Goal: Feedback & Contribution: Submit feedback/report problem

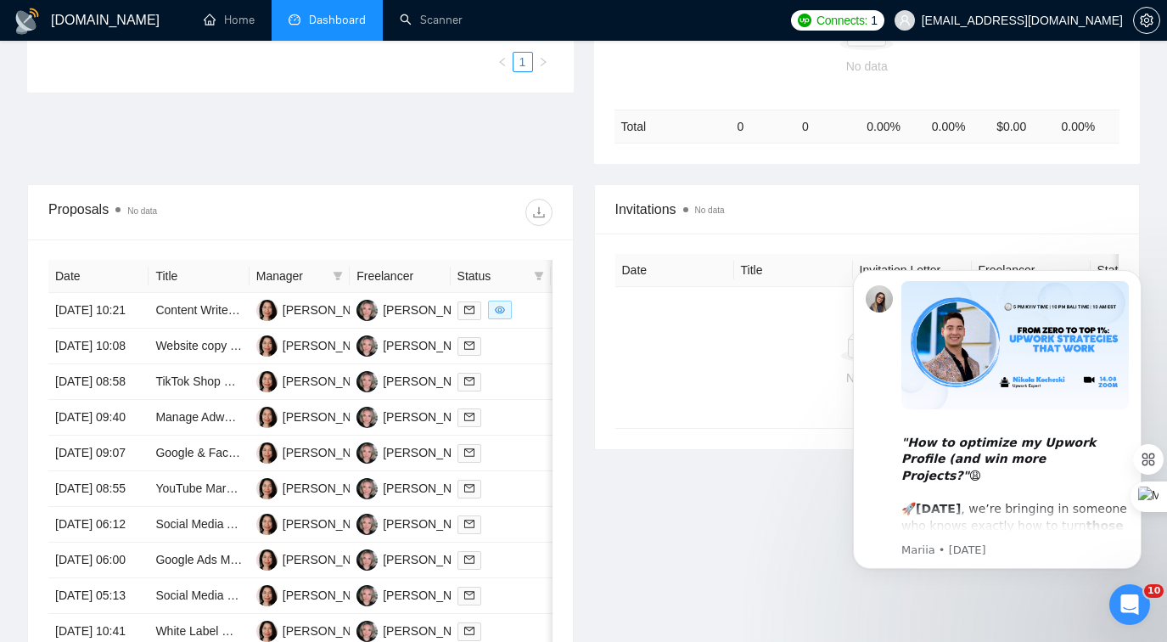
scroll to position [446, 0]
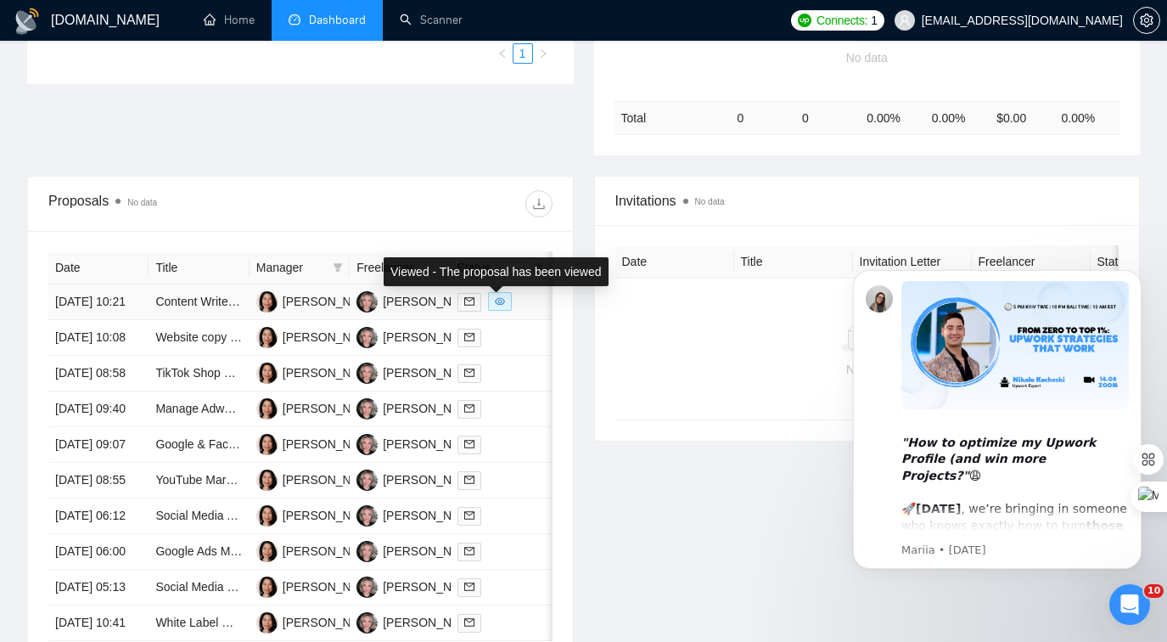
click at [503, 306] on icon "eye" at bounding box center [500, 301] width 10 height 10
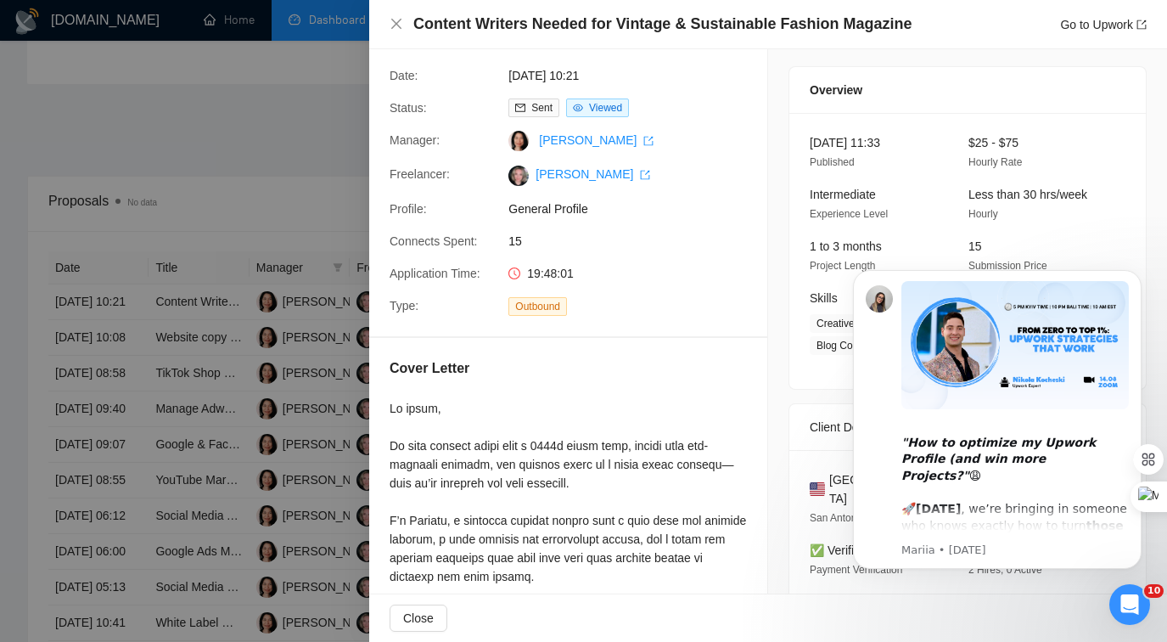
scroll to position [0, 0]
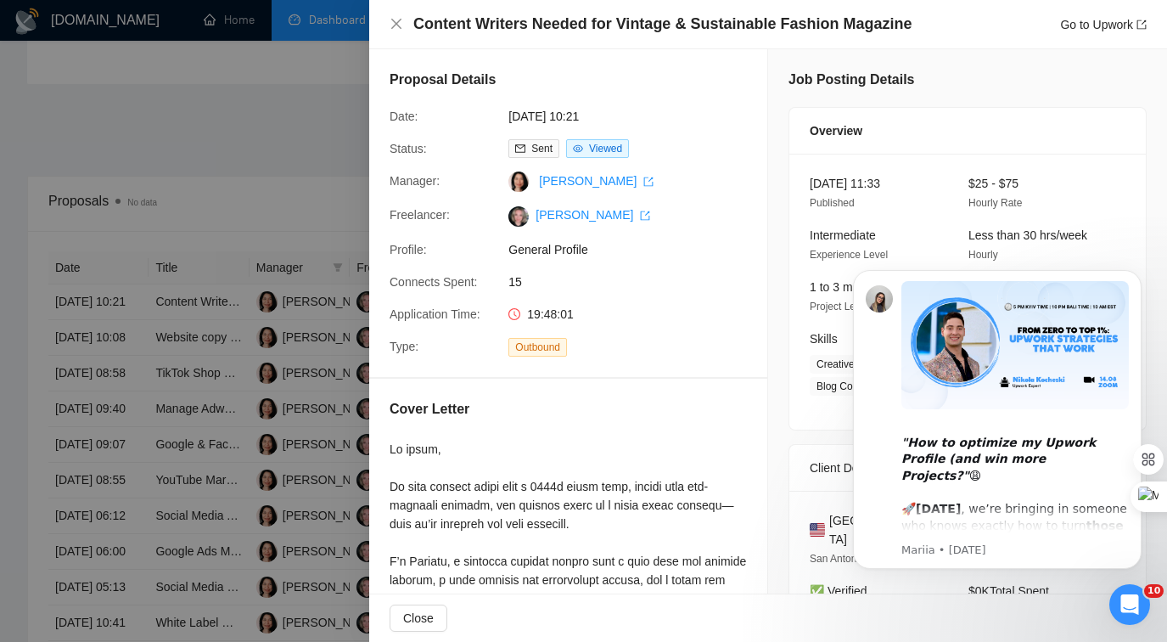
click at [337, 317] on div at bounding box center [583, 321] width 1167 height 642
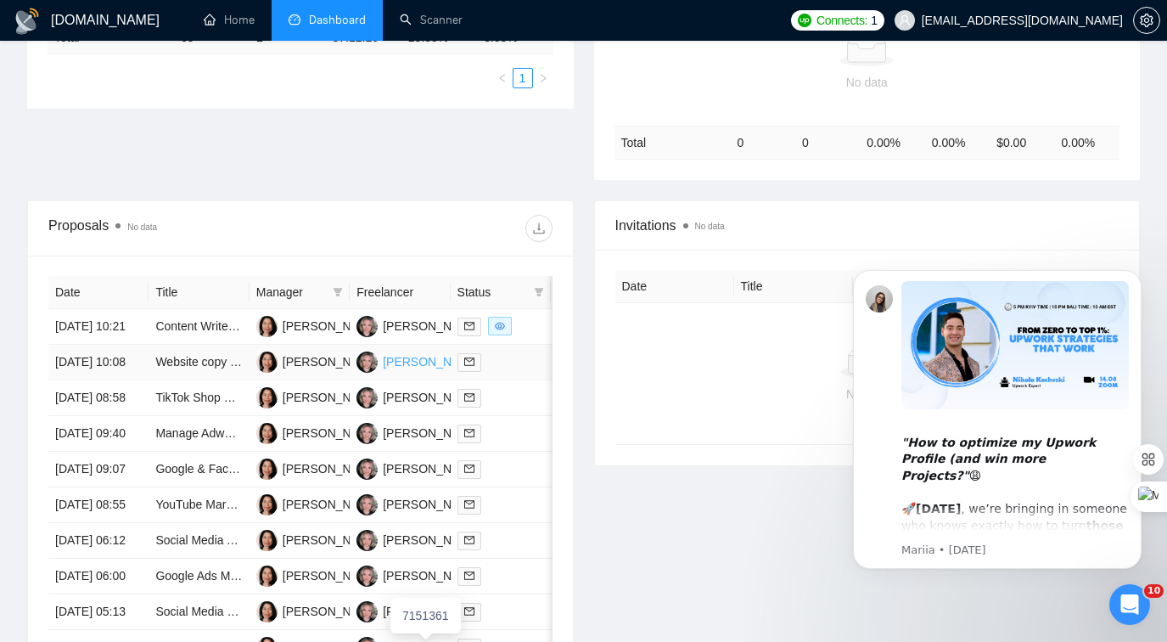
scroll to position [389, 0]
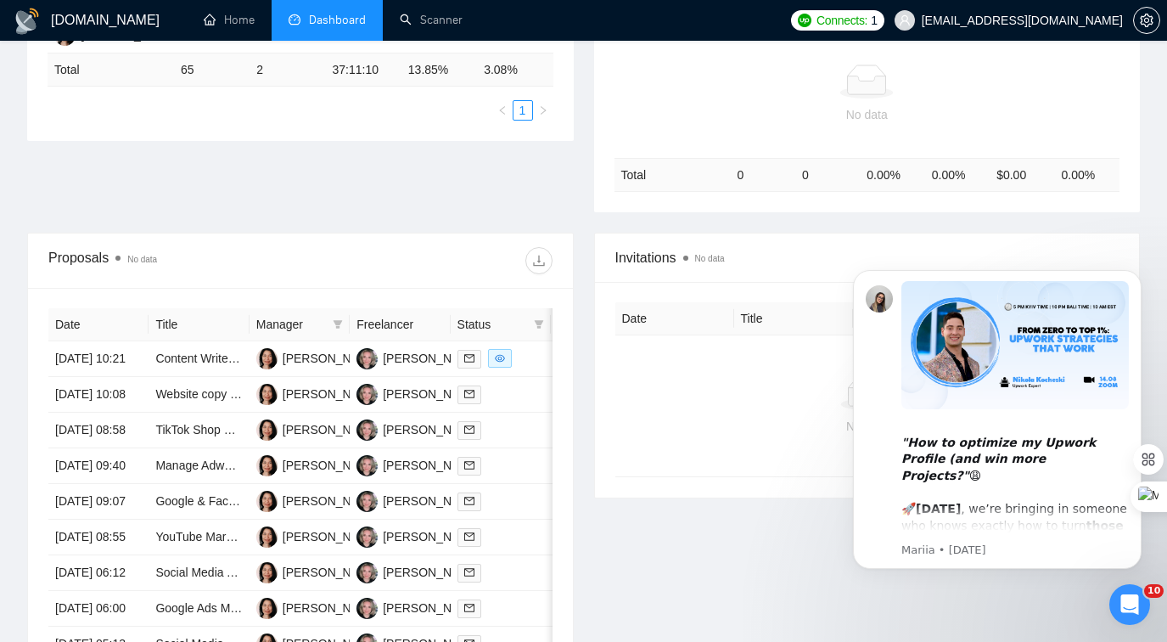
click at [83, 317] on th "Date" at bounding box center [98, 324] width 100 height 33
click at [78, 329] on th "Date" at bounding box center [98, 324] width 100 height 33
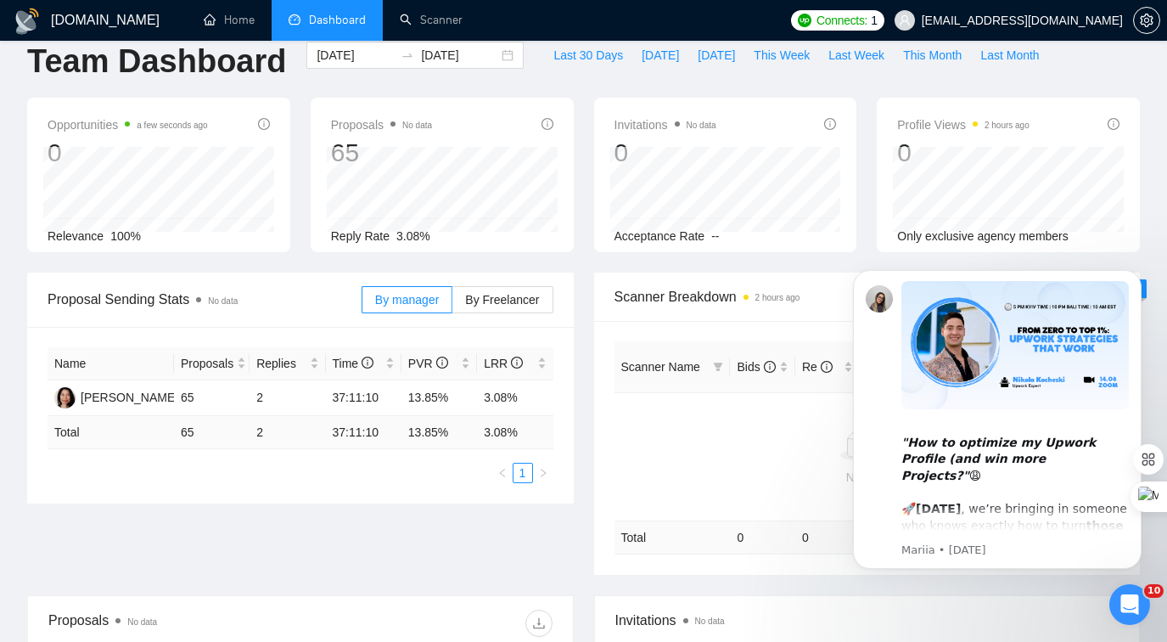
scroll to position [0, 0]
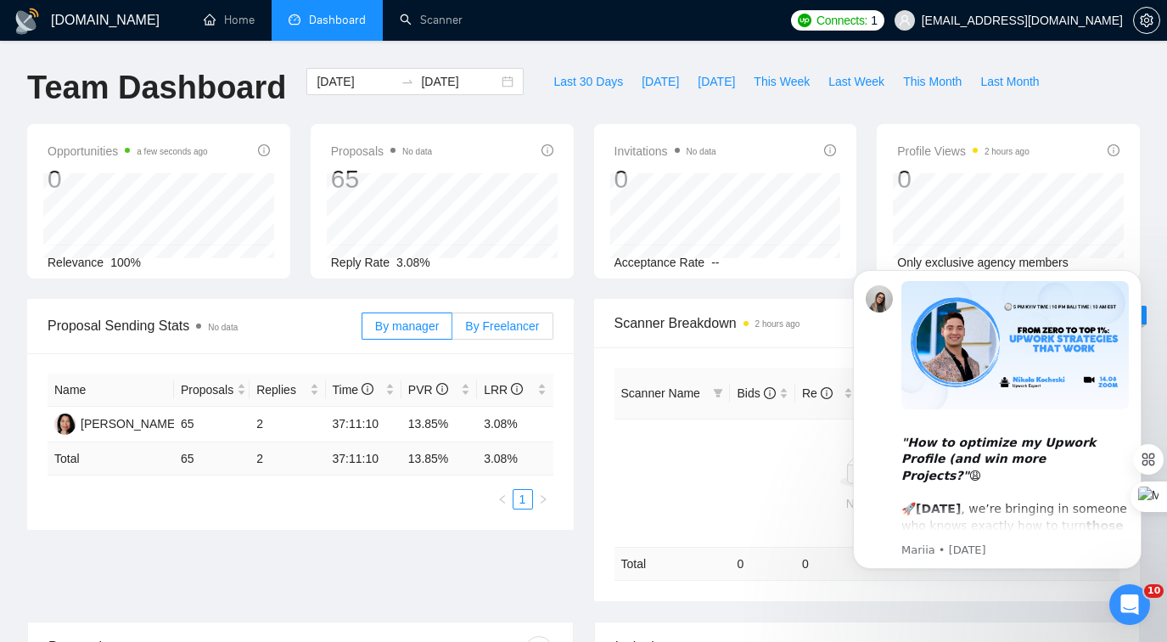
click at [510, 329] on span "By Freelancer" at bounding box center [502, 326] width 74 height 14
click at [452, 330] on input "By Freelancer" at bounding box center [452, 330] width 0 height 0
click at [428, 325] on span "By manager" at bounding box center [407, 326] width 64 height 14
click at [362, 330] on input "By manager" at bounding box center [362, 330] width 0 height 0
click at [412, 23] on link "Scanner" at bounding box center [431, 20] width 63 height 14
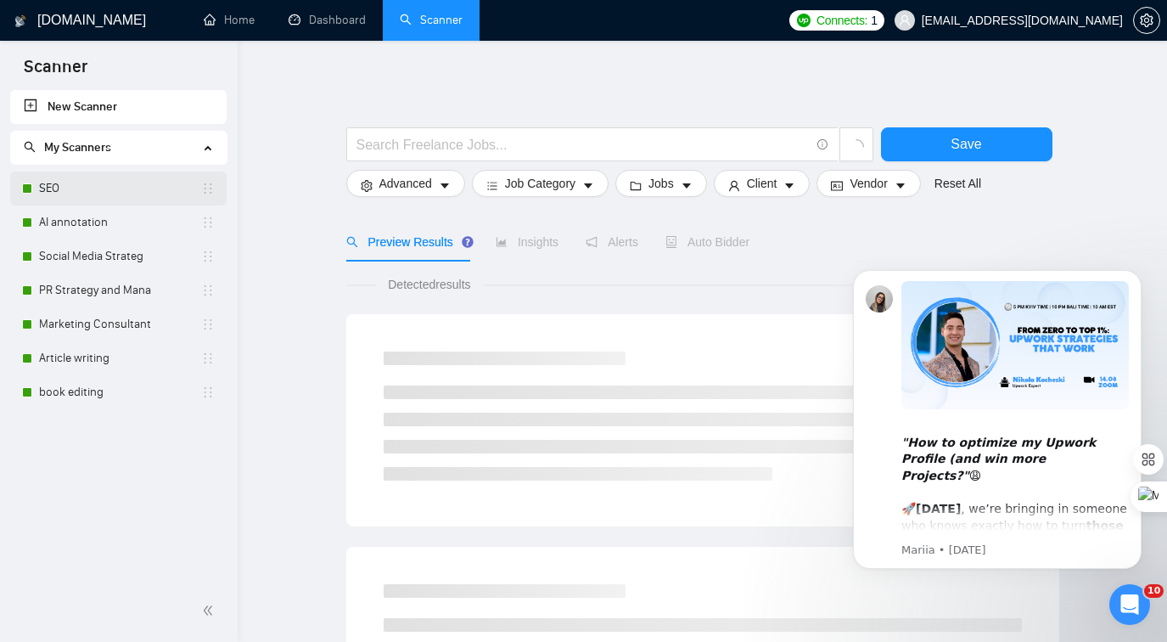
click at [105, 196] on link "SEO" at bounding box center [120, 188] width 162 height 34
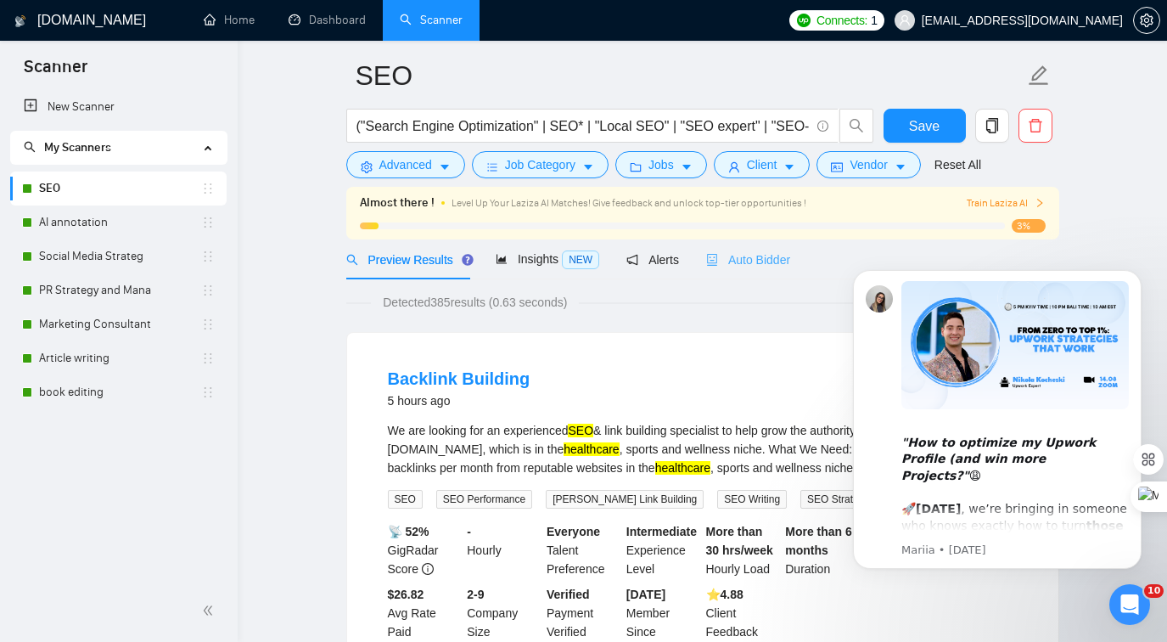
scroll to position [80, 0]
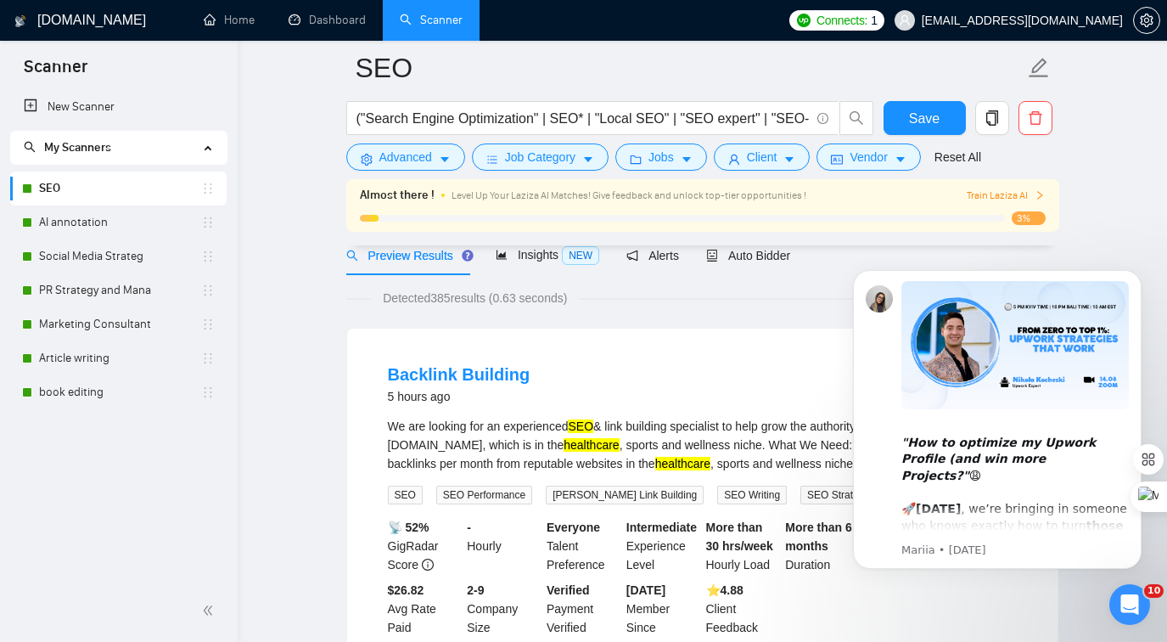
click at [993, 191] on span "Train Laziza AI" at bounding box center [1006, 196] width 78 height 16
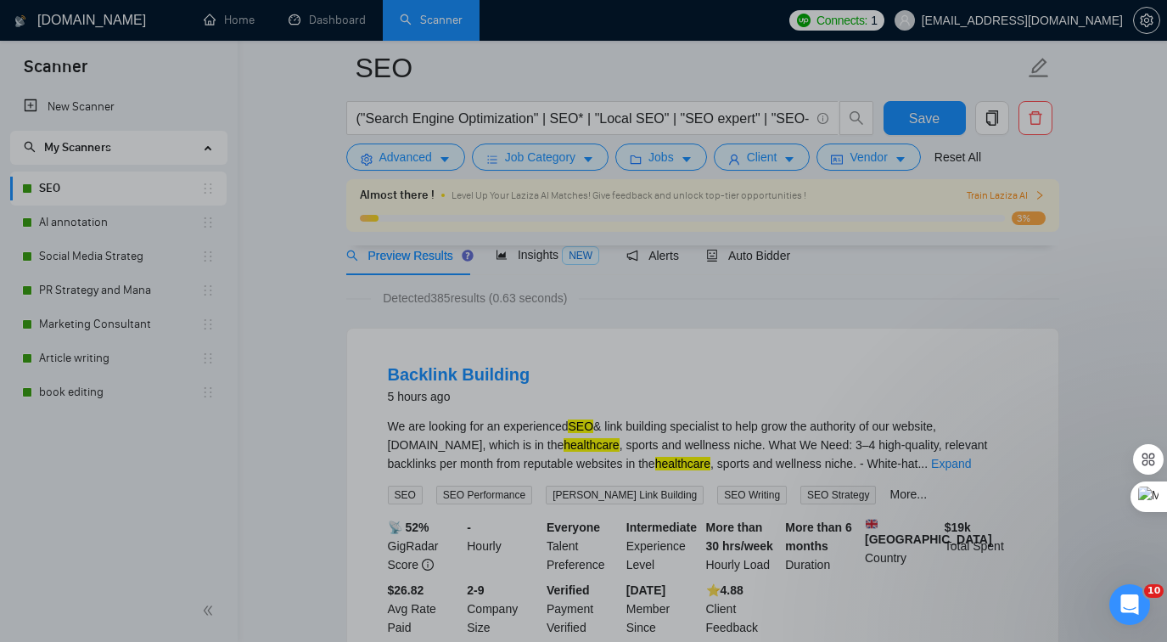
scroll to position [0, 0]
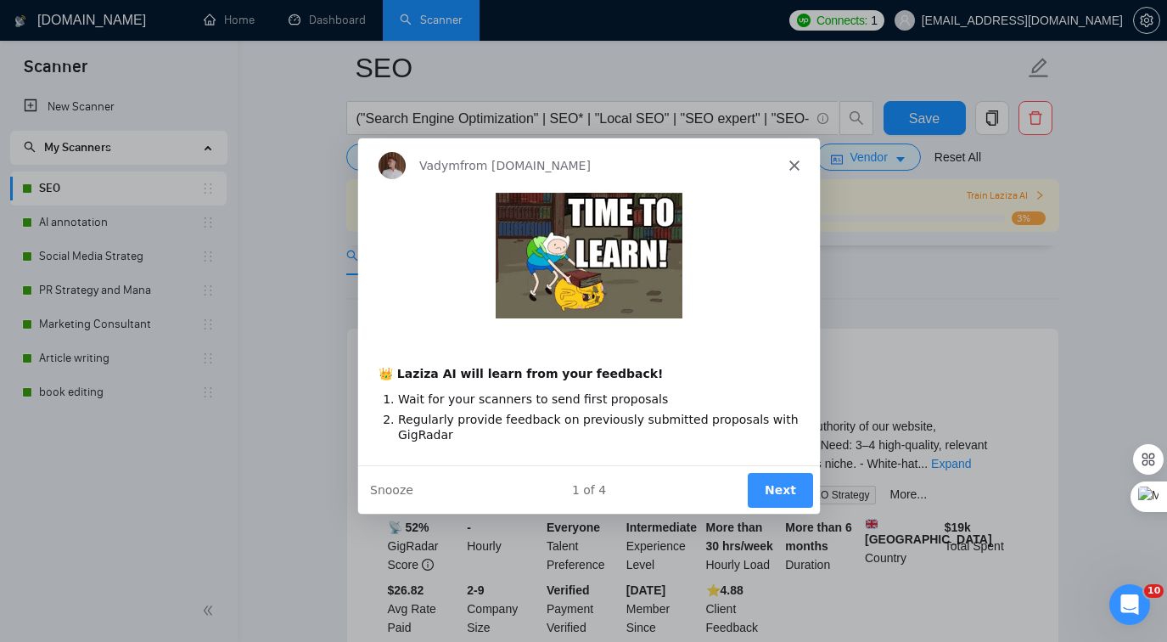
click at [790, 160] on polygon "Close" at bounding box center [793, 164] width 10 height 10
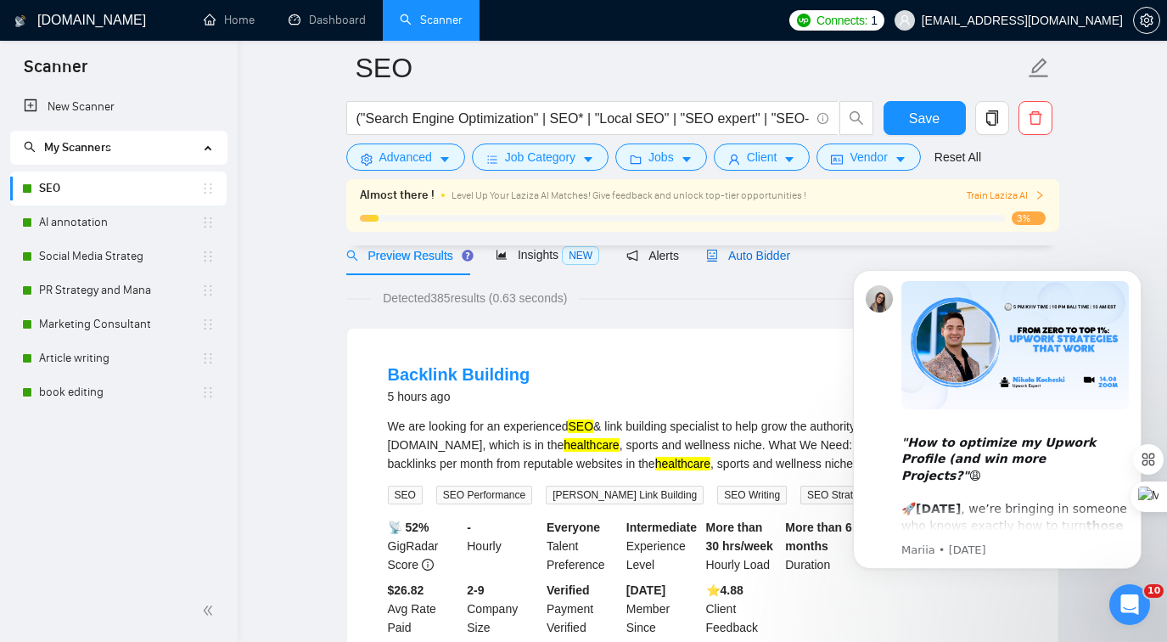
click at [757, 257] on span "Auto Bidder" at bounding box center [748, 256] width 84 height 14
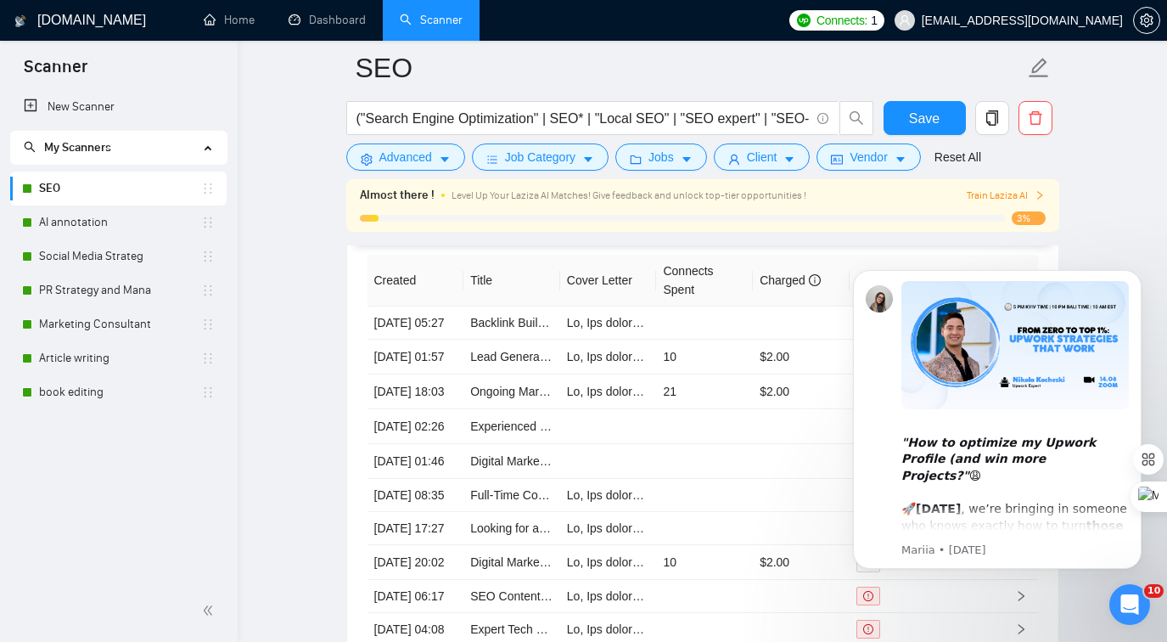
scroll to position [4413, 0]
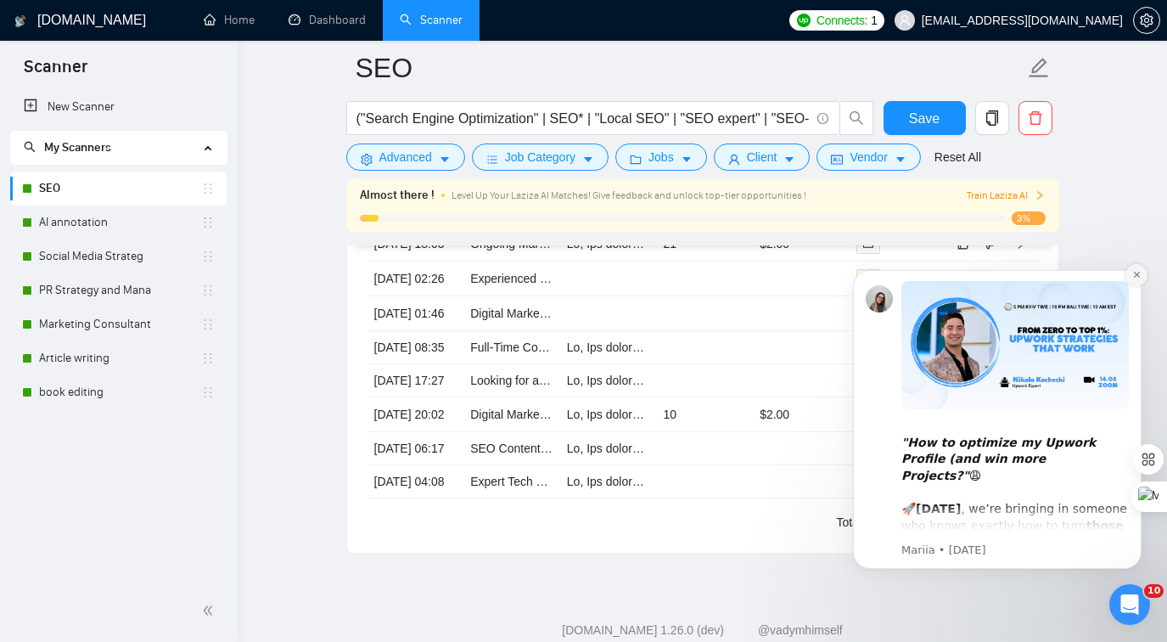
click at [1141, 272] on icon "Dismiss notification" at bounding box center [1136, 274] width 9 height 9
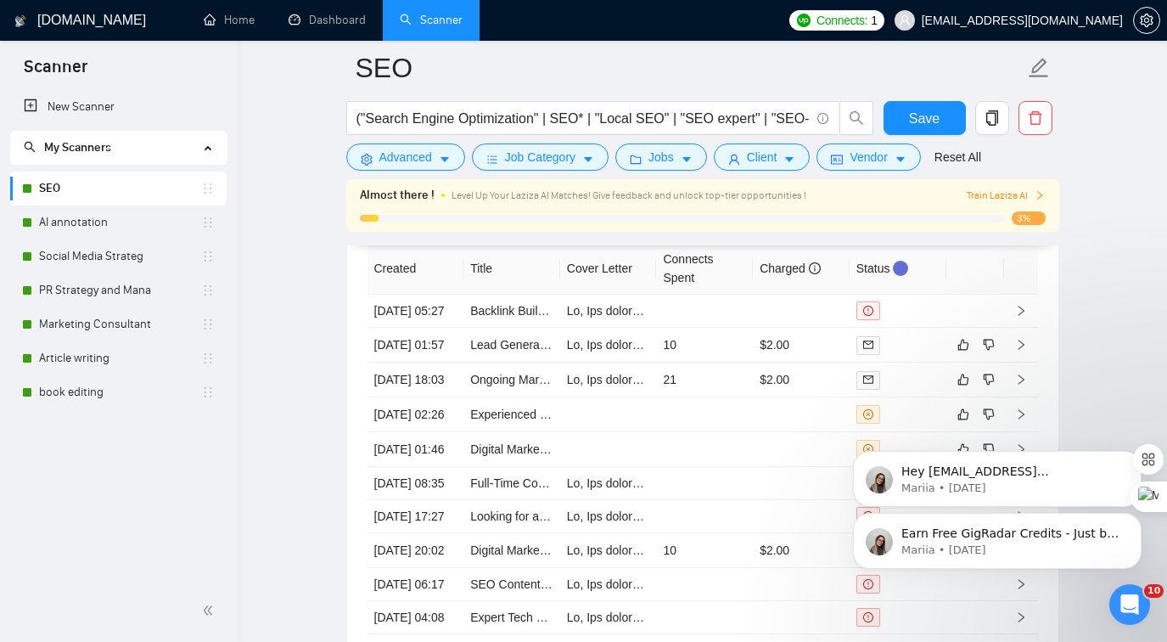
scroll to position [4280, 0]
click at [861, 368] on div "Earn Free GigRadar Credits - Just by Sharing Your Story! 💬 Want more credits fo…" at bounding box center [997, 463] width 312 height 212
click at [857, 369] on div "Earn Free GigRadar Credits - Just by Sharing Your Story! 💬 Want more credits fo…" at bounding box center [997, 463] width 312 height 212
drag, startPoint x: 857, startPoint y: 371, endPoint x: 1596, endPoint y: 714, distance: 814.3
click at [857, 371] on div "Earn Free GigRadar Credits - Just by Sharing Your Story! 💬 Want more credits fo…" at bounding box center [997, 463] width 312 height 212
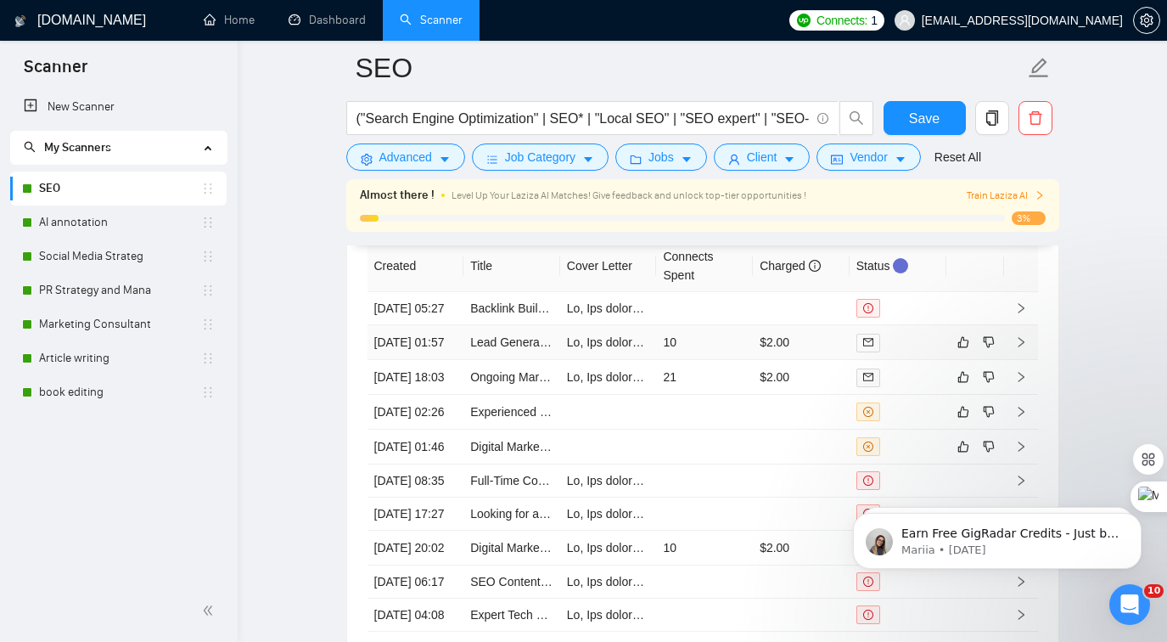
click at [756, 360] on td "$2.00" at bounding box center [801, 342] width 97 height 35
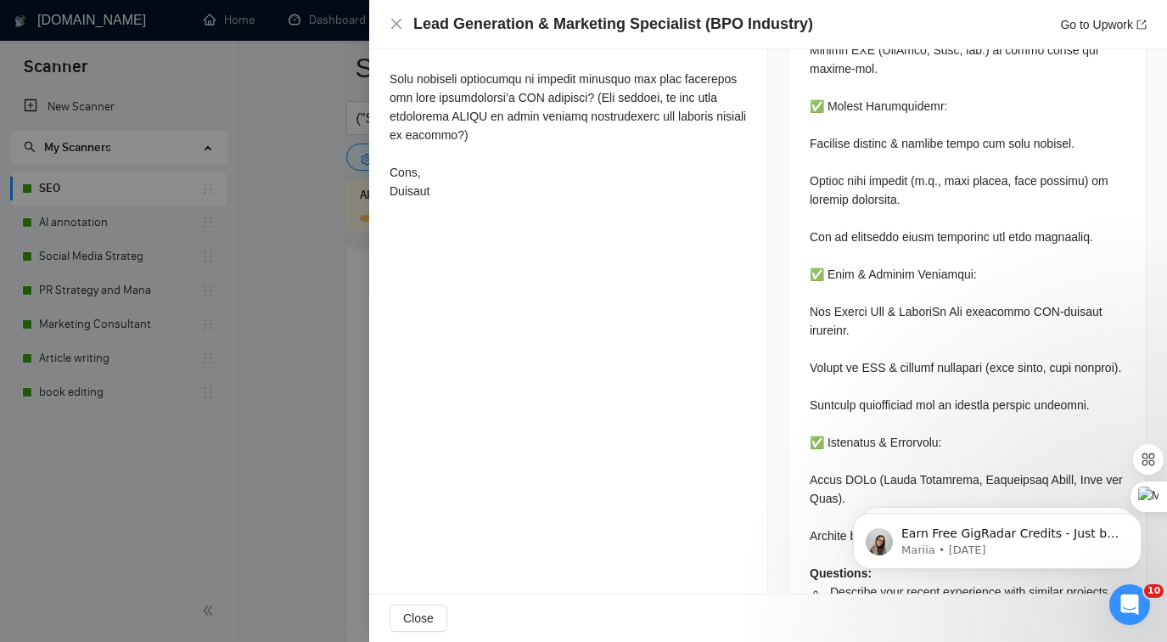
scroll to position [1309, 0]
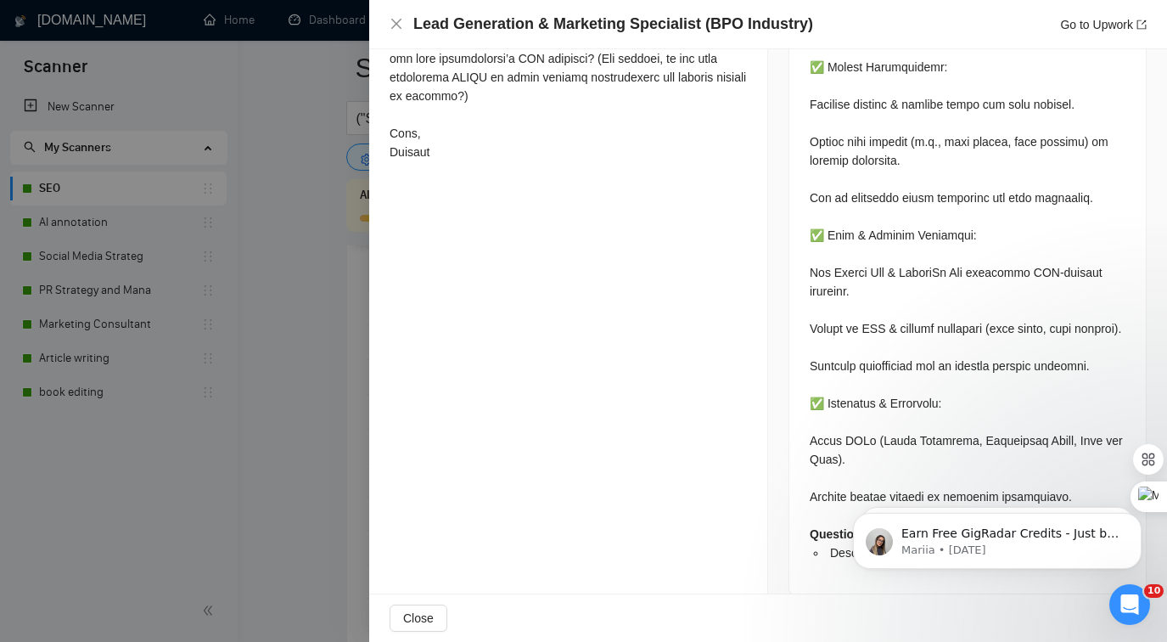
click at [148, 354] on div at bounding box center [583, 321] width 1167 height 642
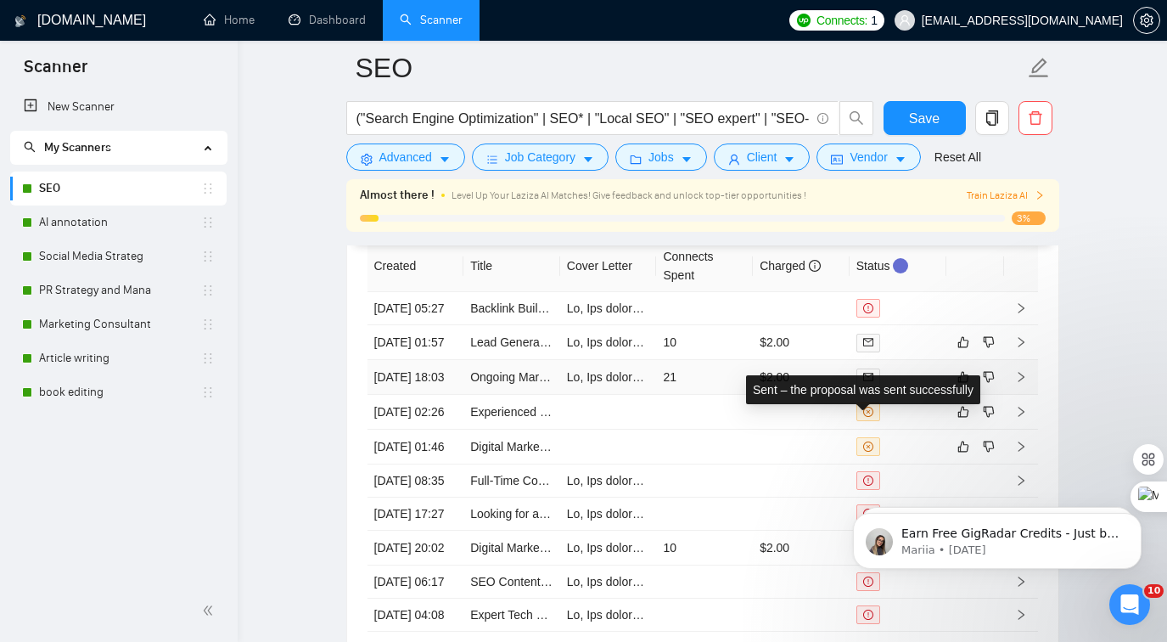
click at [873, 380] on icon "mail" at bounding box center [868, 377] width 10 height 8
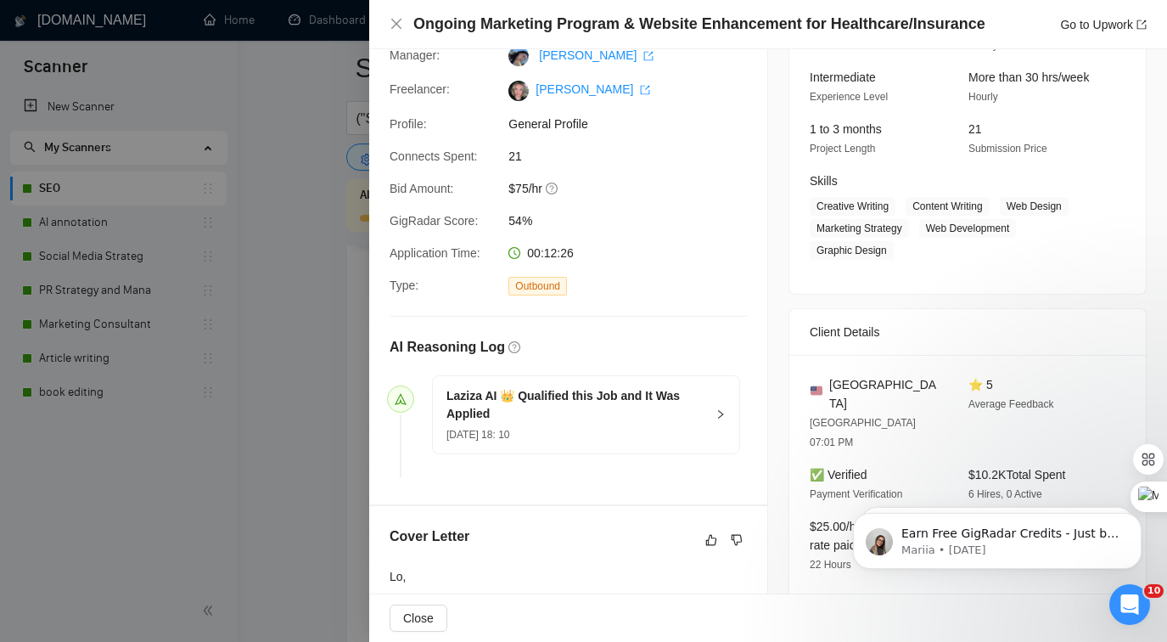
scroll to position [160, 0]
click at [713, 536] on icon "like" at bounding box center [711, 538] width 12 height 14
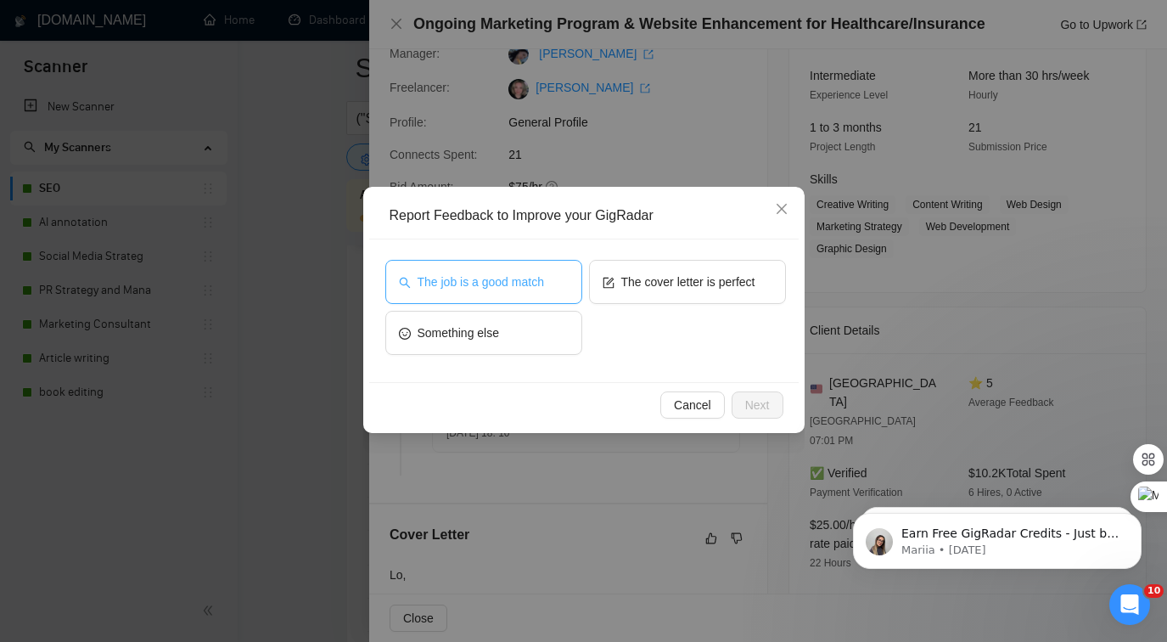
click at [544, 284] on span "The job is a good match" at bounding box center [481, 281] width 126 height 19
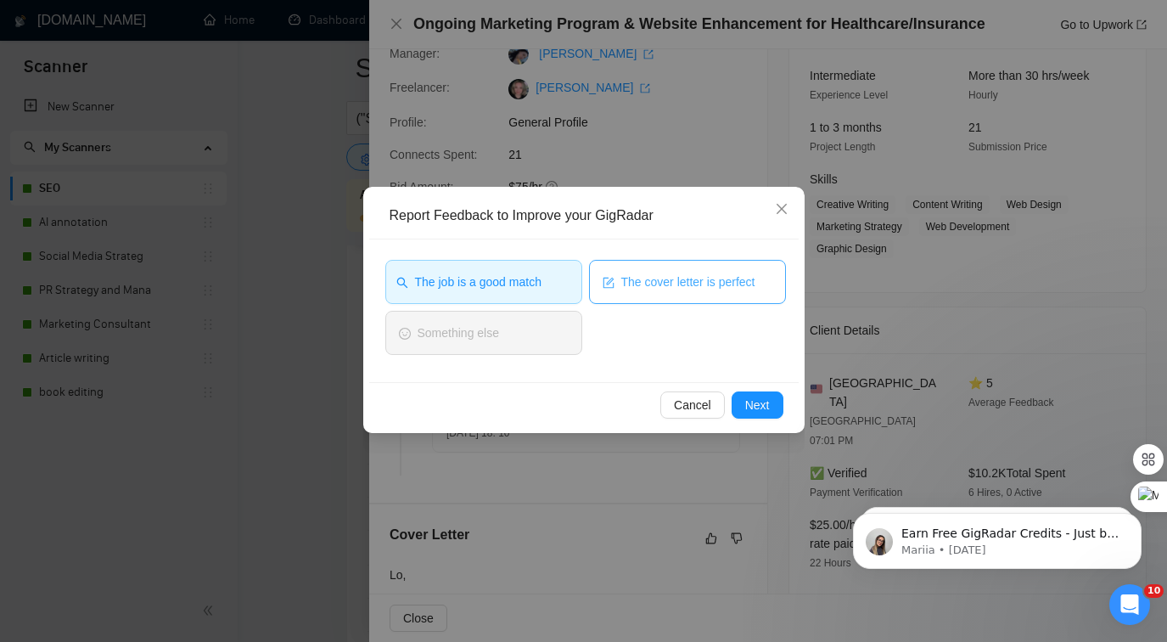
click at [632, 286] on span "The cover letter is perfect" at bounding box center [688, 281] width 134 height 19
click at [748, 388] on div "Cancel Next" at bounding box center [584, 404] width 430 height 45
click at [749, 394] on button "Next" at bounding box center [758, 404] width 52 height 27
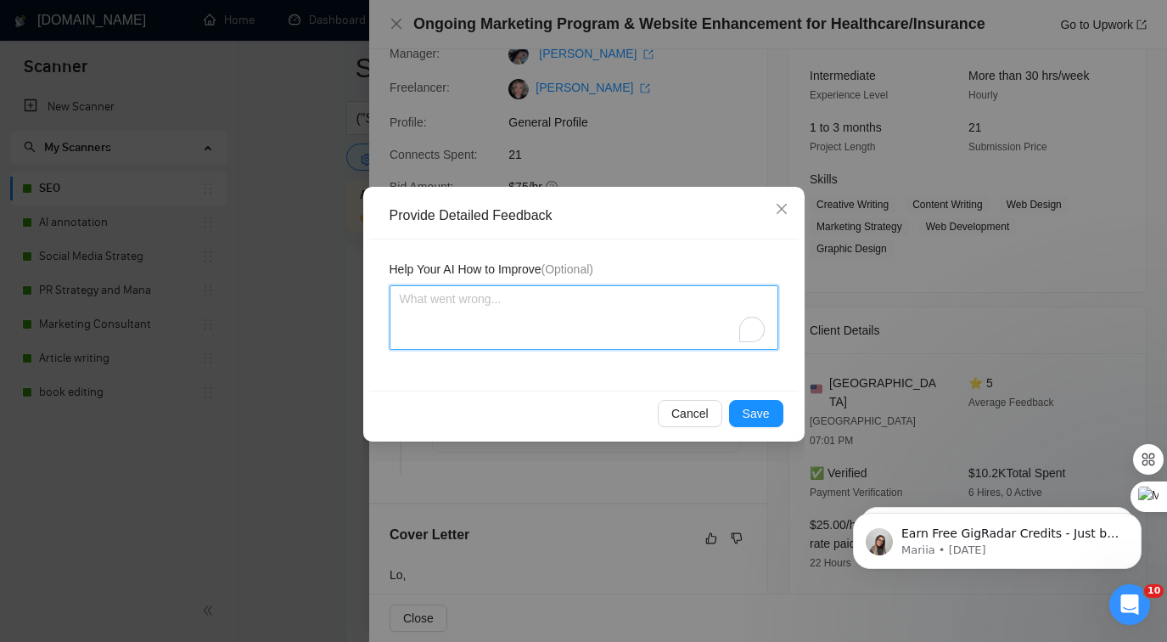
click at [654, 345] on textarea "To enrich screen reader interactions, please activate Accessibility in Grammarl…" at bounding box center [584, 317] width 389 height 65
type textarea "E"
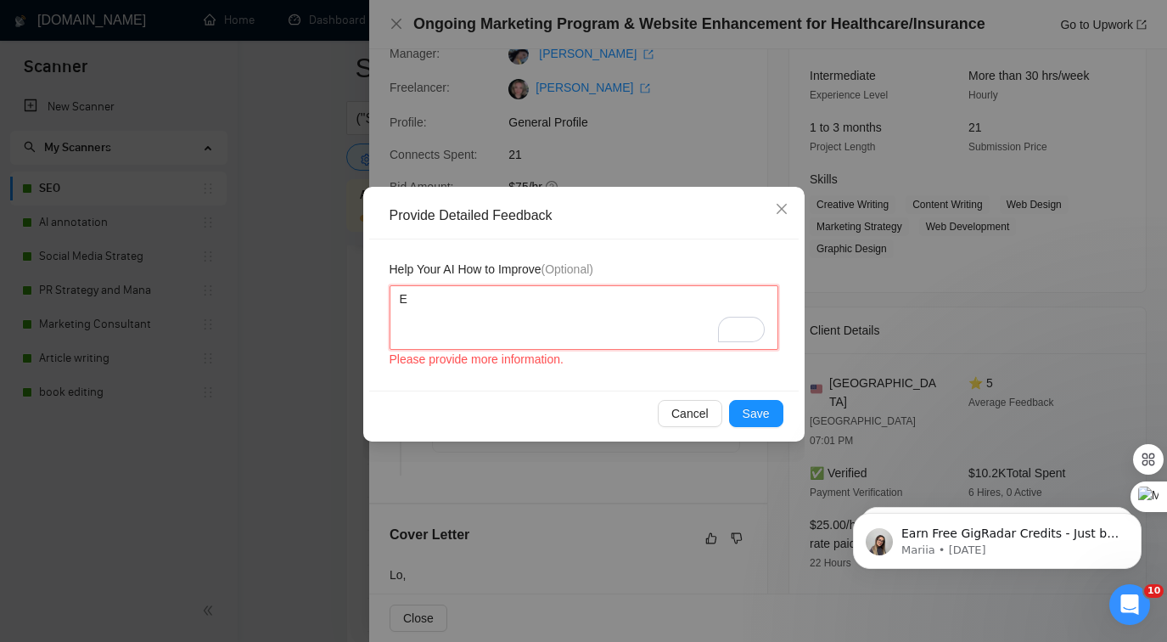
type textarea "EX"
type textarea "EXC"
type textarea "EXCE"
type textarea "EXCEL"
type textarea "EXCELL"
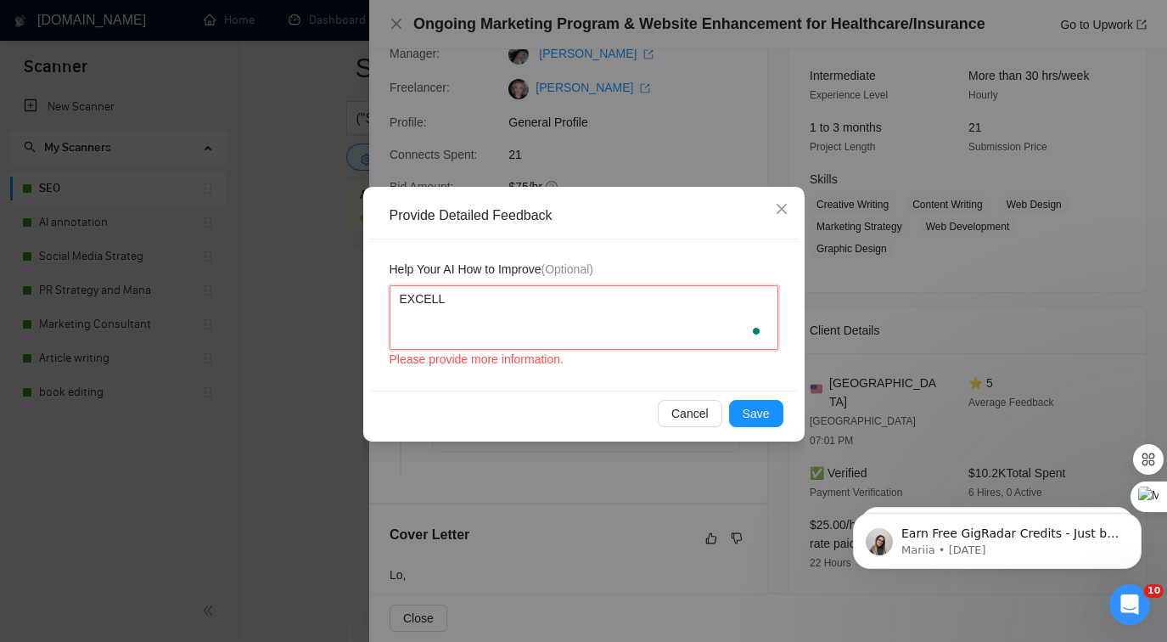
type textarea "EXCELLE"
type textarea "EXCELLEN"
type textarea "EXCELLENT"
click at [771, 409] on button "Save" at bounding box center [756, 413] width 54 height 27
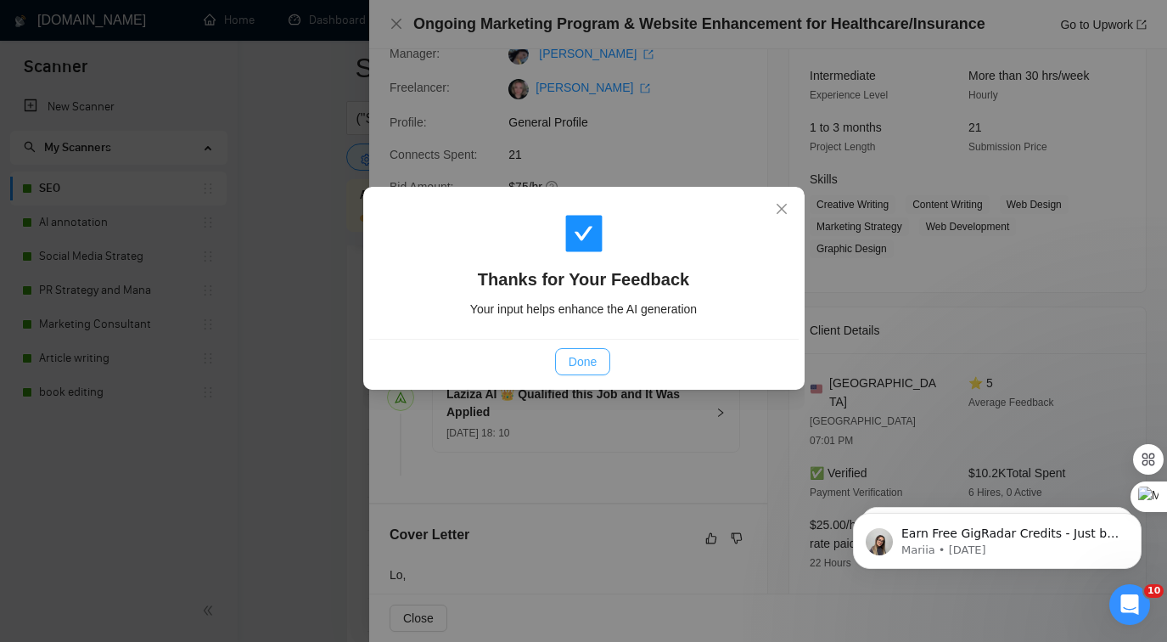
click at [587, 362] on span "Done" at bounding box center [583, 361] width 28 height 19
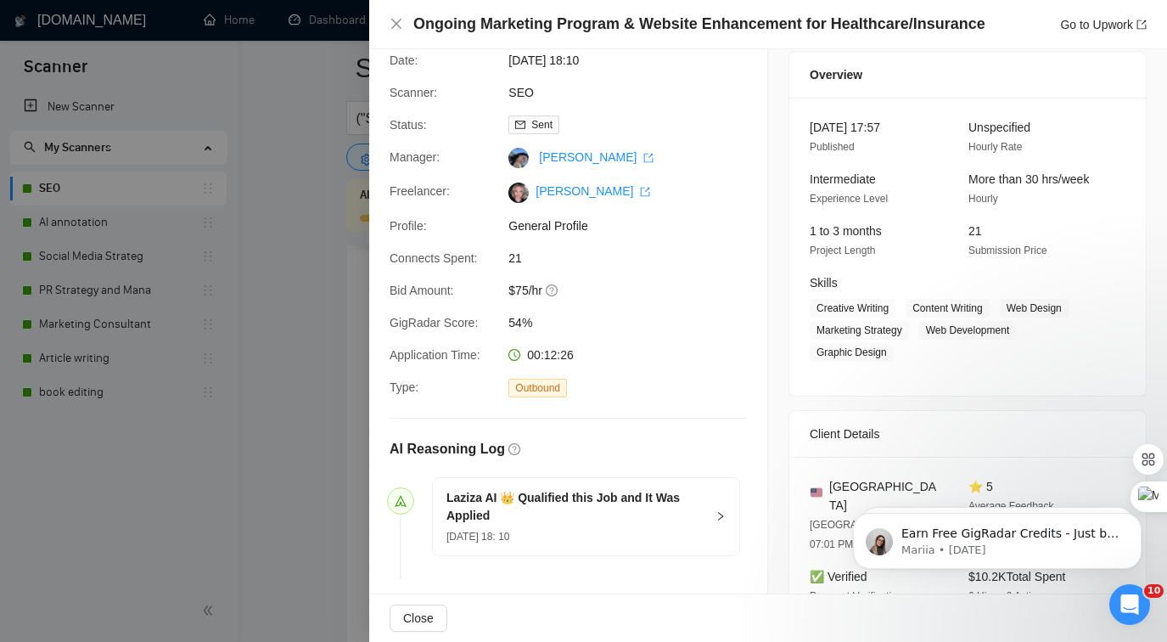
scroll to position [0, 0]
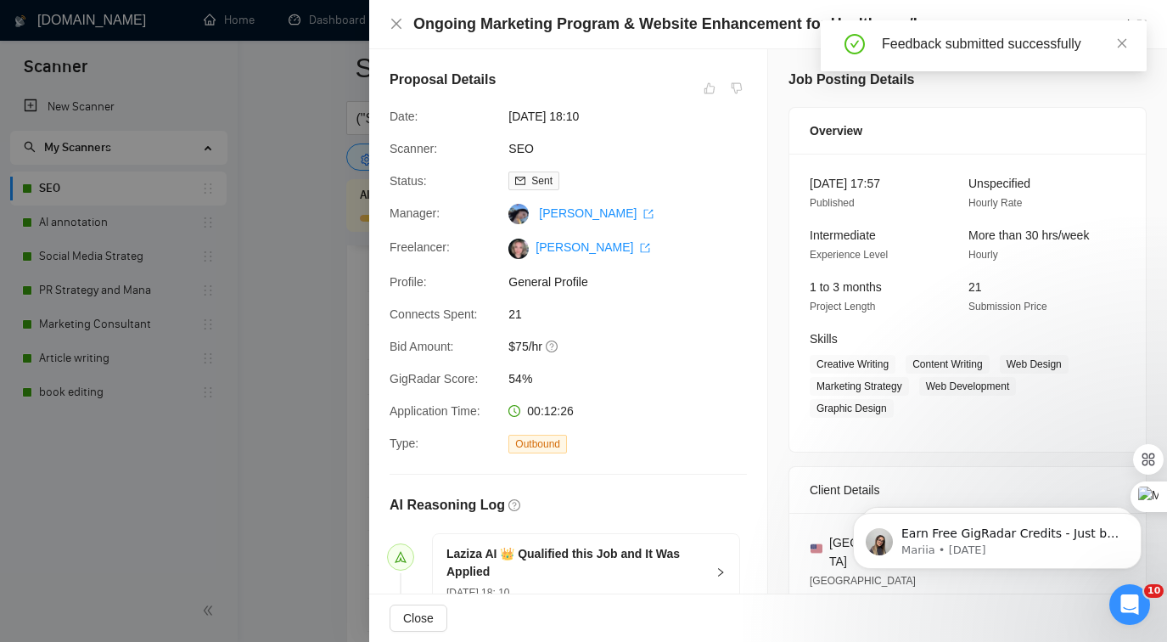
click at [326, 389] on div at bounding box center [583, 321] width 1167 height 642
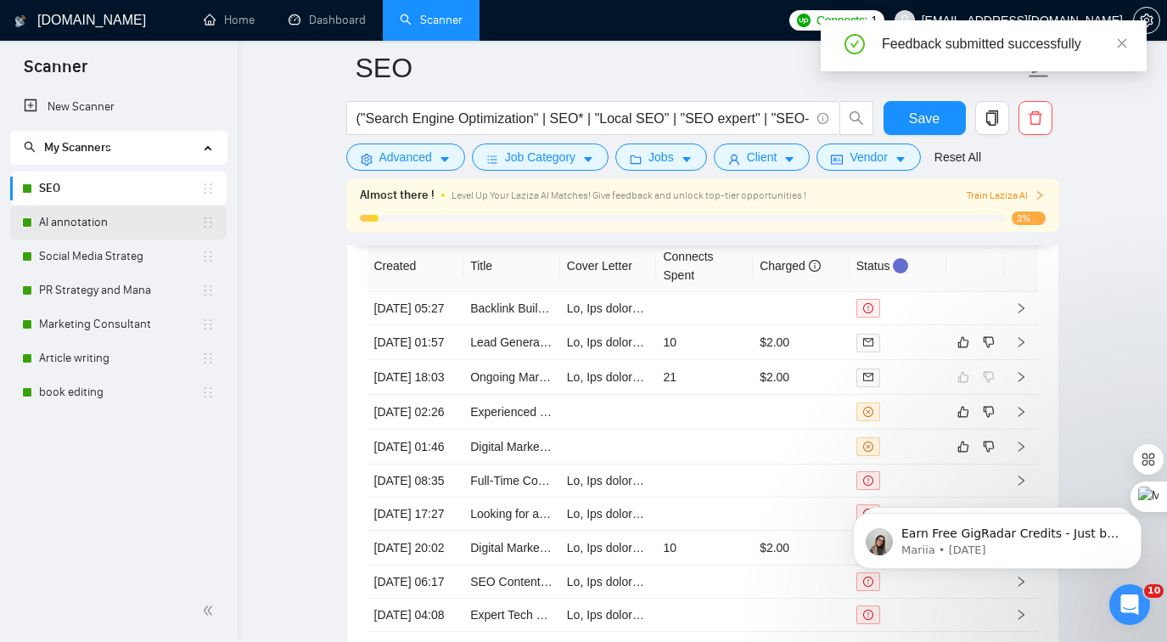
click at [118, 217] on link "AI annotation" at bounding box center [120, 222] width 162 height 34
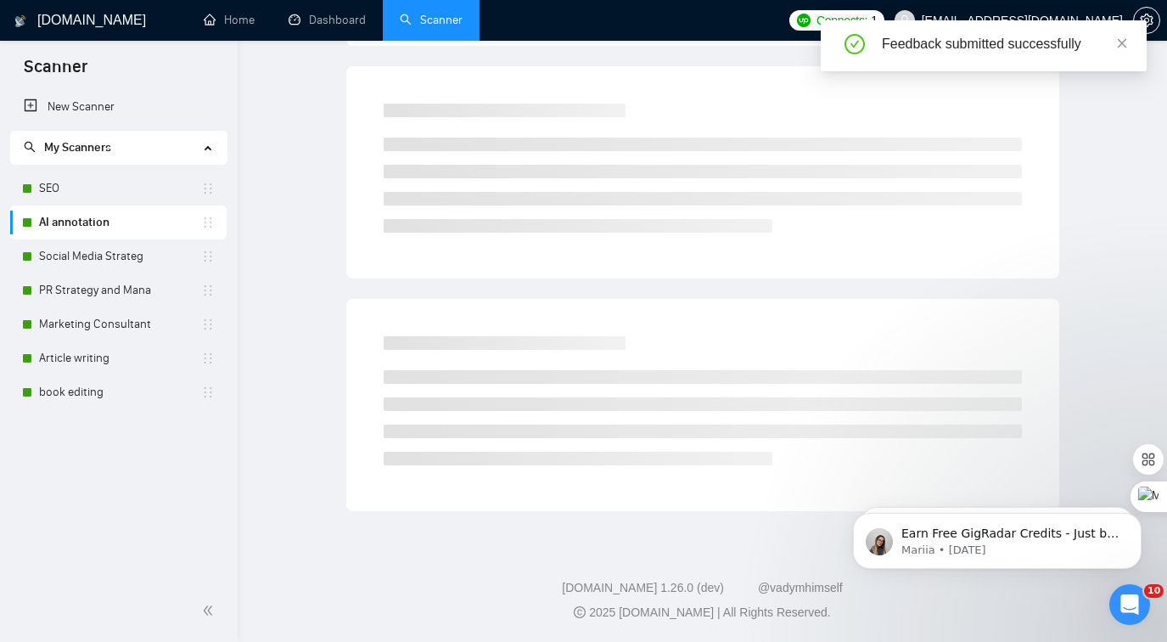
scroll to position [31, 0]
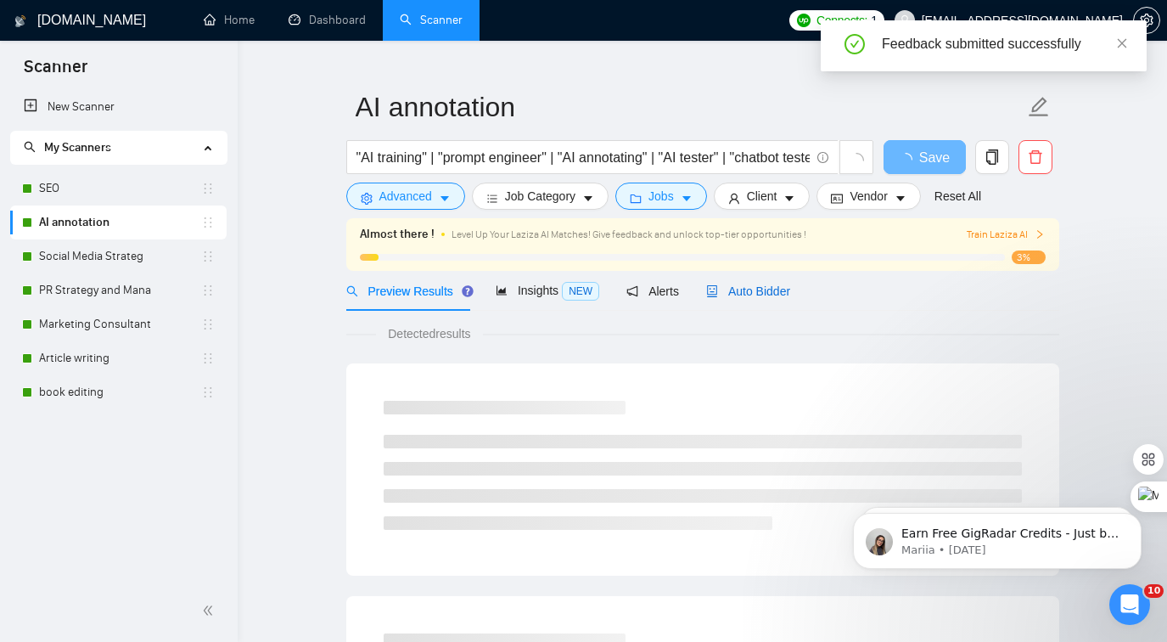
click at [756, 295] on span "Auto Bidder" at bounding box center [748, 291] width 84 height 14
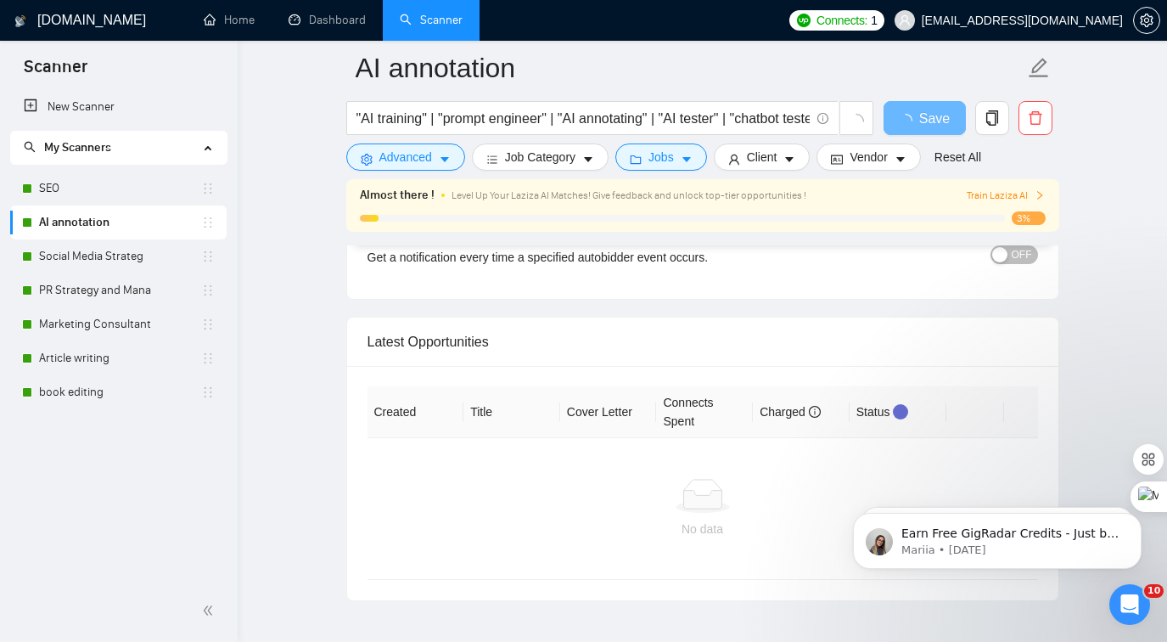
scroll to position [4059, 0]
click at [111, 258] on link "Social Media Strateg" at bounding box center [120, 256] width 162 height 34
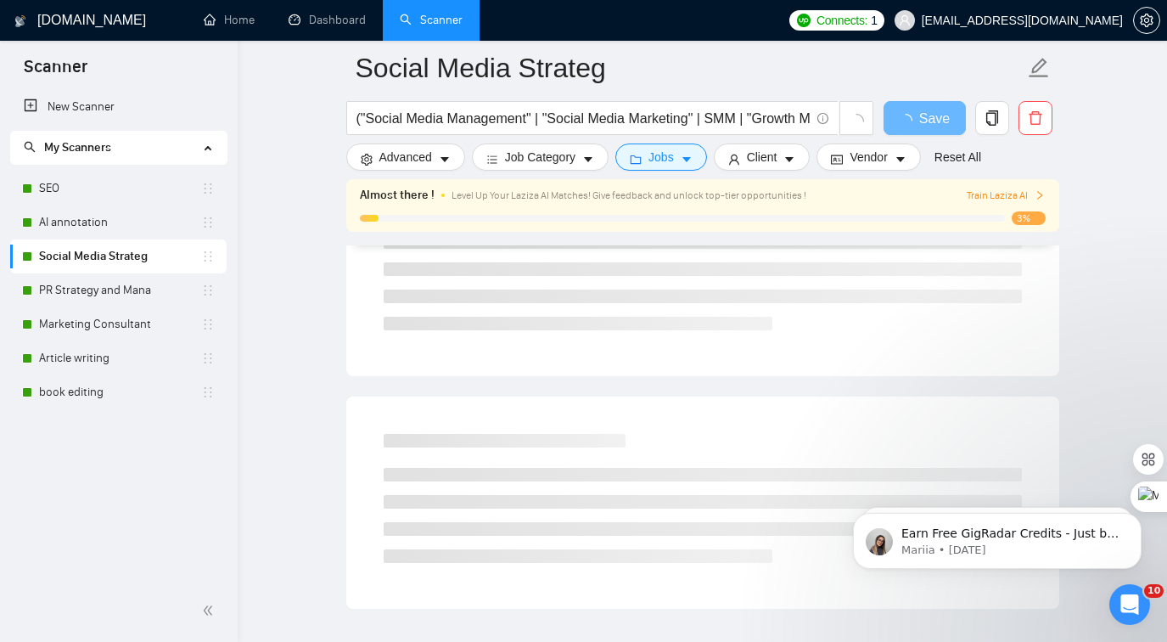
scroll to position [831, 0]
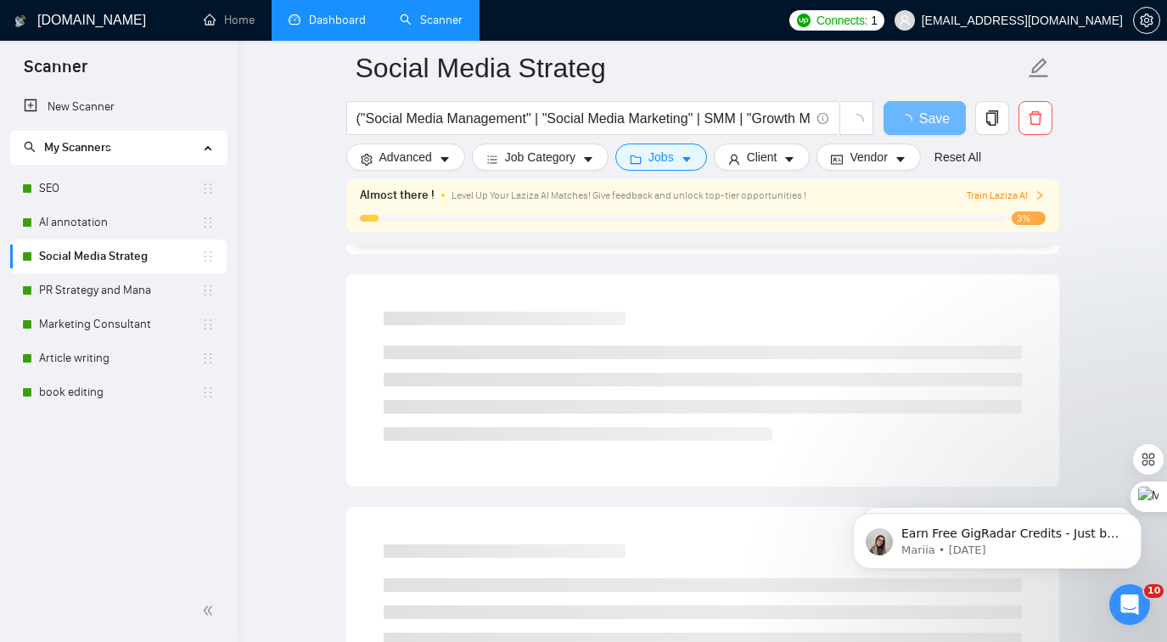
click at [340, 22] on link "Dashboard" at bounding box center [327, 20] width 77 height 14
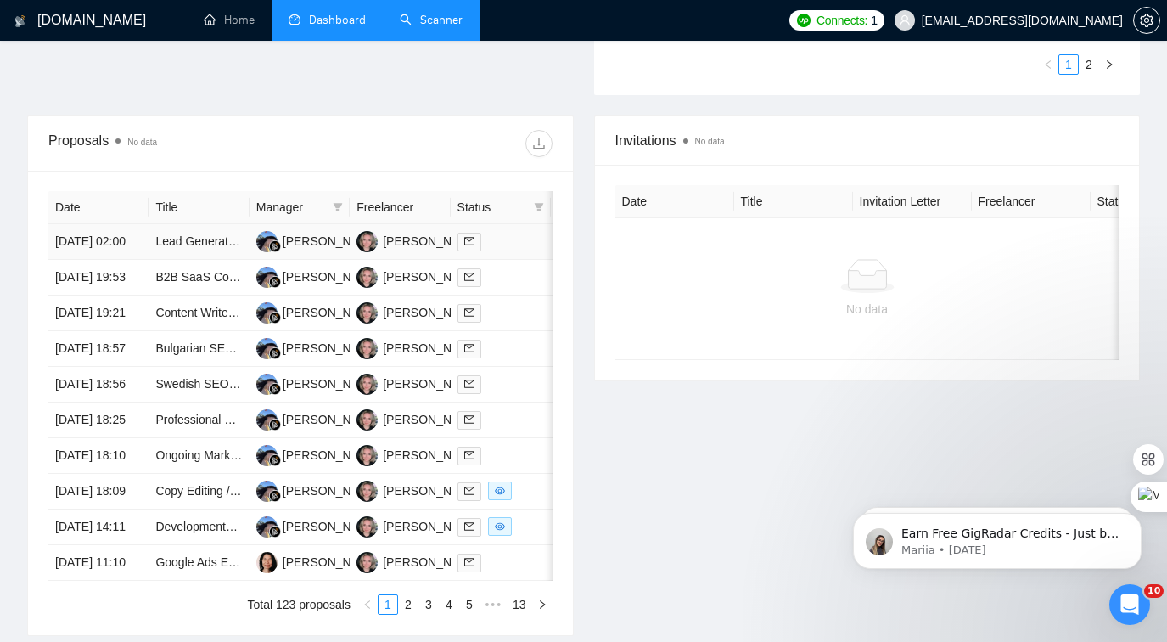
scroll to position [615, 0]
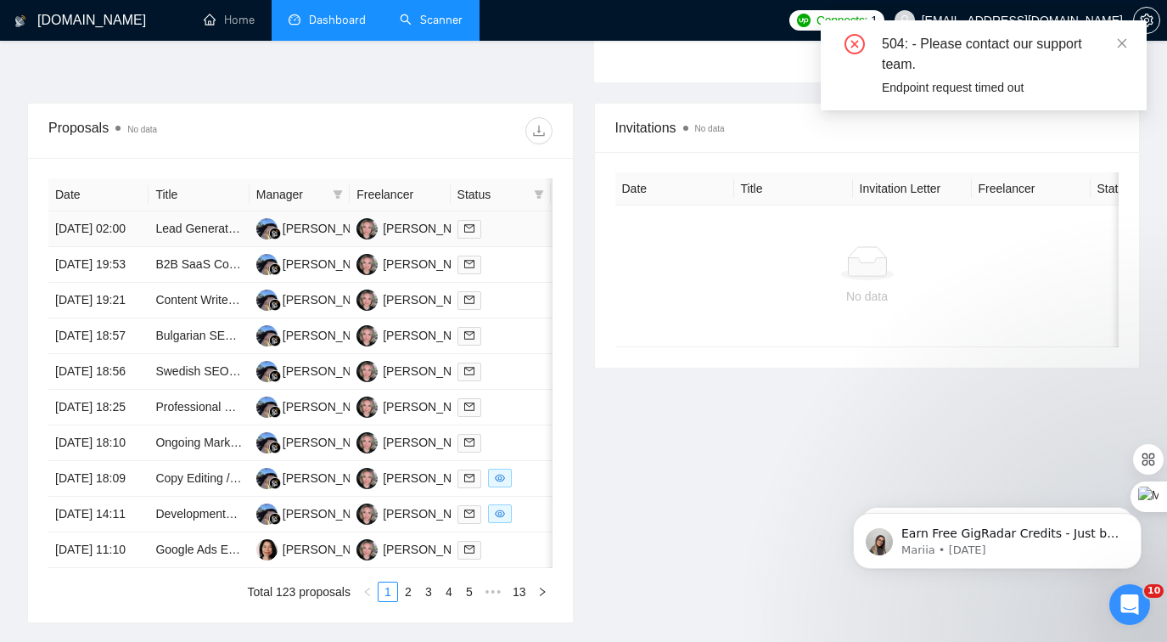
click at [503, 239] on div at bounding box center [501, 229] width 87 height 20
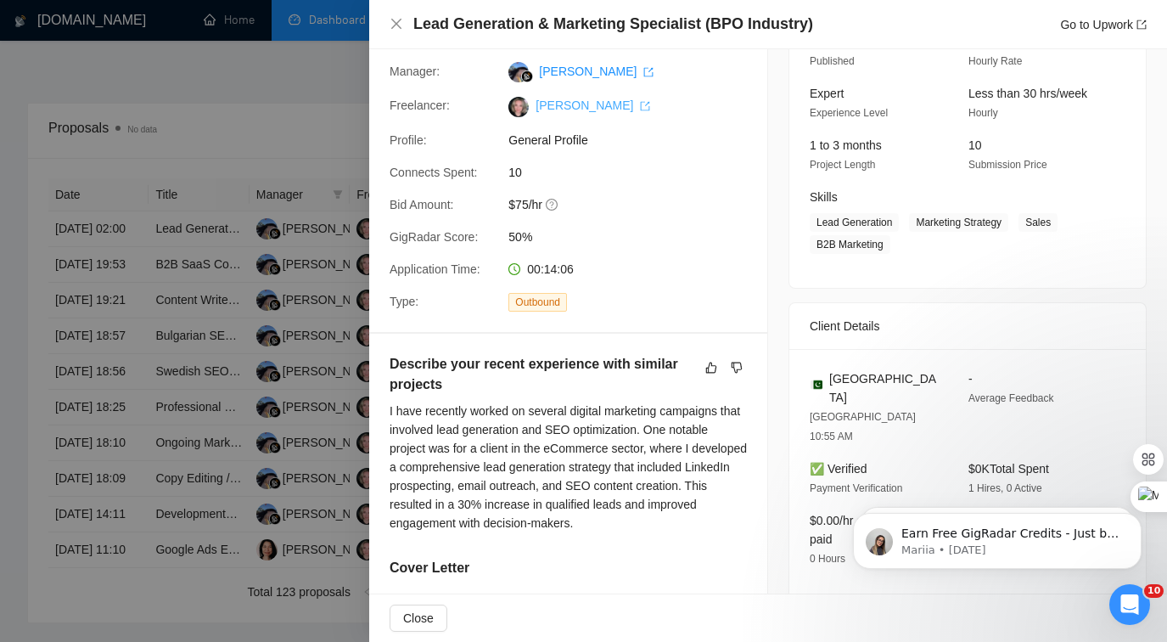
scroll to position [0, 0]
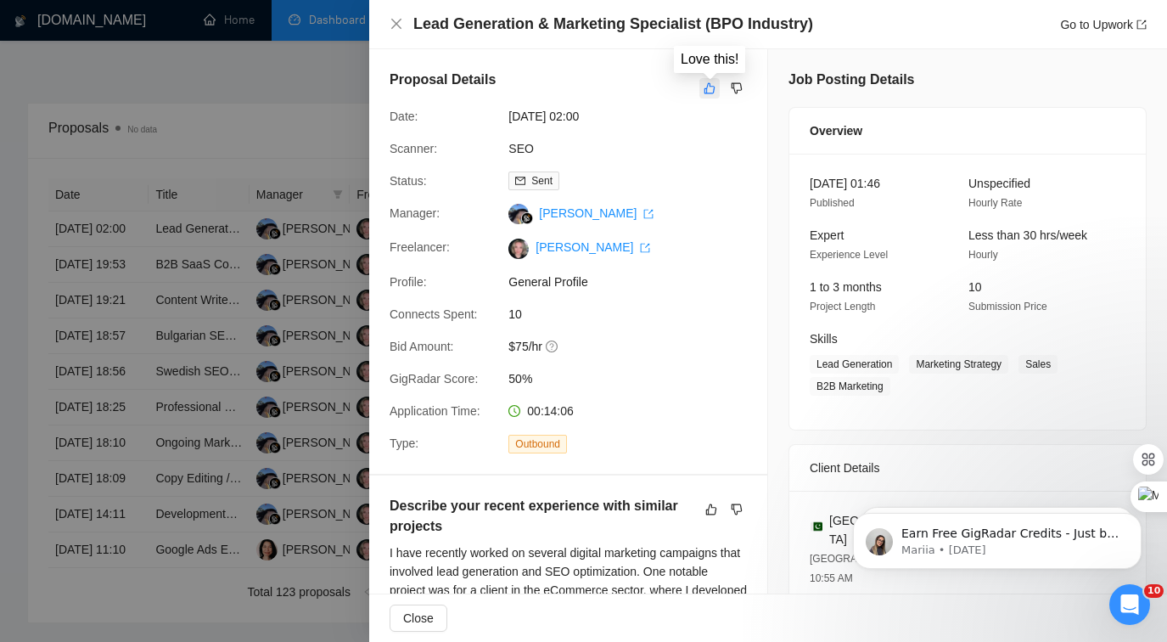
click at [711, 88] on icon "like" at bounding box center [710, 88] width 12 height 14
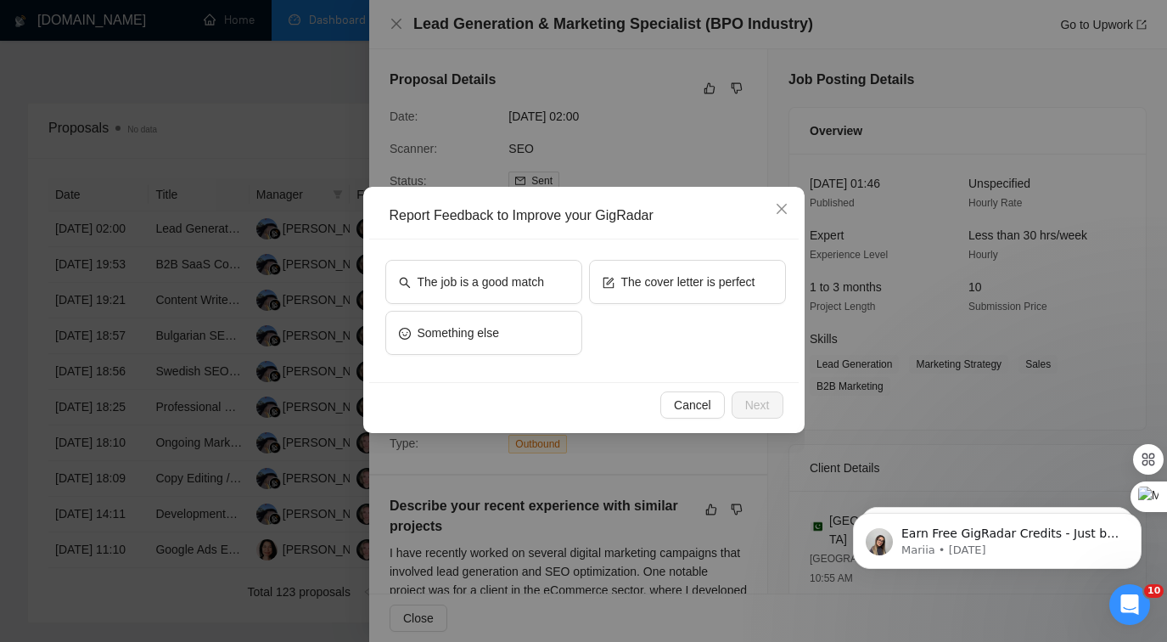
click at [707, 158] on div "Report Feedback to Improve your GigRadar The job is a good match The cover lett…" at bounding box center [583, 321] width 1167 height 642
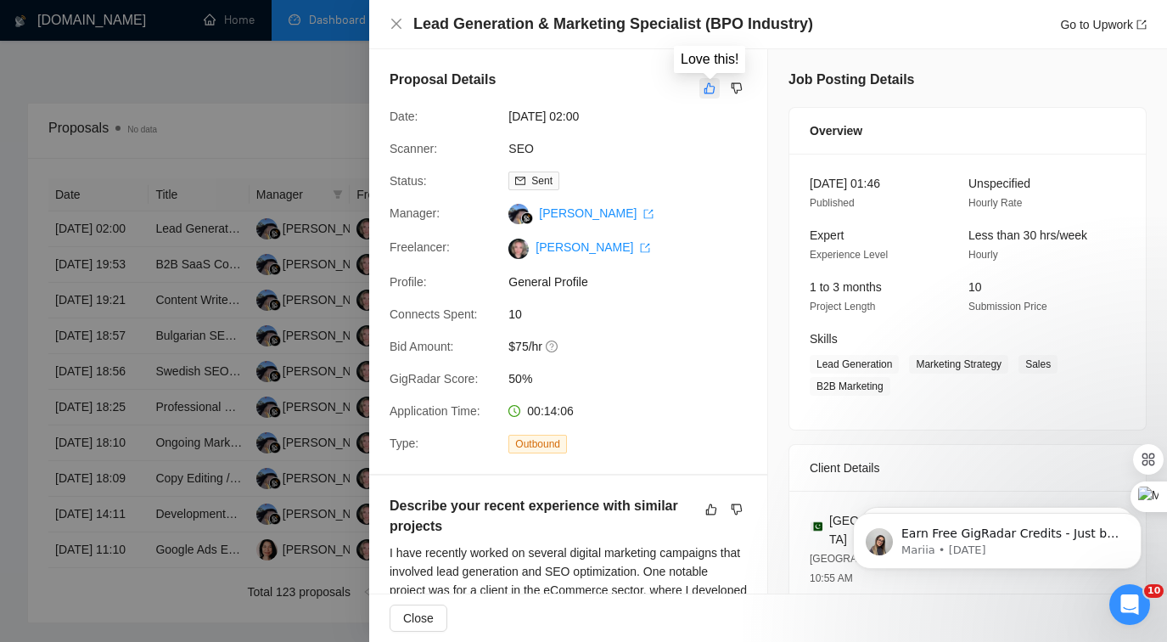
click at [707, 87] on icon "like" at bounding box center [710, 88] width 11 height 11
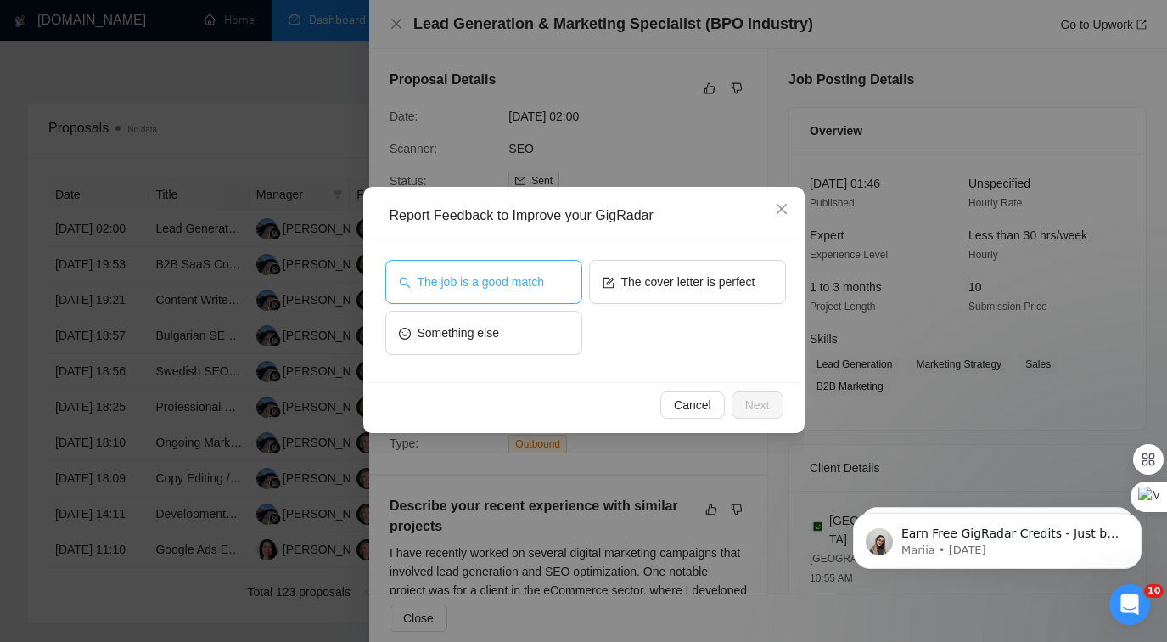
click at [540, 280] on span "The job is a good match" at bounding box center [481, 281] width 126 height 19
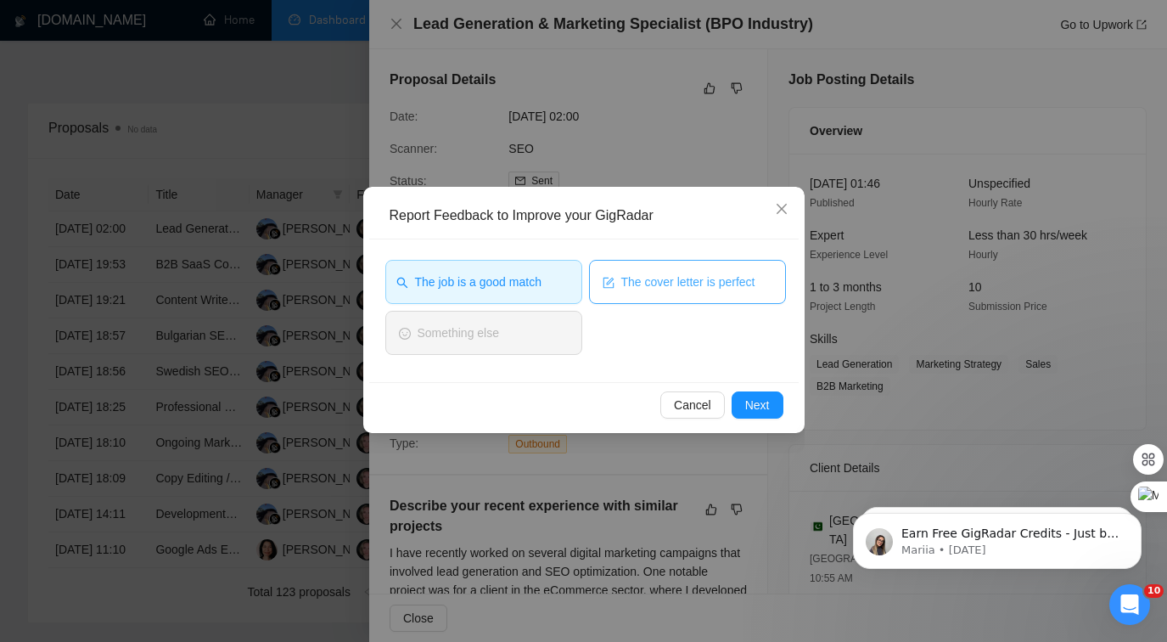
click at [626, 280] on span "The cover letter is perfect" at bounding box center [688, 281] width 134 height 19
click at [760, 412] on span "Next" at bounding box center [757, 405] width 25 height 19
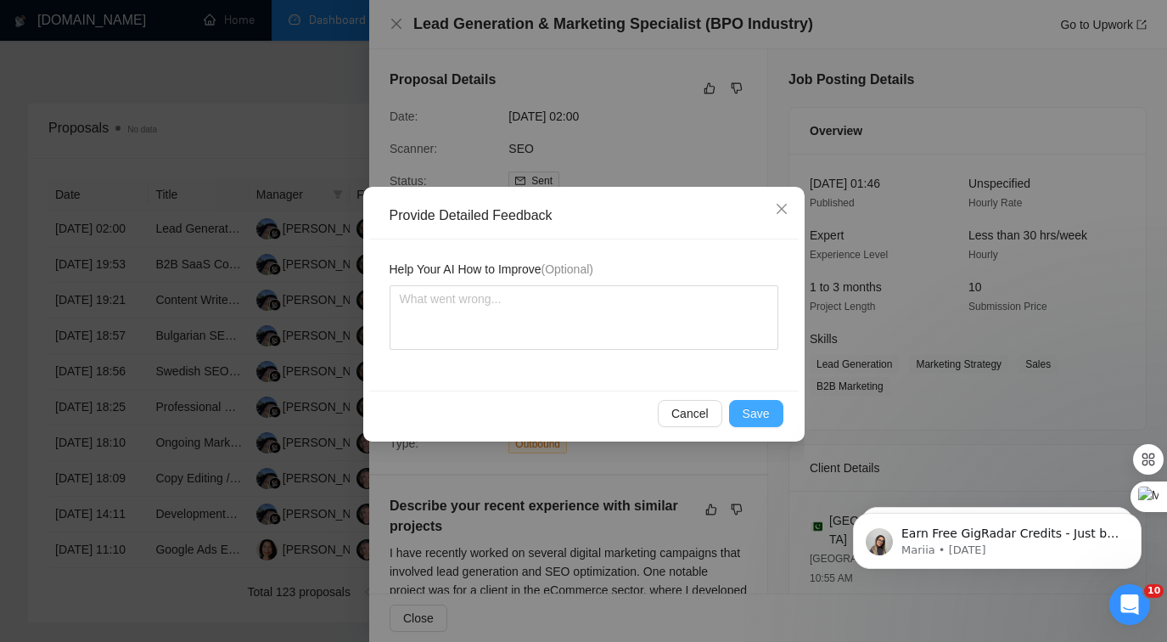
click at [760, 412] on span "Save" at bounding box center [756, 413] width 27 height 19
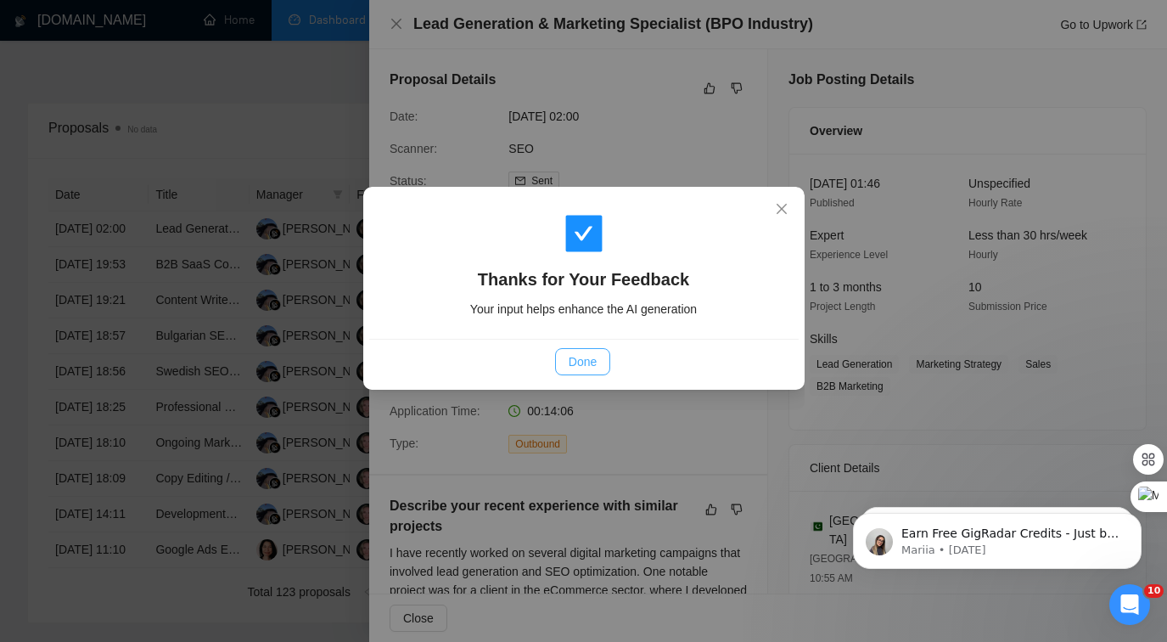
click at [587, 359] on span "Done" at bounding box center [583, 361] width 28 height 19
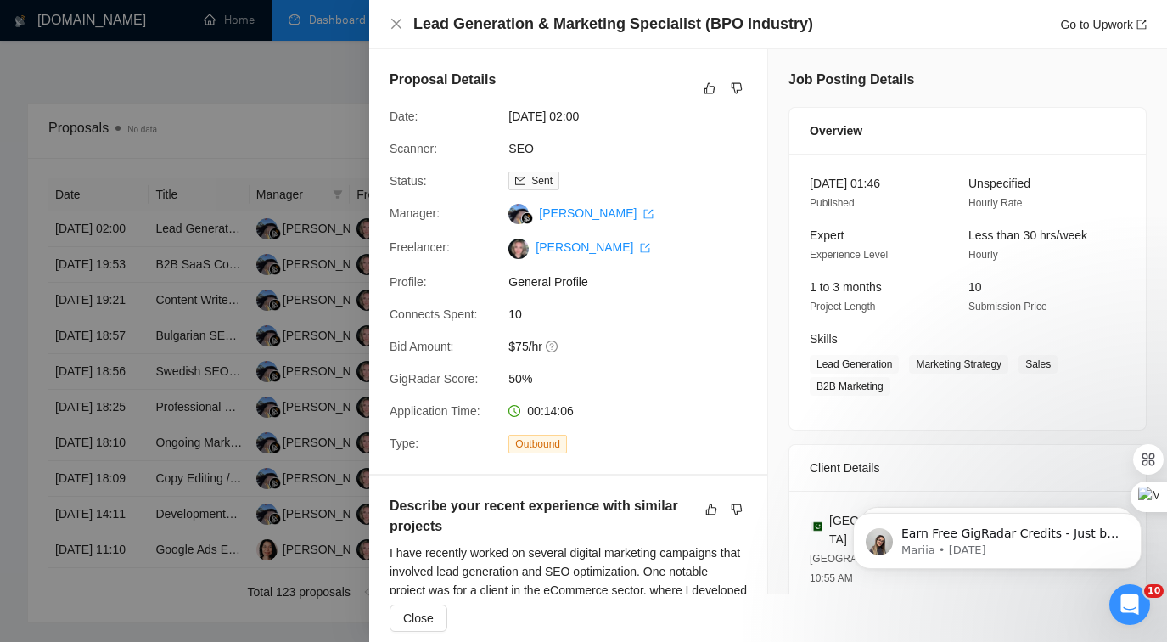
click at [302, 245] on div at bounding box center [583, 321] width 1167 height 642
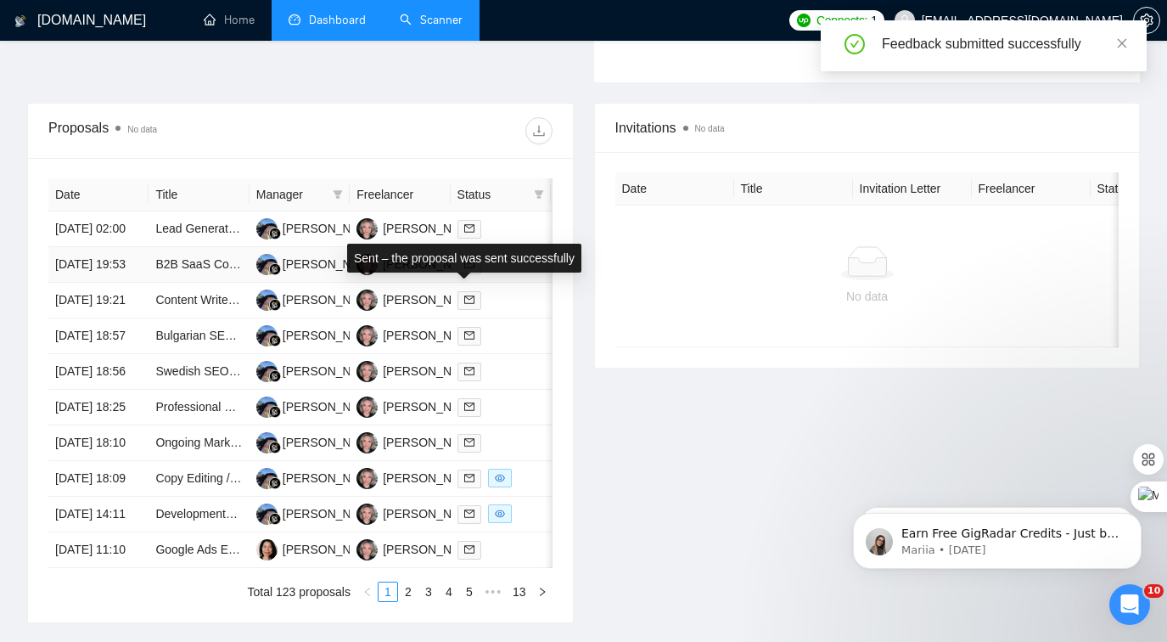
click at [476, 274] on span at bounding box center [470, 265] width 24 height 19
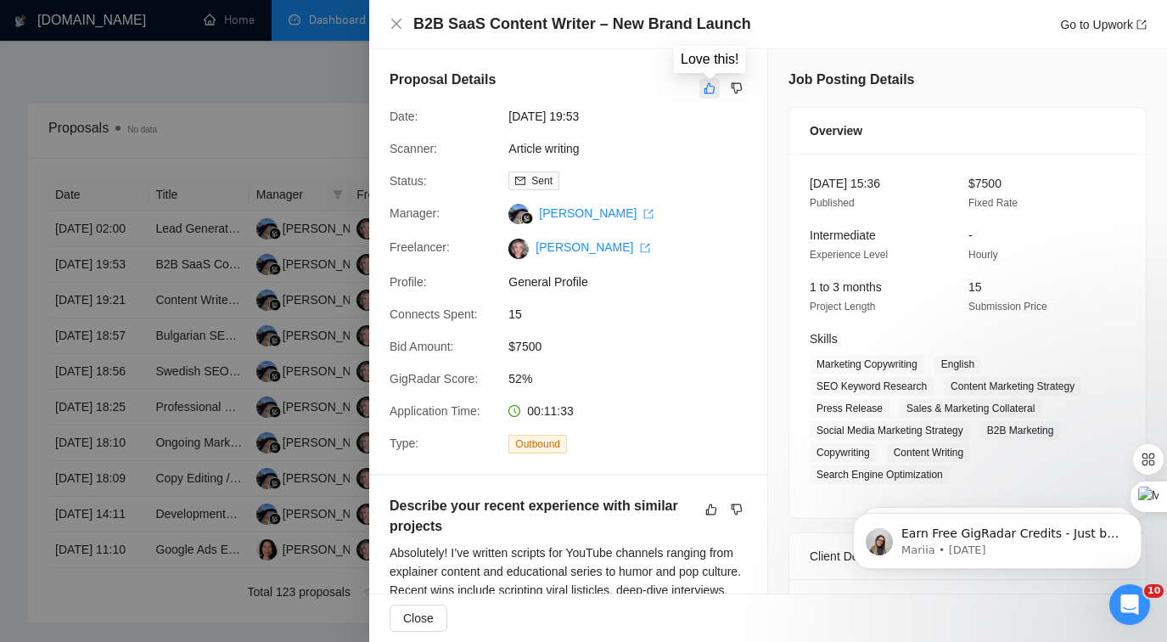
click at [700, 87] on button "button" at bounding box center [709, 88] width 20 height 20
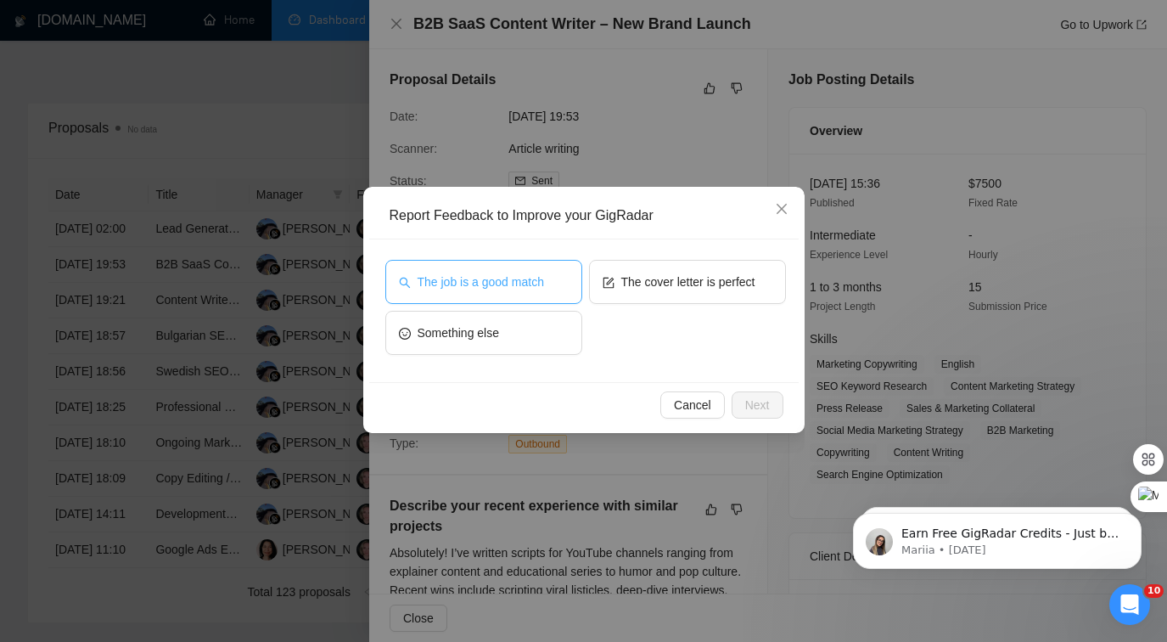
click at [536, 272] on span "The job is a good match" at bounding box center [481, 281] width 126 height 19
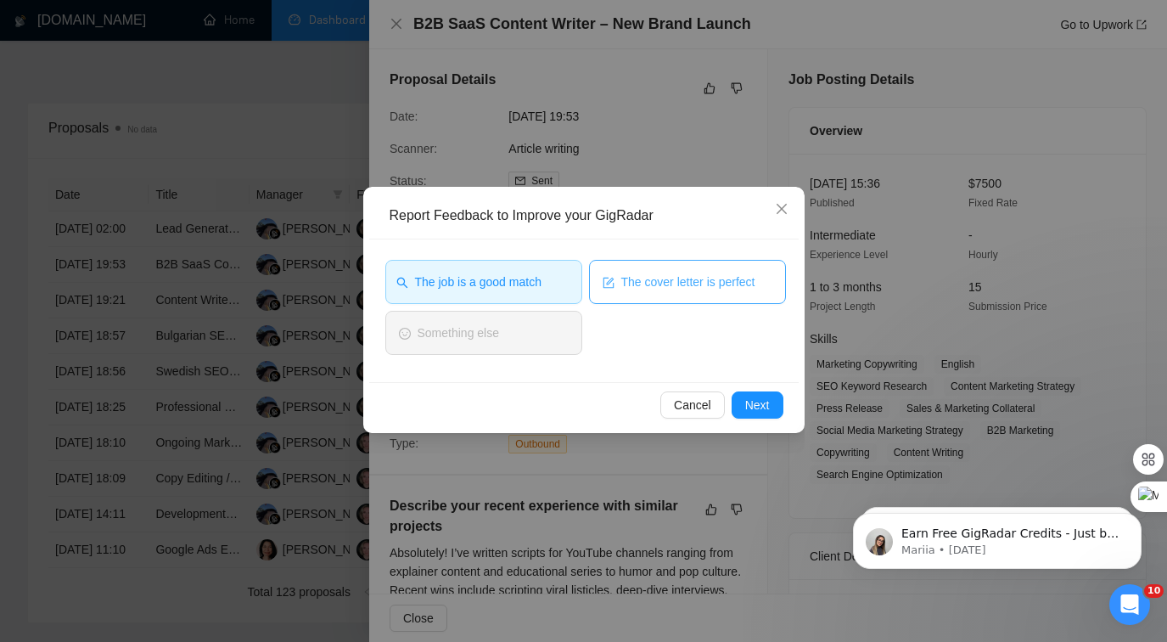
click at [626, 280] on span "The cover letter is perfect" at bounding box center [688, 281] width 134 height 19
click at [754, 403] on span "Next" at bounding box center [757, 405] width 25 height 19
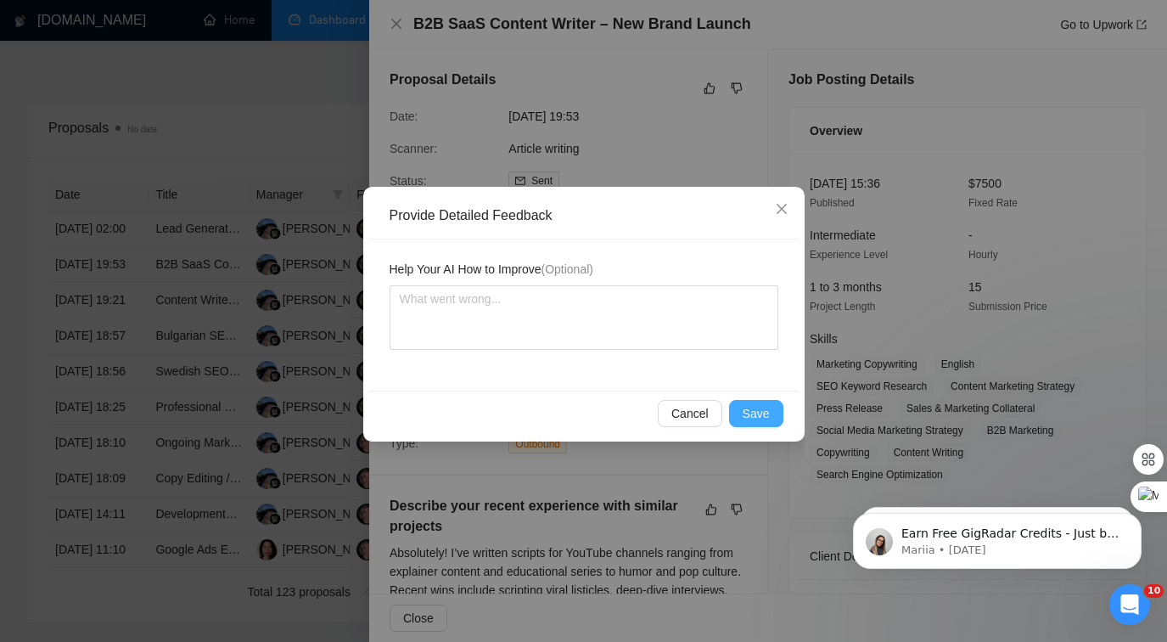
click at [757, 414] on span "Save" at bounding box center [756, 413] width 27 height 19
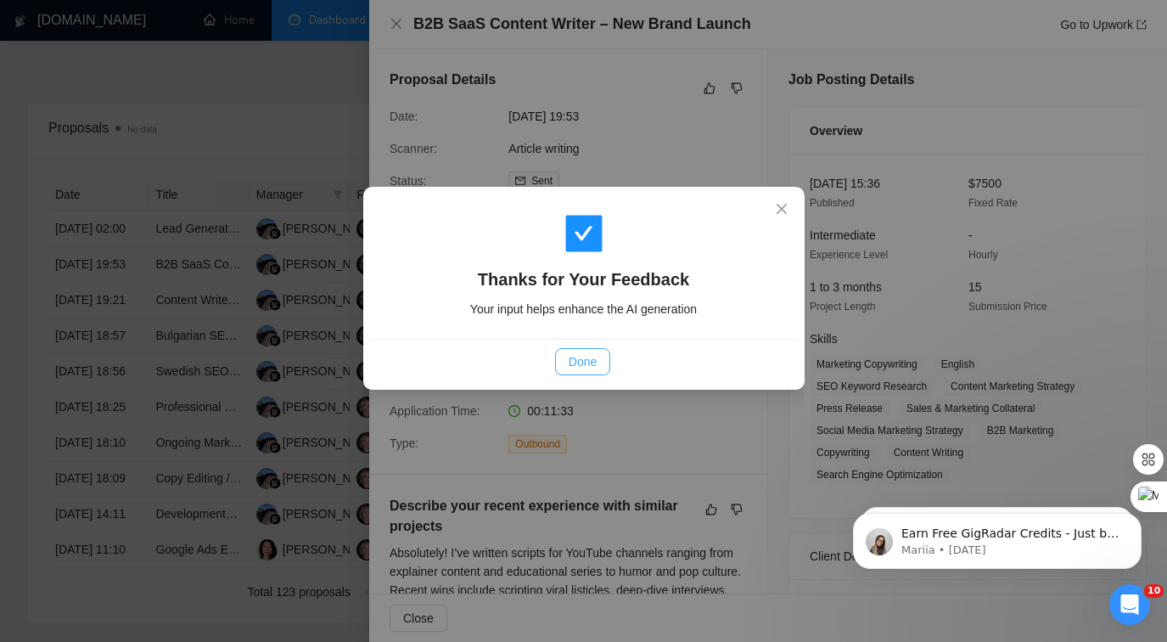
click at [578, 359] on span "Done" at bounding box center [583, 361] width 28 height 19
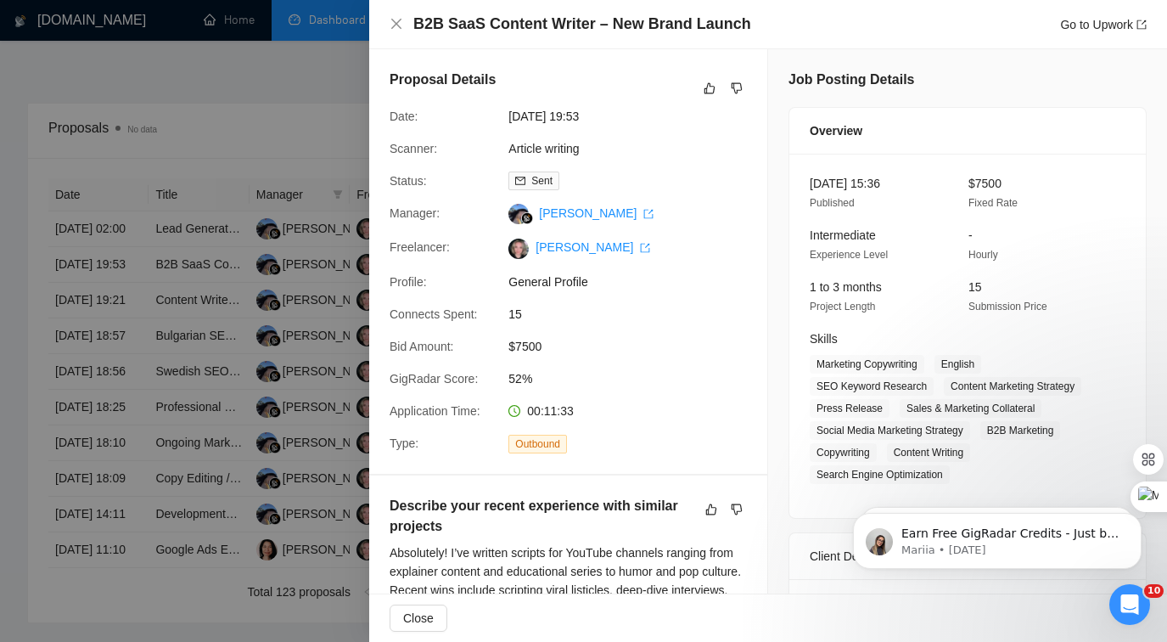
click at [263, 323] on div at bounding box center [583, 321] width 1167 height 642
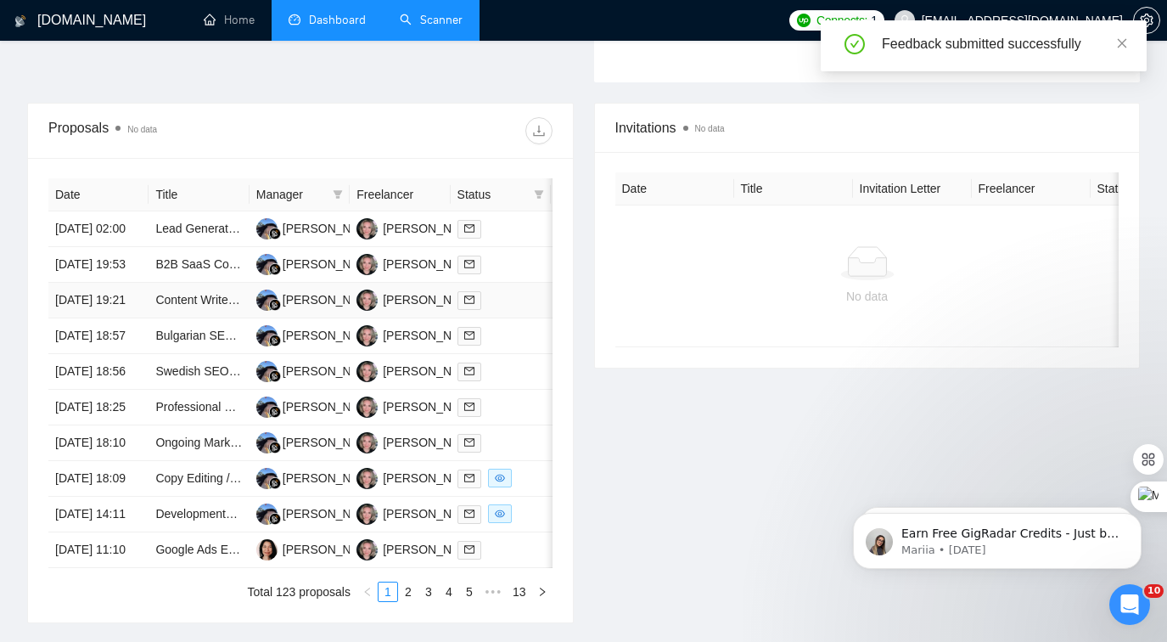
click at [345, 318] on td "[PERSON_NAME]" at bounding box center [300, 301] width 100 height 36
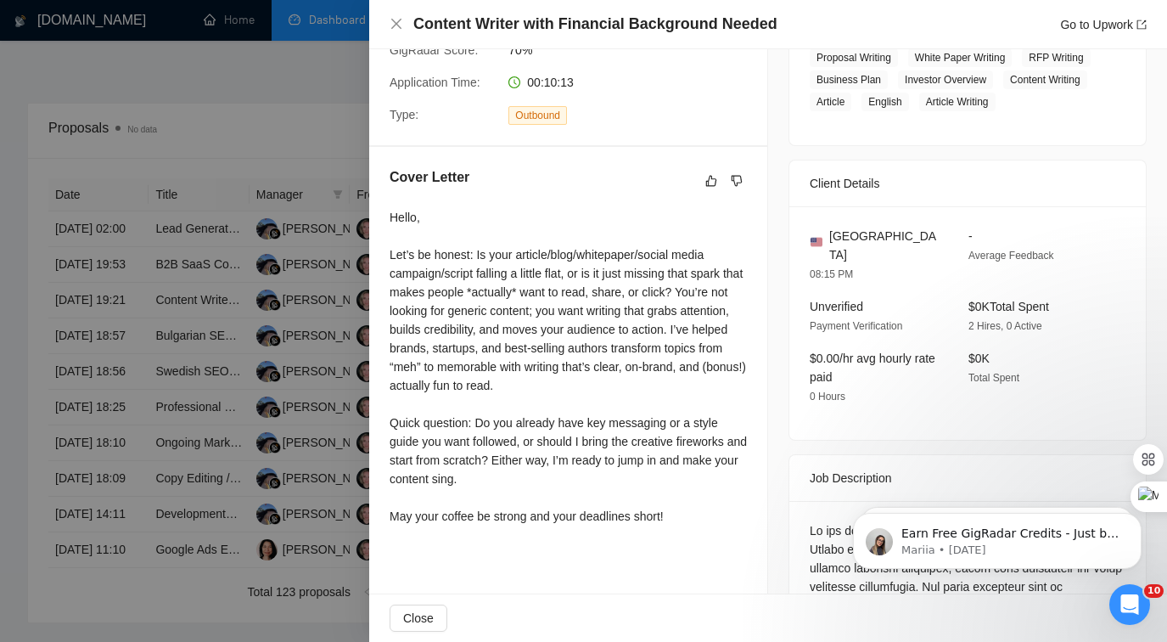
scroll to position [326, 0]
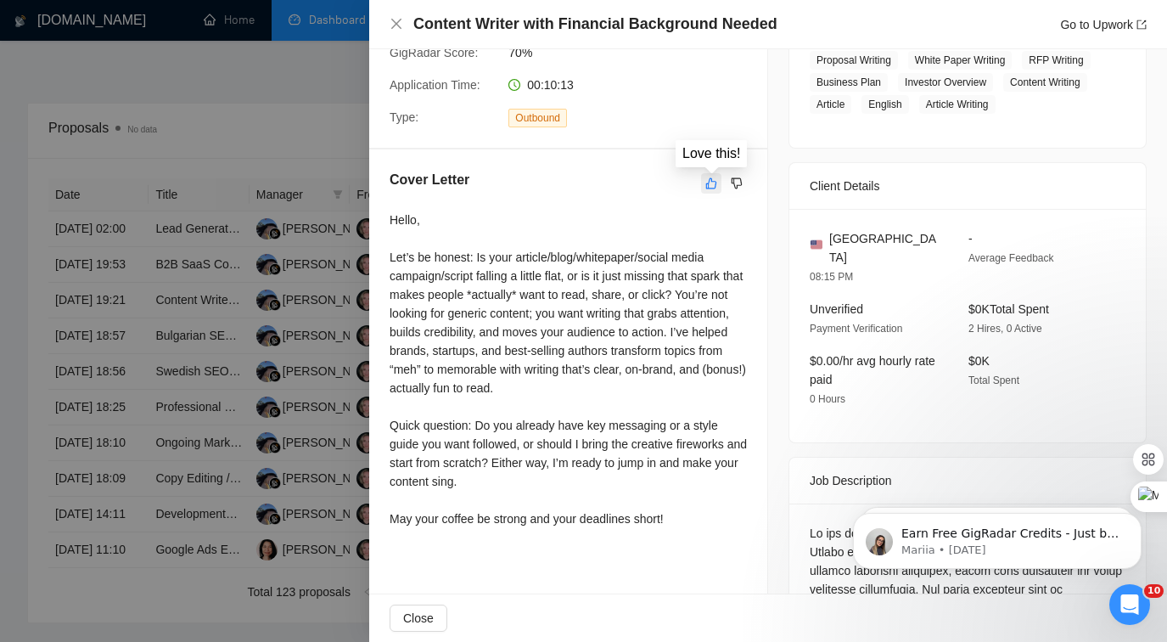
click at [706, 183] on icon "like" at bounding box center [711, 182] width 11 height 11
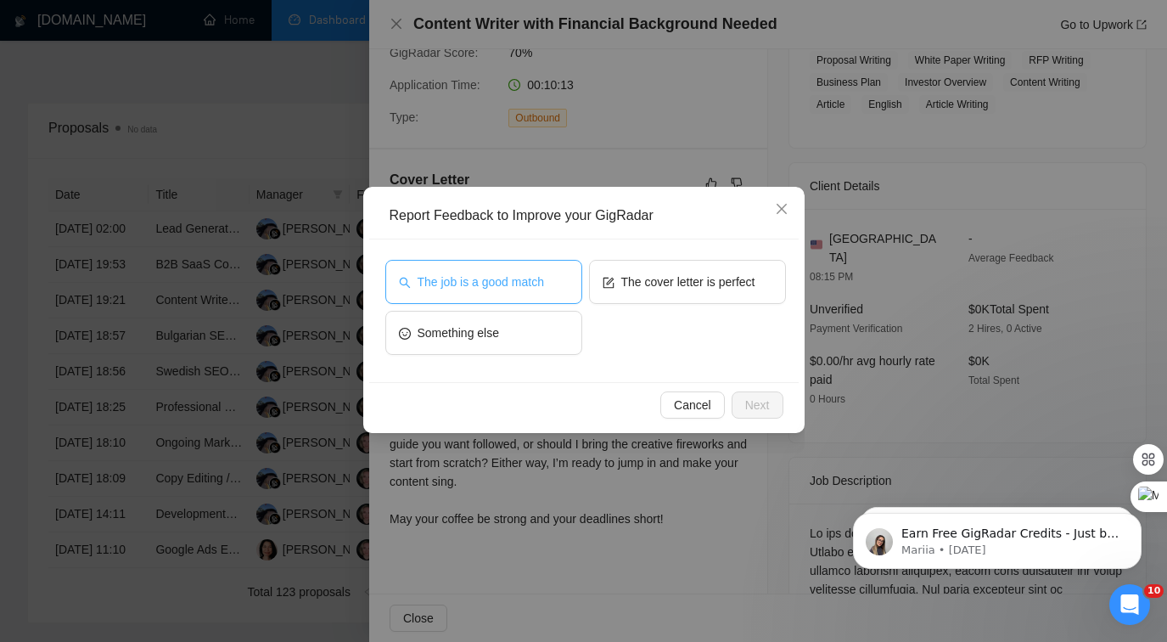
click at [544, 288] on span "The job is a good match" at bounding box center [481, 281] width 126 height 19
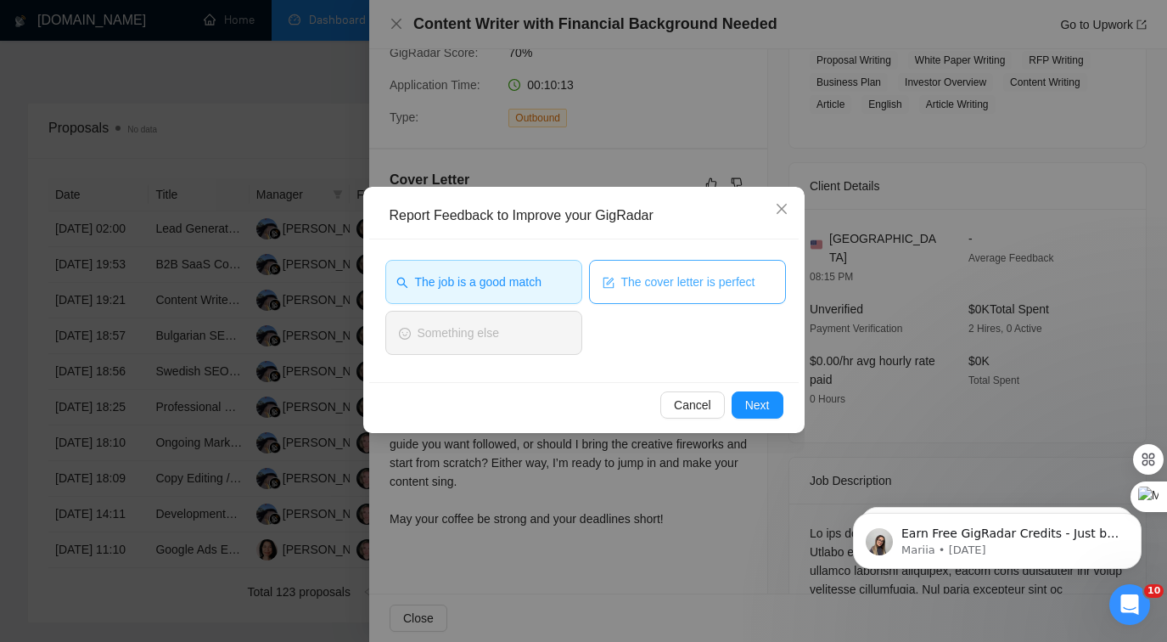
click at [624, 288] on span "The cover letter is perfect" at bounding box center [688, 281] width 134 height 19
click at [771, 405] on button "Next" at bounding box center [758, 404] width 52 height 27
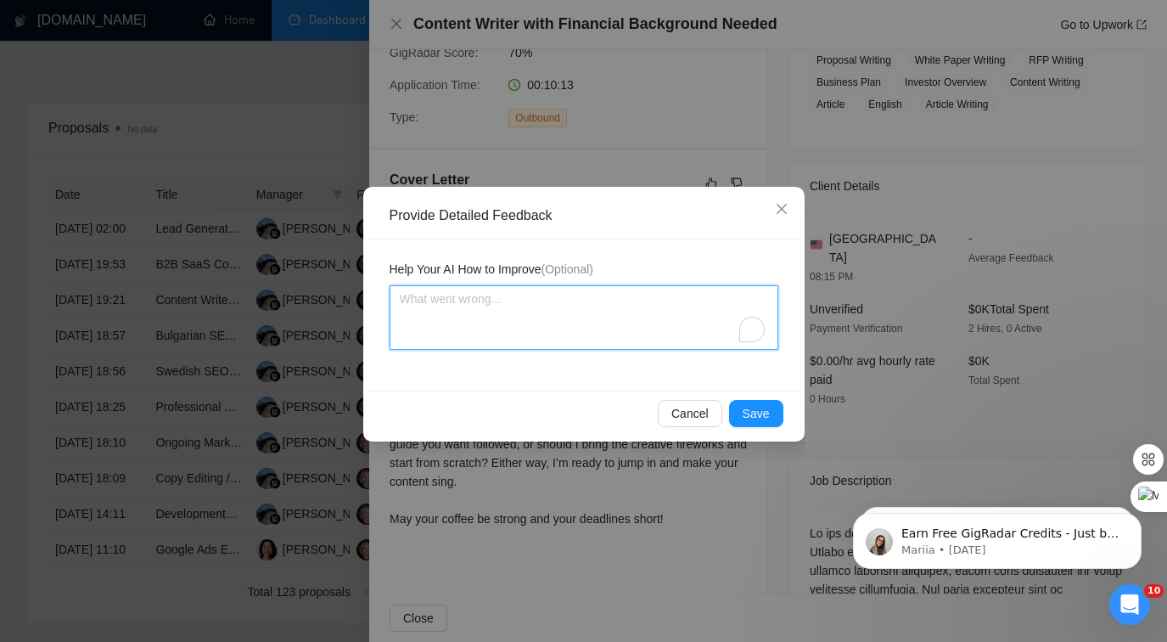
click at [549, 323] on textarea "To enrich screen reader interactions, please activate Accessibility in Grammarl…" at bounding box center [584, 317] width 389 height 65
type textarea "C"
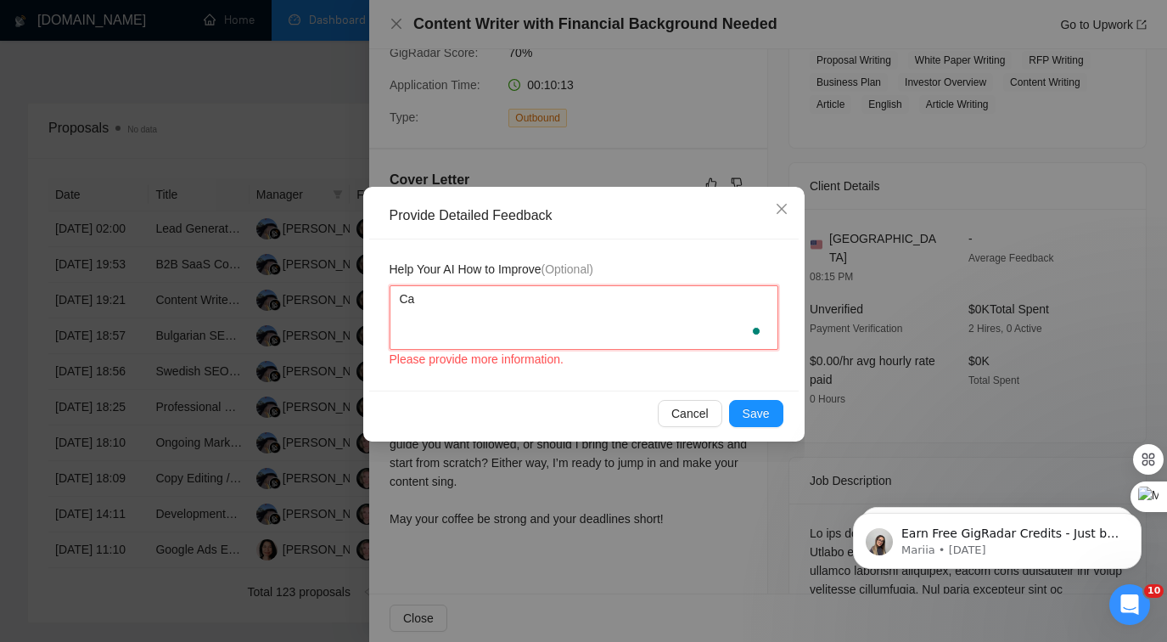
type textarea "Can"
type textarea "Can y"
type textarea "Can yo"
type textarea "Can you"
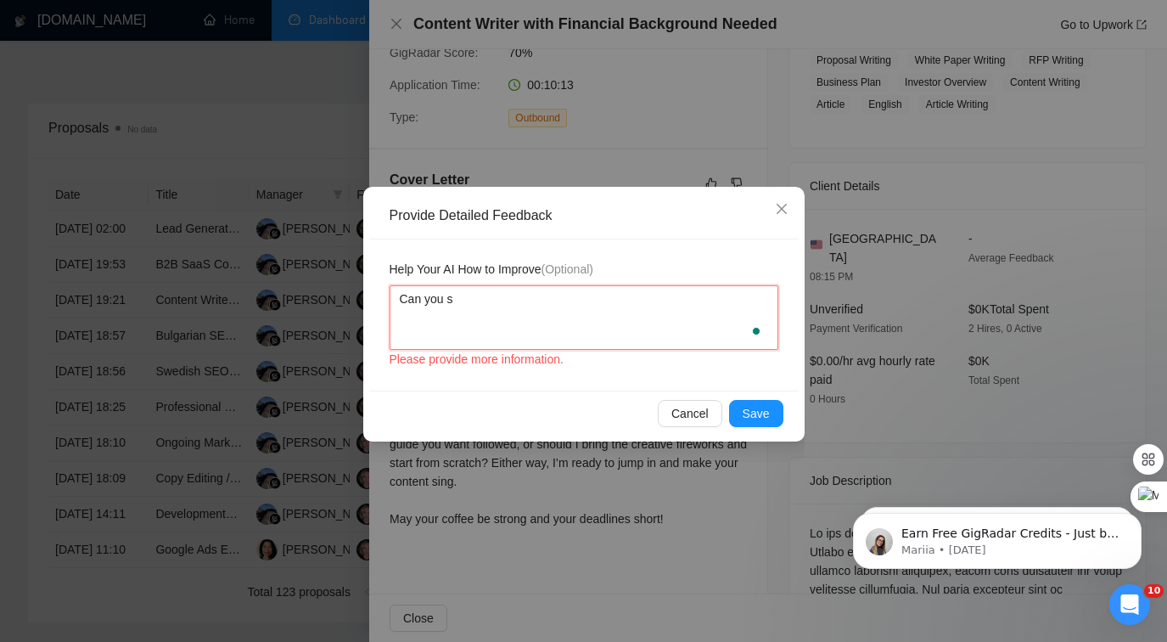
type textarea "Can you si"
type textarea "Can you sig"
type textarea "Can you sign"
type textarea "Can you sign m"
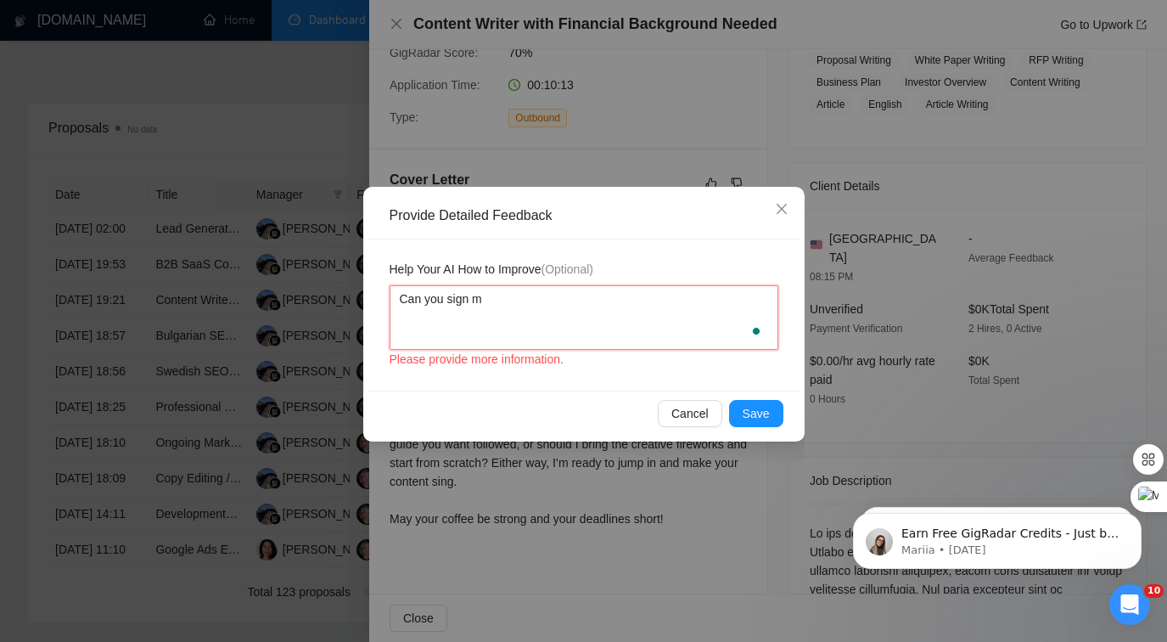
type textarea "Can you sign my"
type textarea "Can you sign my n"
type textarea "Can you sign my na"
type textarea "Can you sign my nam"
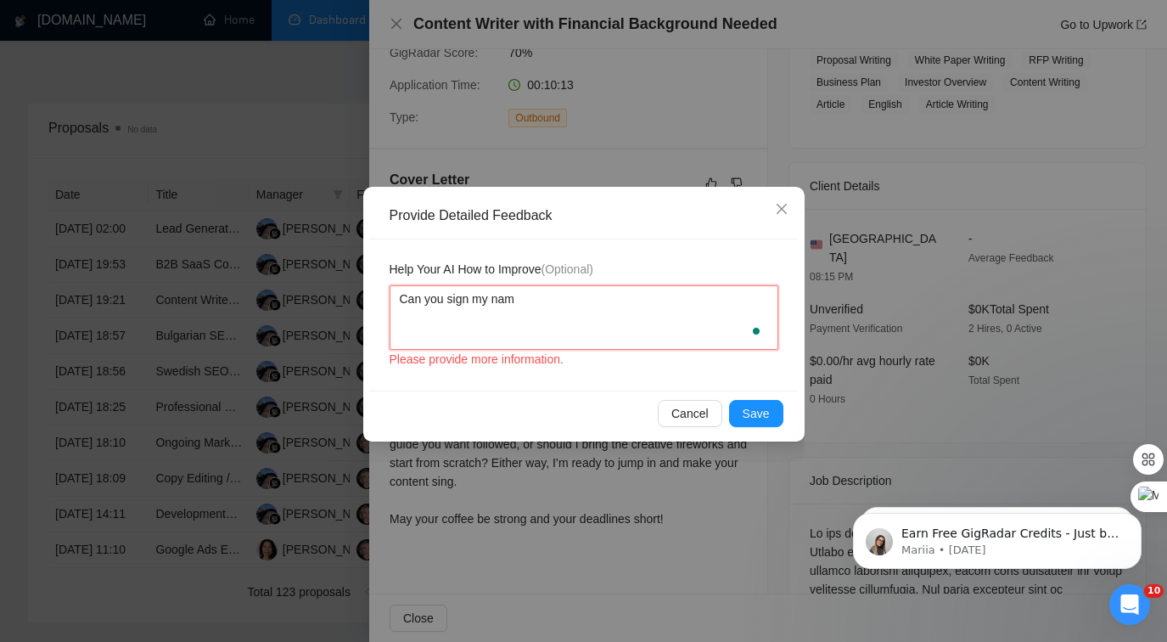
type textarea "Can you sign my name"
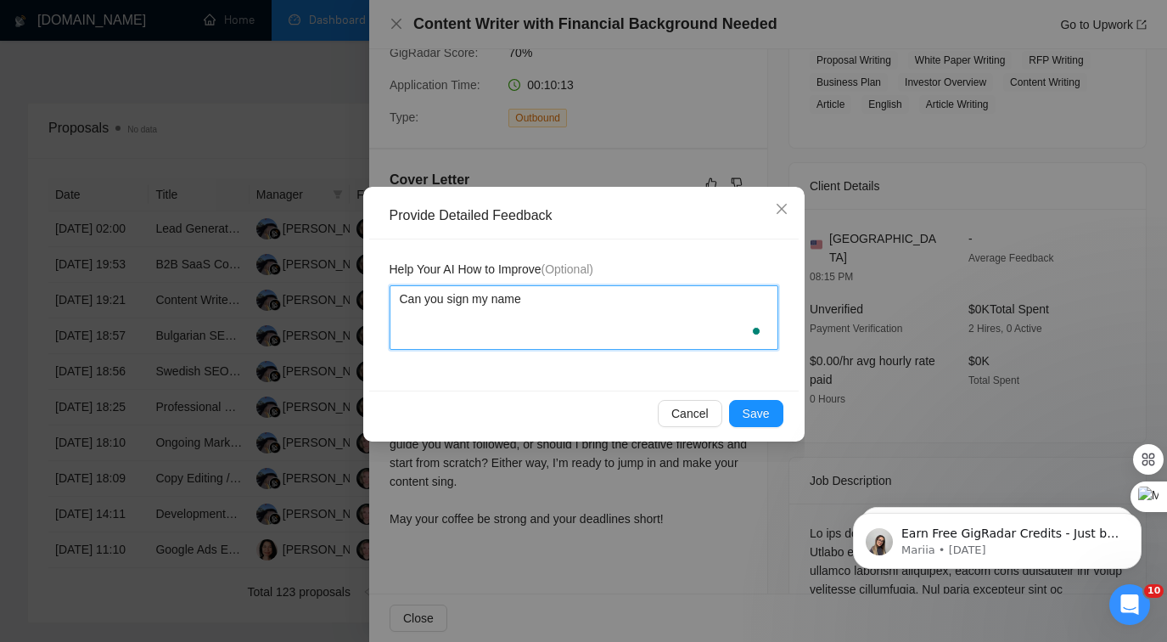
type textarea "Can you sign my name,"
type textarea "Can you sign my name, M"
type textarea "Can you sign my name, Mo"
type textarea "Can you sign my name, [PERSON_NAME]"
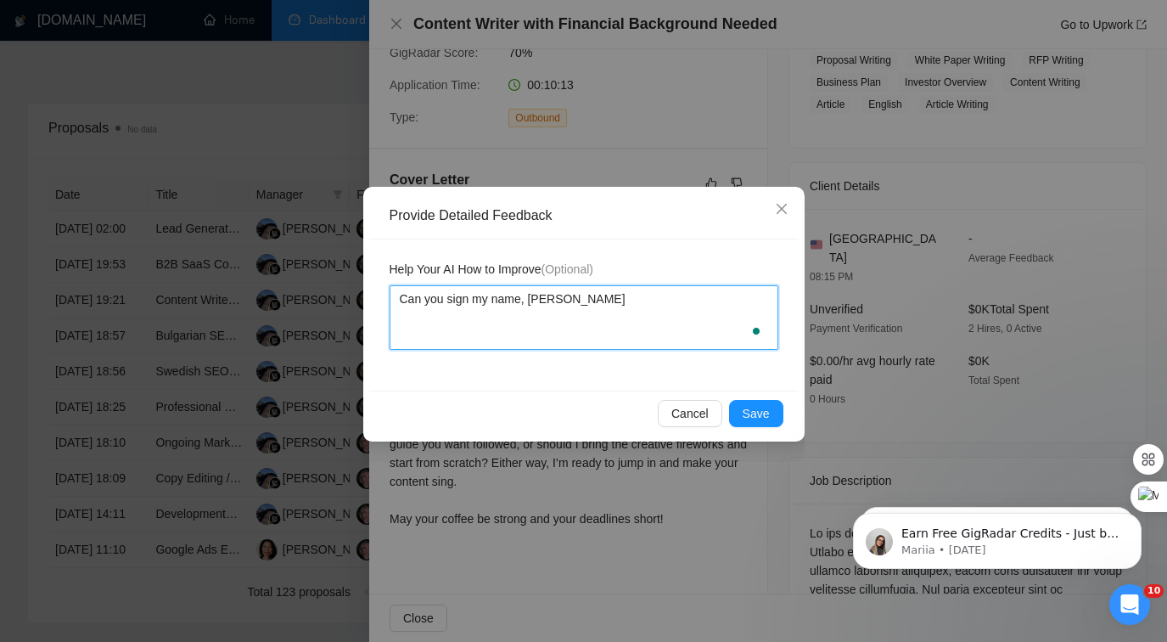
type textarea "Can you sign my name, [PERSON_NAME]"
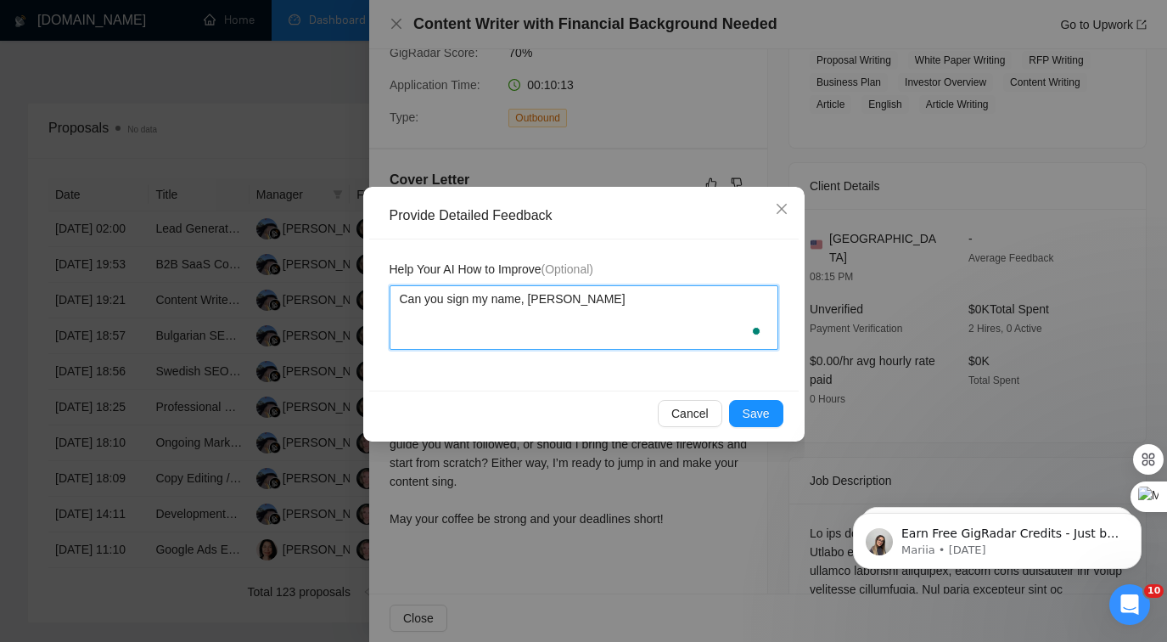
type textarea "Can you sign my name, [PERSON_NAME]"
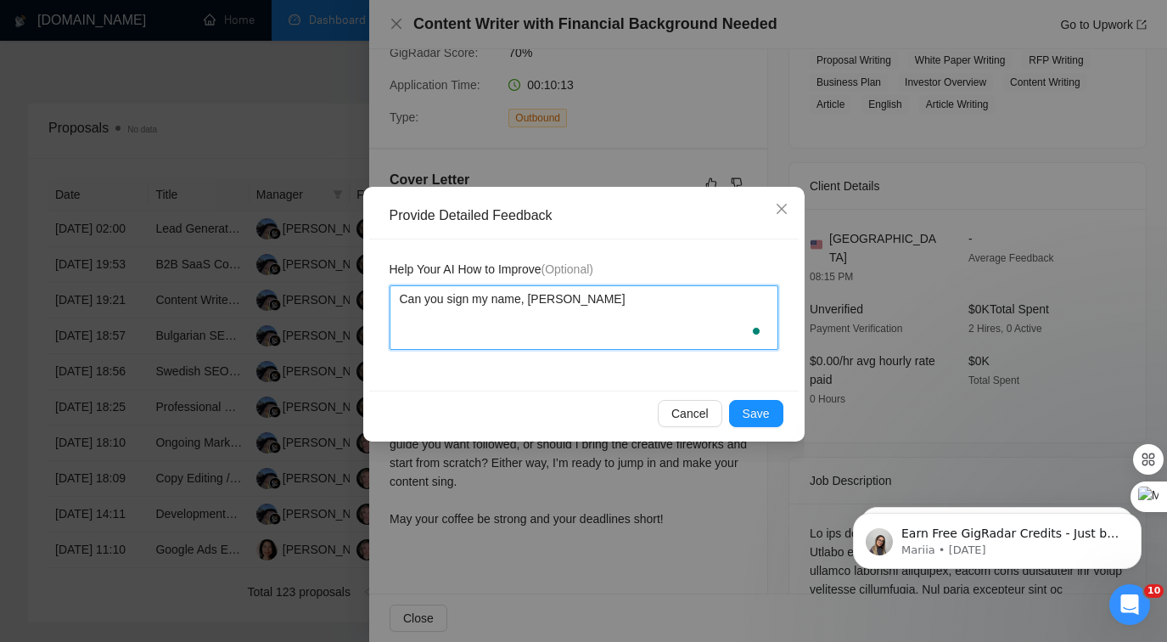
type textarea "Can you sign my name, [PERSON_NAME],"
type textarea "Can you sign my name, [PERSON_NAME], a"
type textarea "Can you sign my name, [PERSON_NAME], af"
type textarea "Can you sign my name, [PERSON_NAME], aft"
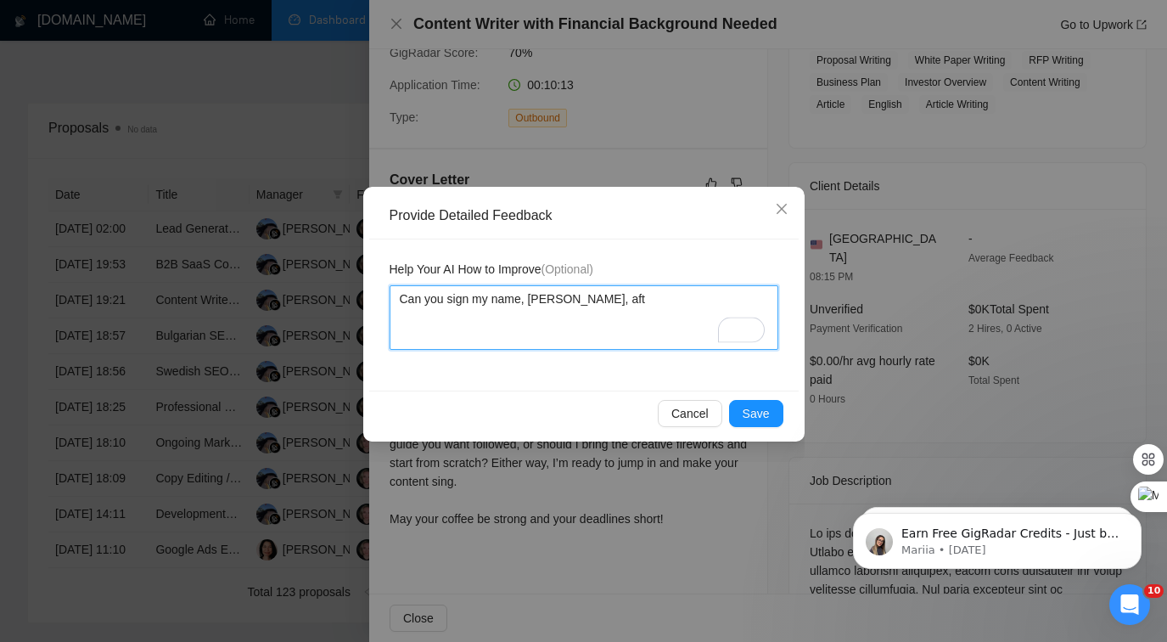
type textarea "Can you sign my name, [PERSON_NAME], afte"
type textarea "Can you sign my name, [PERSON_NAME], after"
type textarea "Can you sign my name, [PERSON_NAME], after t"
type textarea "Can you sign my name, [PERSON_NAME], after the"
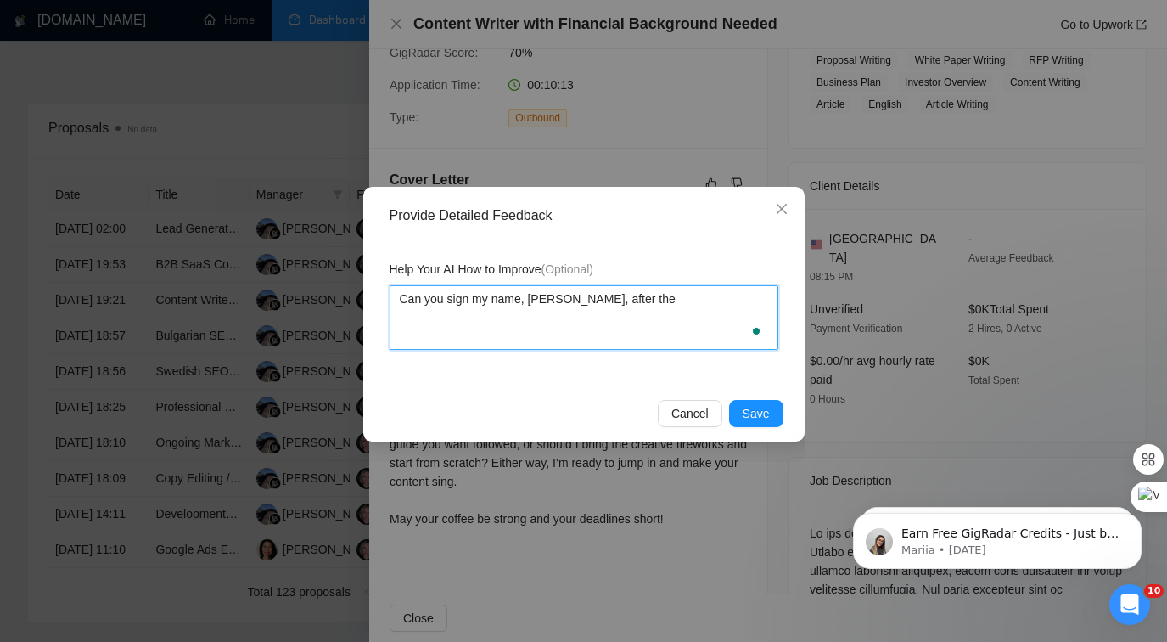
type textarea "Can you sign my name, [PERSON_NAME], after the s"
type textarea "Can you sign my name, [PERSON_NAME], after the si"
type textarea "Can you sign my name, [PERSON_NAME], after the sig"
type textarea "Can you sign my name, [PERSON_NAME], after the sign"
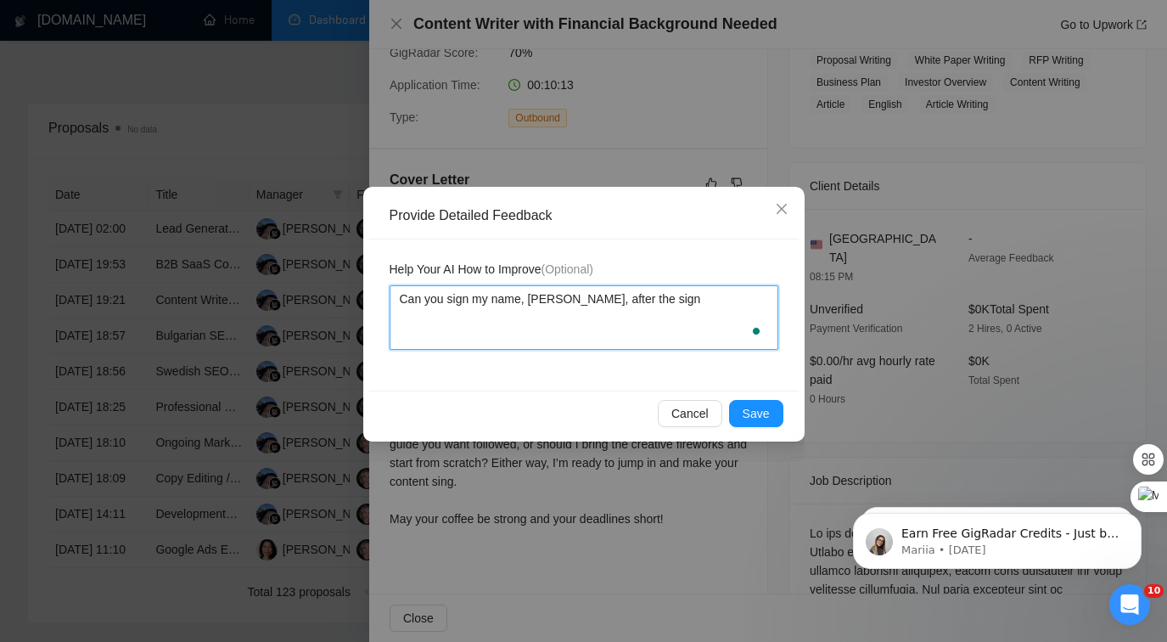
type textarea "Can you sign my name, [PERSON_NAME], after the sign o"
type textarea "Can you sign my name, [PERSON_NAME], after the sign of"
type textarea "Can you sign my name, [PERSON_NAME], after the sign off"
type textarea "Can you sign my name, [PERSON_NAME], after the sign off i"
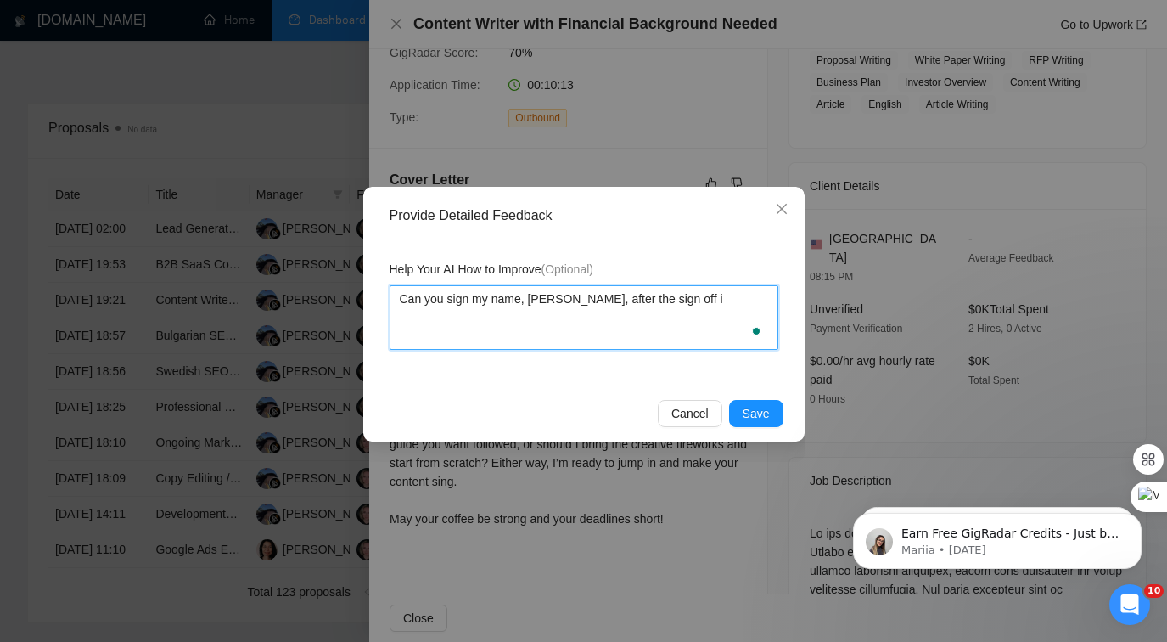
type textarea "Can you sign my name, [PERSON_NAME], after the sign off in"
type textarea "Can you sign my name, [PERSON_NAME], after the sign off in t"
type textarea "Can you sign my name, [PERSON_NAME], after the sign off in th"
type textarea "Can you sign my name, [PERSON_NAME], after the sign off in thr"
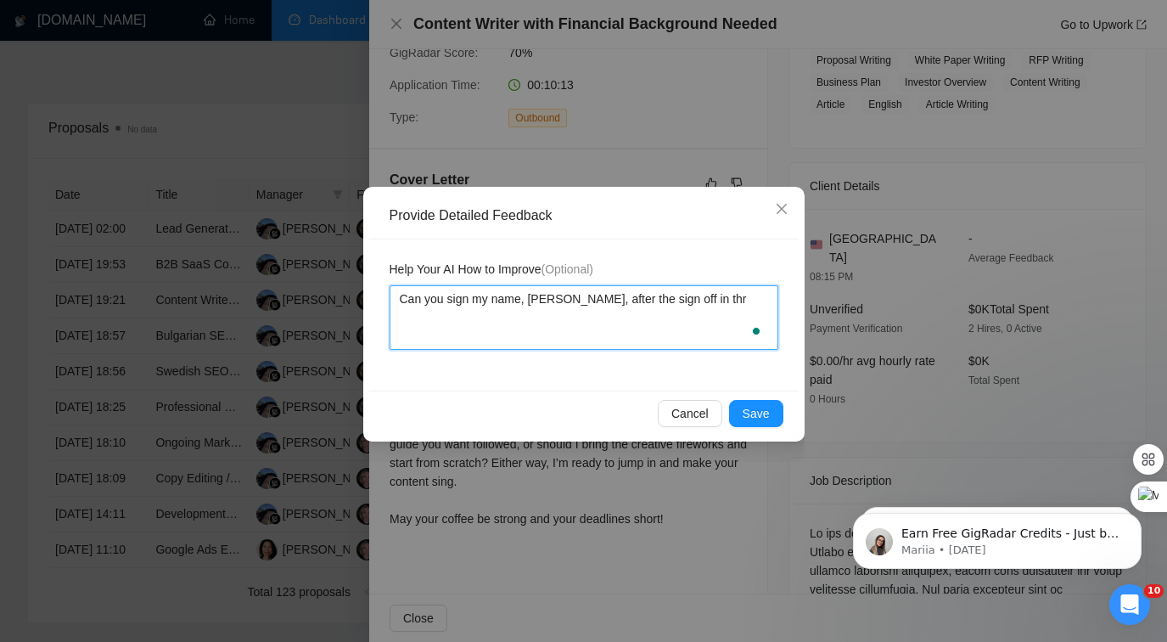
type textarea "Can you sign my name, [PERSON_NAME], after the sign off in thr"
type textarea "Can you sign my name, [PERSON_NAME], after the sign off in th"
type textarea "Can you sign my name, [PERSON_NAME], after the sign off in the"
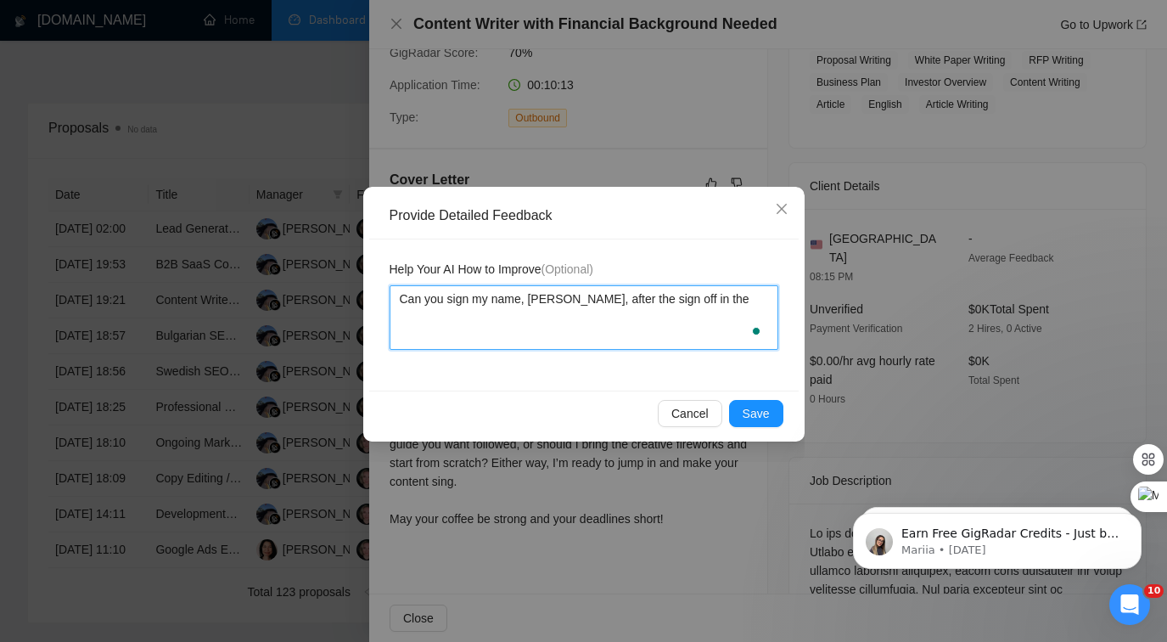
type textarea "Can you sign my name, [PERSON_NAME], after the sign off in the f"
type textarea "Can you sign my name, [PERSON_NAME], after the sign off in the fu"
type textarea "Can you sign my name, [PERSON_NAME], after the sign off in the fut"
type textarea "Can you sign my name, [PERSON_NAME], after the sign off in the futu"
type textarea "Can you sign my name, [PERSON_NAME], after the sign off in the futur"
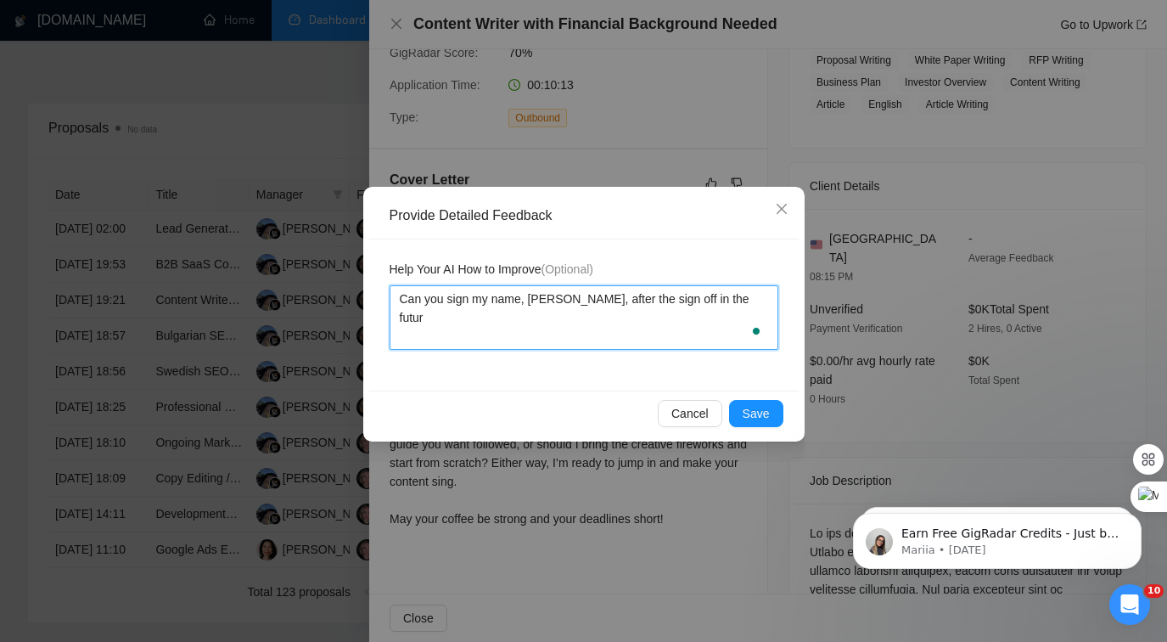
type textarea "Can you sign my name, [PERSON_NAME], after the sign off in the future"
type textarea "Can you sign my name, [PERSON_NAME], after the sign off in the future p"
type textarea "Can you sign my name, [PERSON_NAME], after the sign off in the future pl"
type textarea "Can you sign my name, [PERSON_NAME], after the sign off in the future ple"
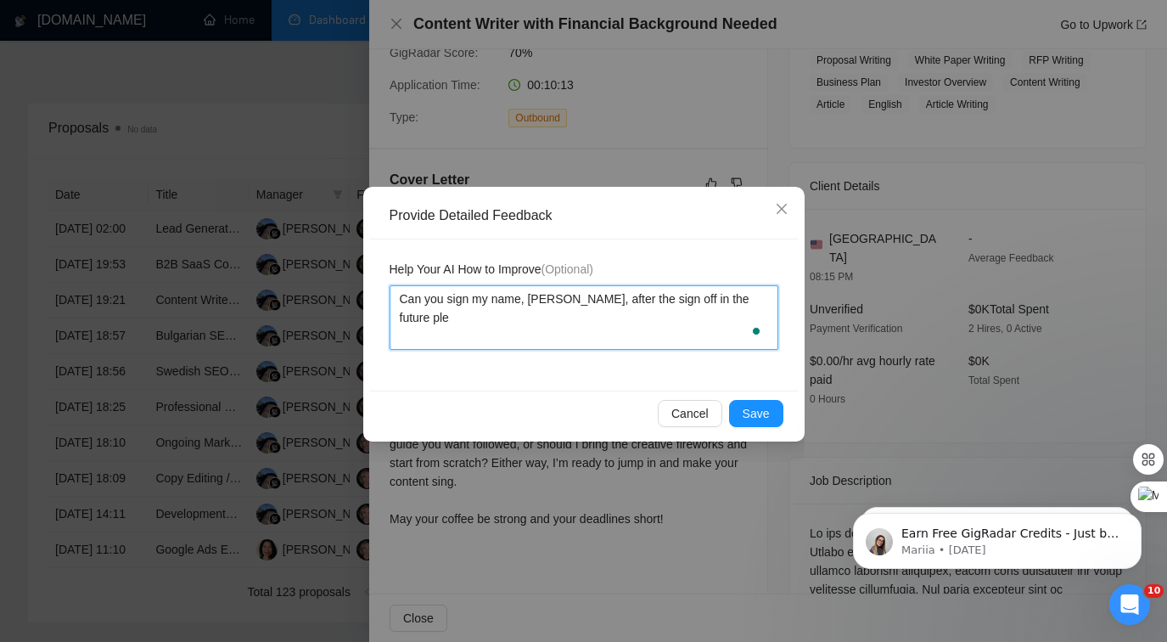
type textarea "Can you sign my name, [PERSON_NAME], after the sign off in the future plea"
type textarea "Can you sign my name, [PERSON_NAME], after the sign off in the future pleas"
type textarea "Can you sign my name, [PERSON_NAME], after the sign off in the future please"
type textarea "Can you sign my name, [PERSON_NAME], after the sign off in the future please?"
click button "Rewrite with Grammarly" at bounding box center [731, 329] width 22 height 23
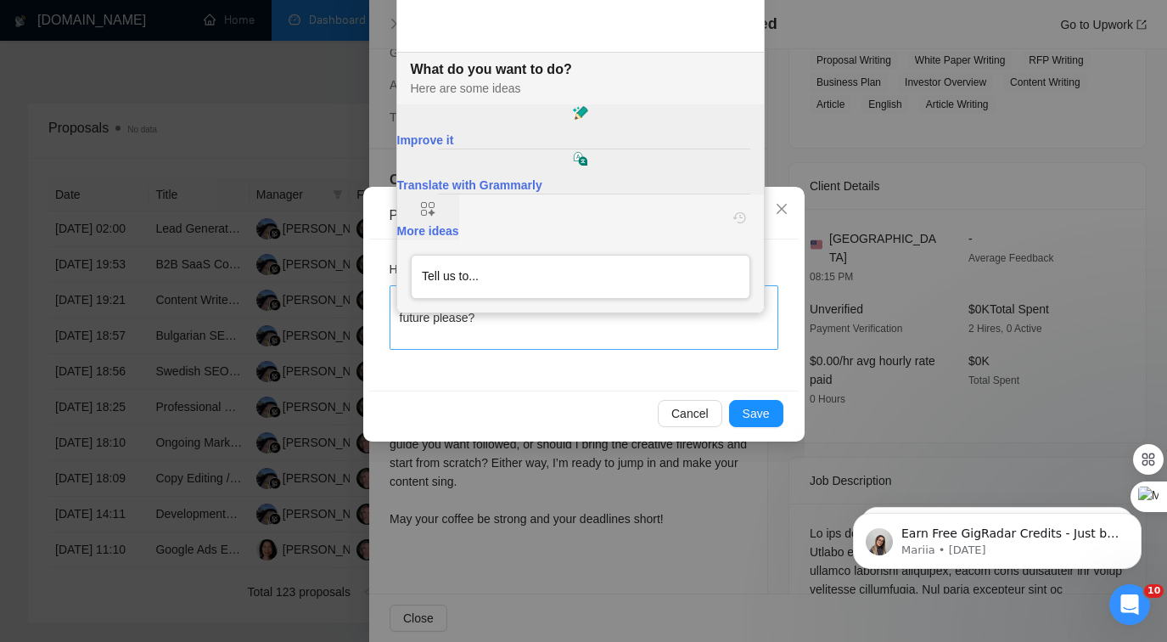
scroll to position [0, 0]
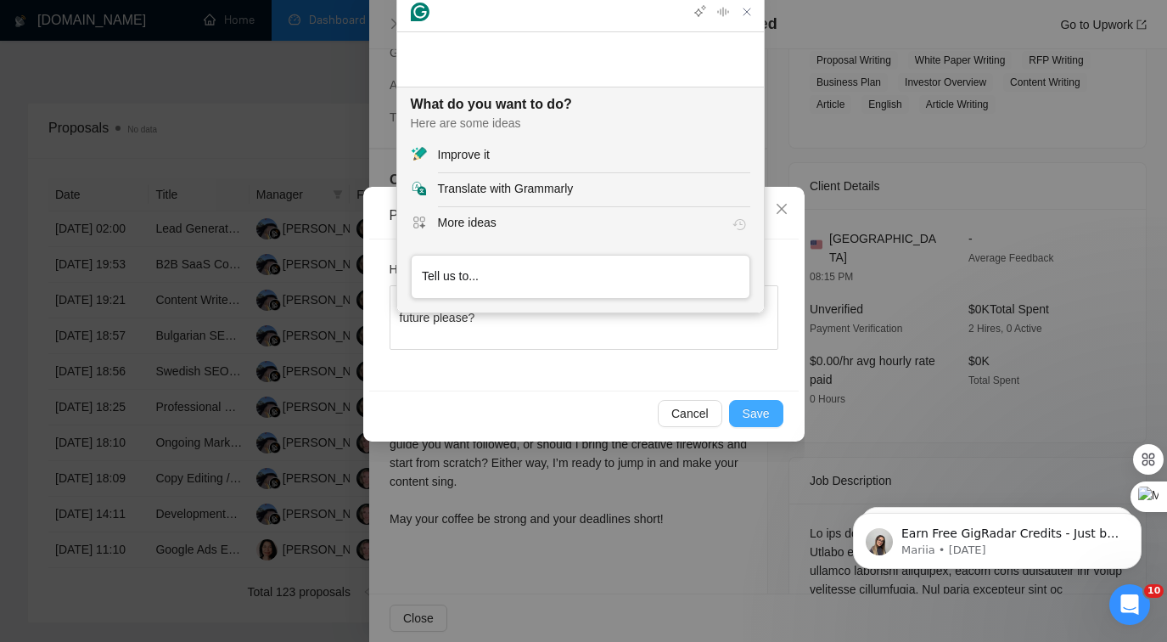
click at [757, 402] on button "Save" at bounding box center [756, 413] width 54 height 27
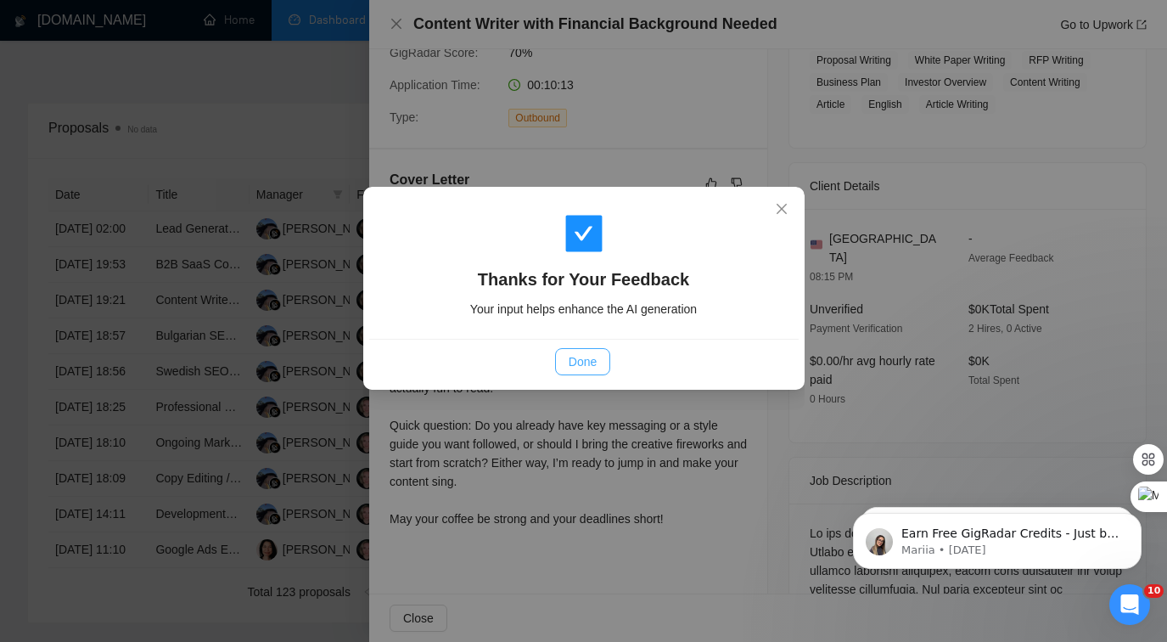
click at [576, 371] on button "Done" at bounding box center [582, 361] width 55 height 27
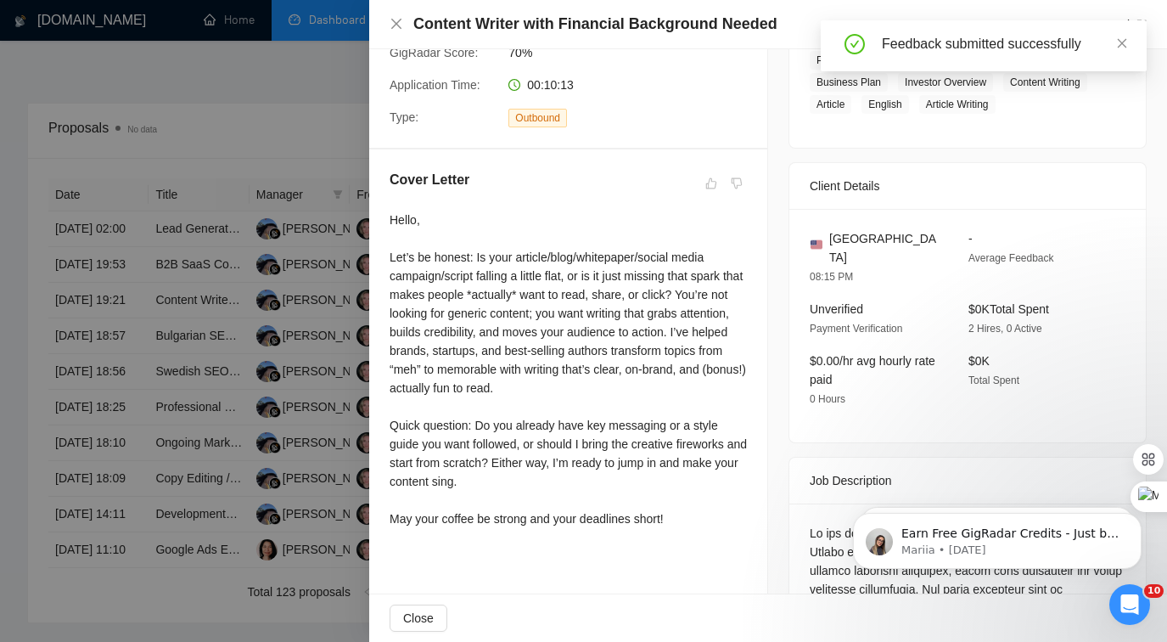
click at [220, 282] on div at bounding box center [583, 321] width 1167 height 642
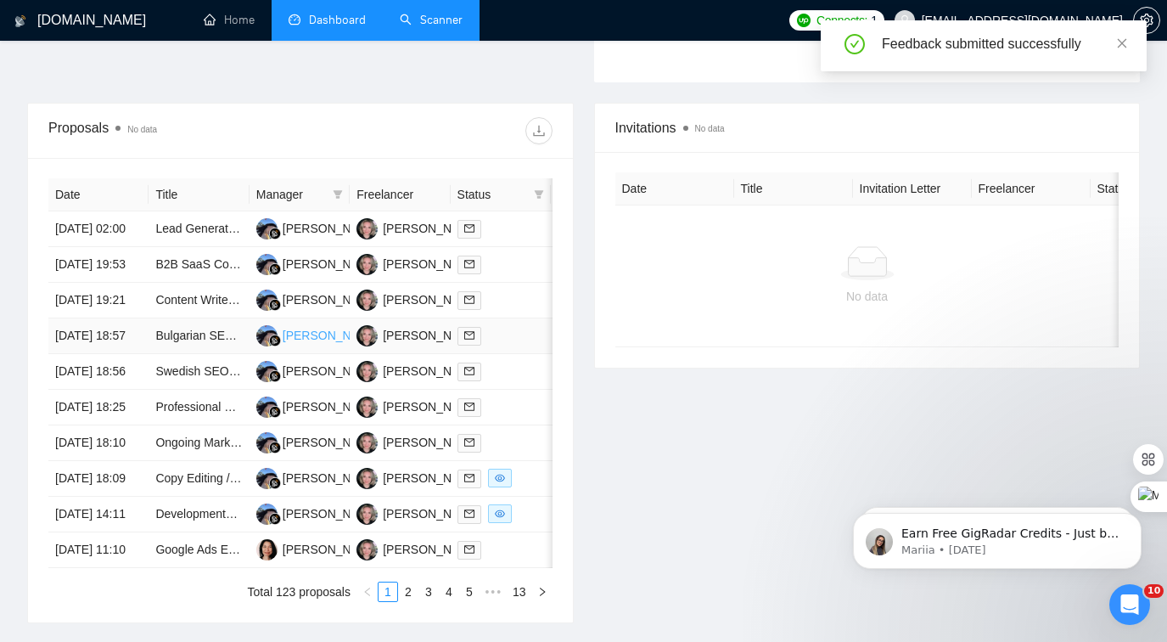
click at [305, 345] on div "[PERSON_NAME]" at bounding box center [332, 335] width 98 height 19
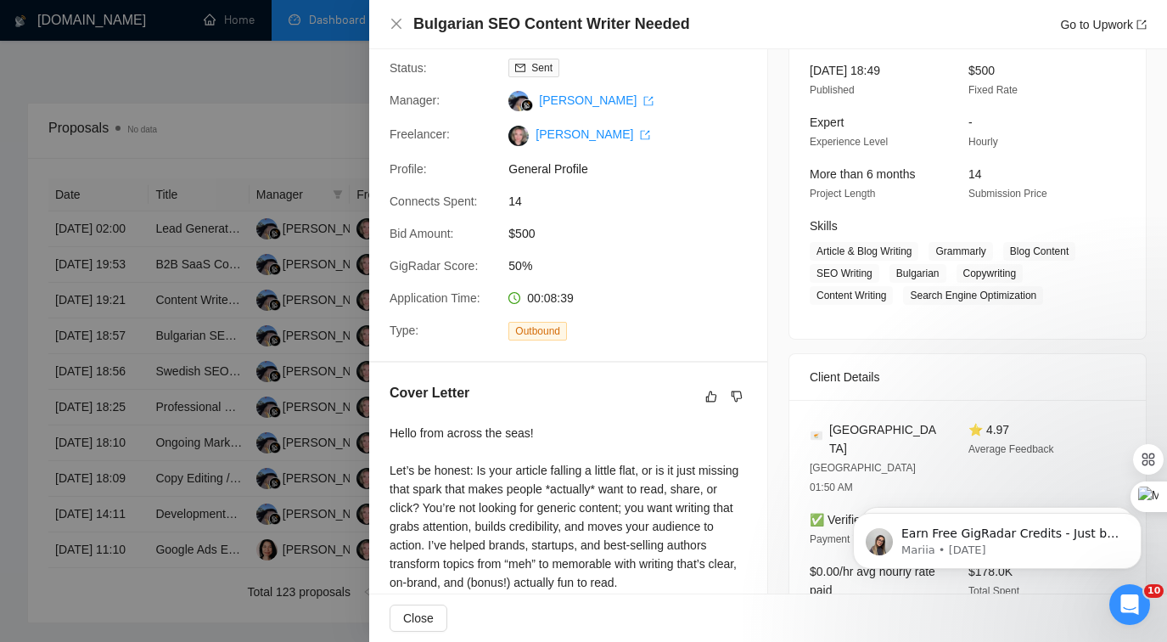
scroll to position [12, 0]
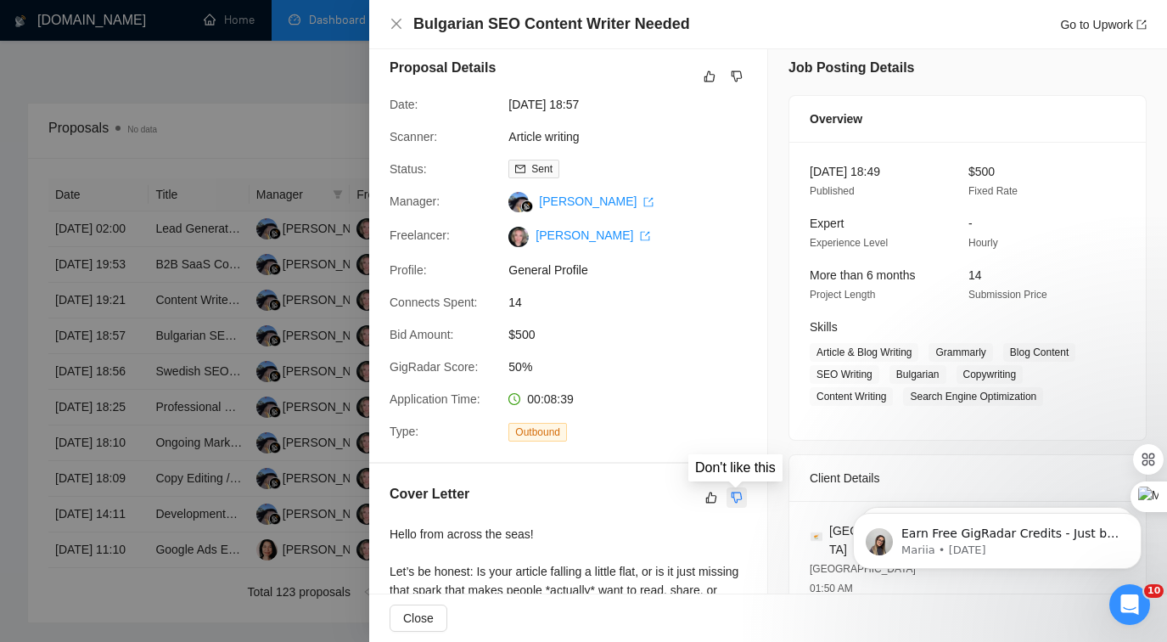
click at [737, 492] on icon "dislike" at bounding box center [737, 498] width 12 height 14
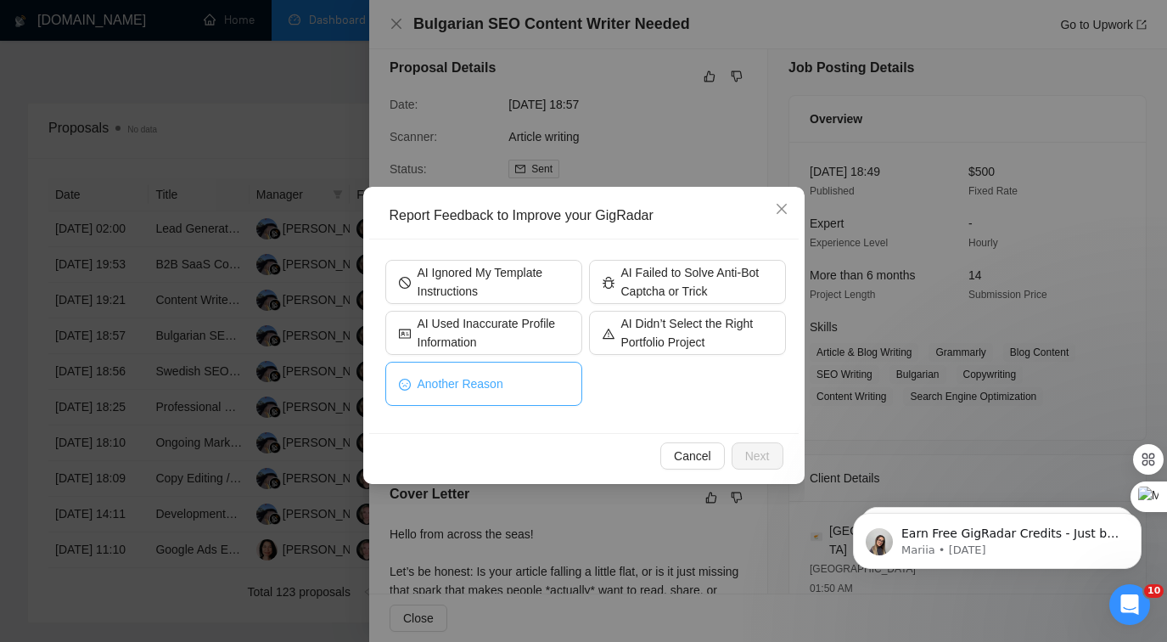
click at [529, 377] on button "Another Reason" at bounding box center [483, 384] width 197 height 44
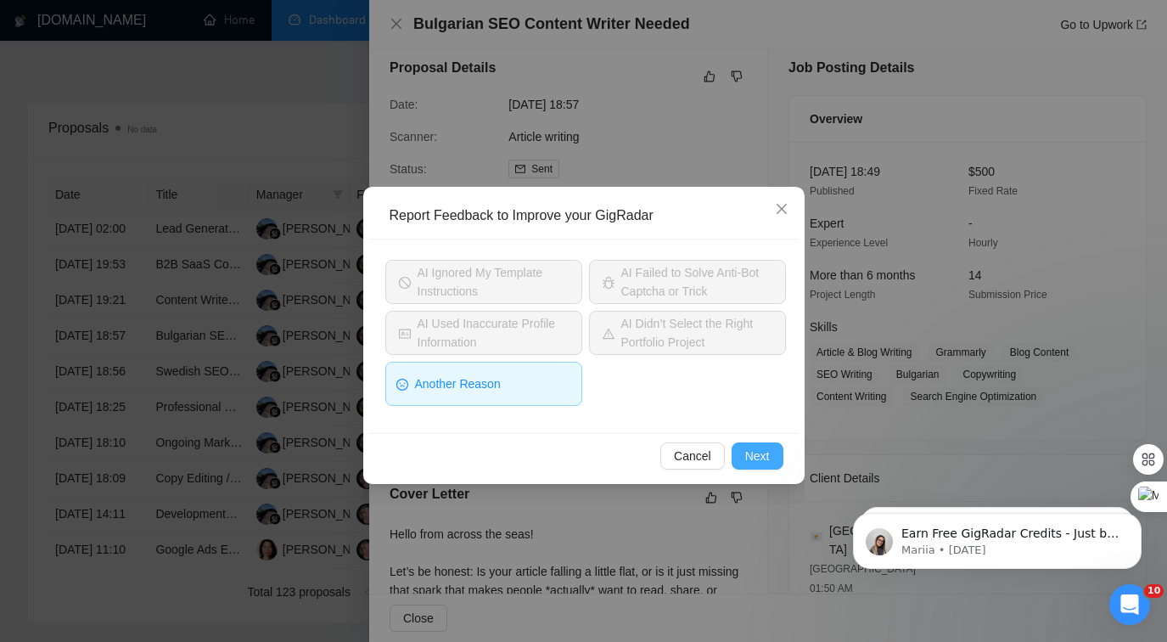
click at [758, 447] on span "Next" at bounding box center [757, 456] width 25 height 19
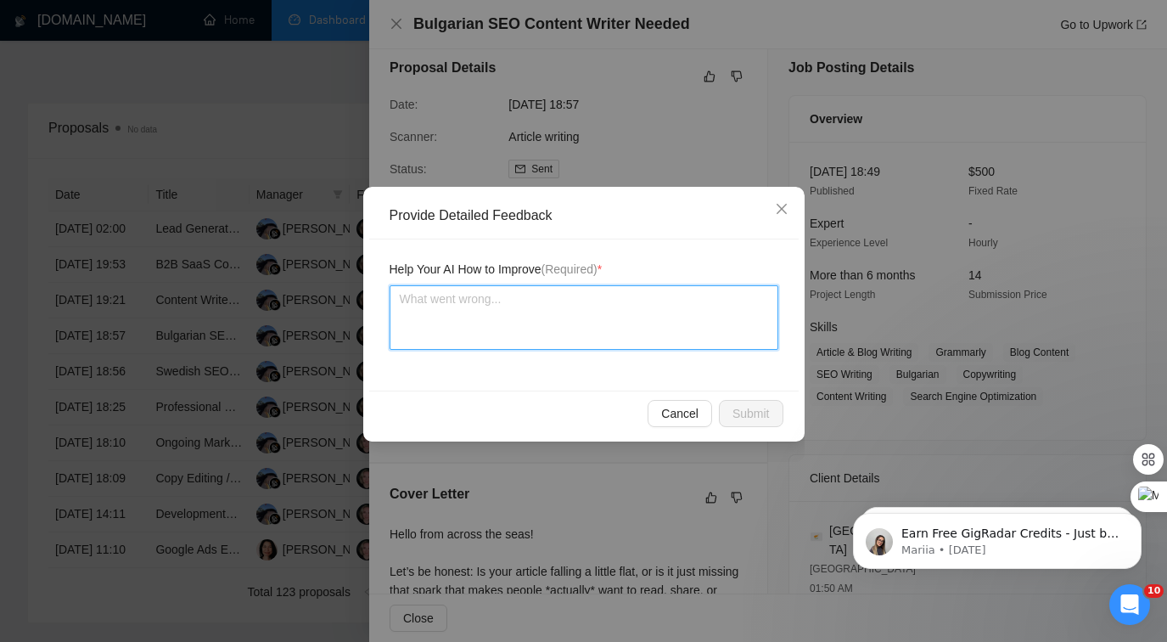
click at [665, 325] on textarea at bounding box center [584, 317] width 389 height 65
type textarea "I"
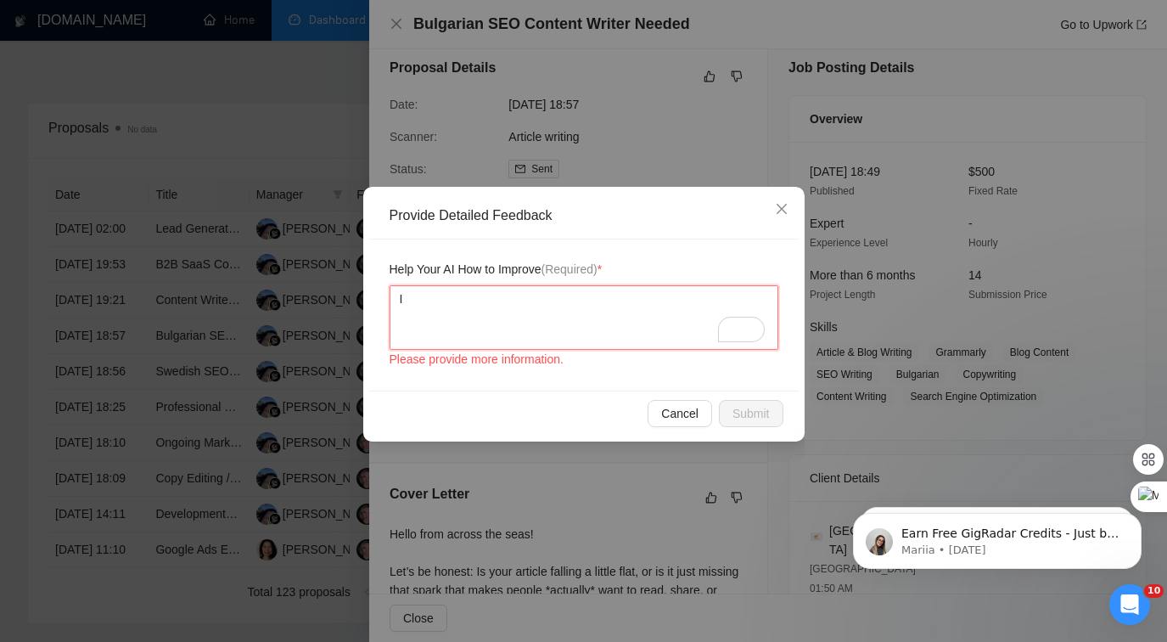
type textarea "I"
type textarea "I a"
type textarea "I am"
type textarea "I am n"
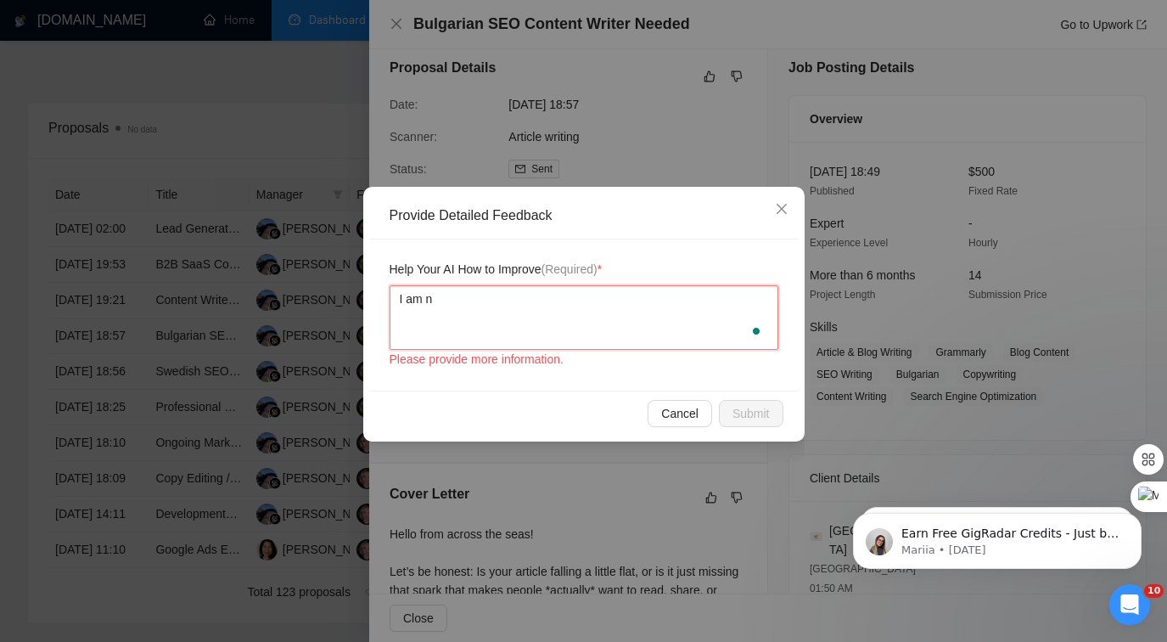
type textarea "I am no"
type textarea "I am not"
type textarea "I am not B"
type textarea "I am not Bu"
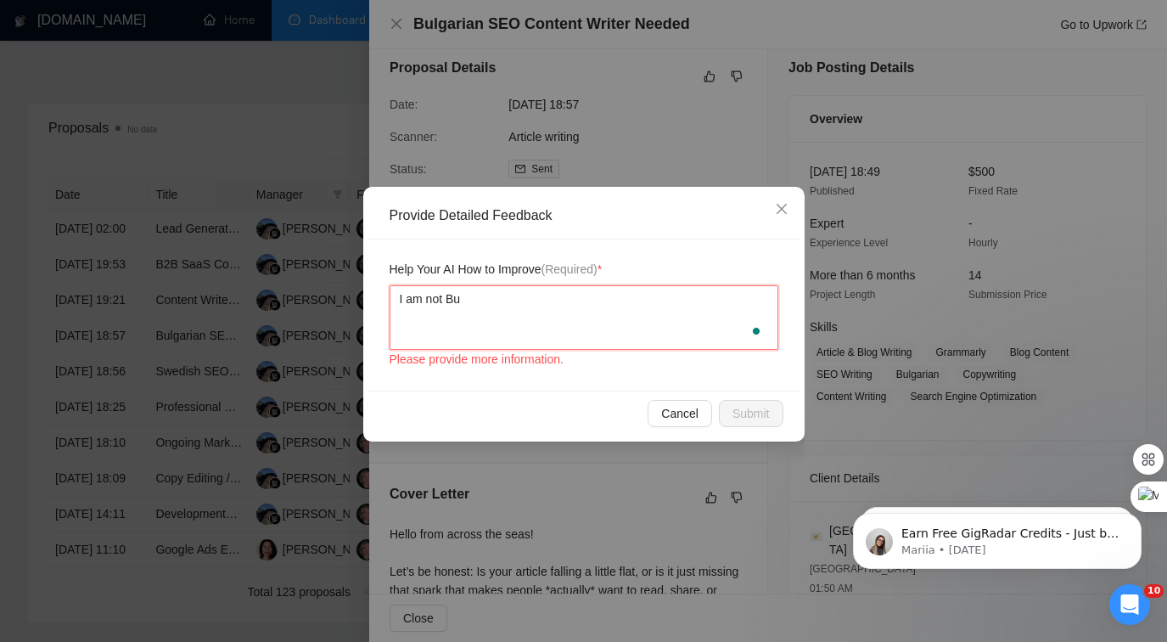
type textarea "I am not Bul"
type textarea "I am not Bulg"
type textarea "I am not Bulga"
type textarea "I am not Bulgari"
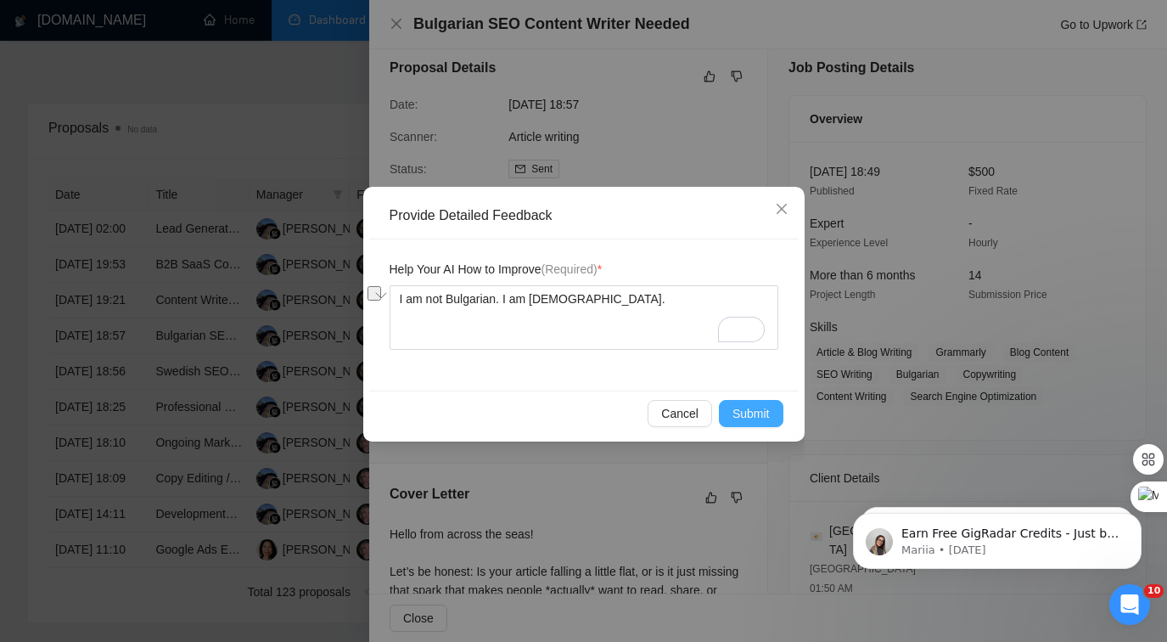
click at [766, 409] on span "Submit" at bounding box center [751, 413] width 37 height 19
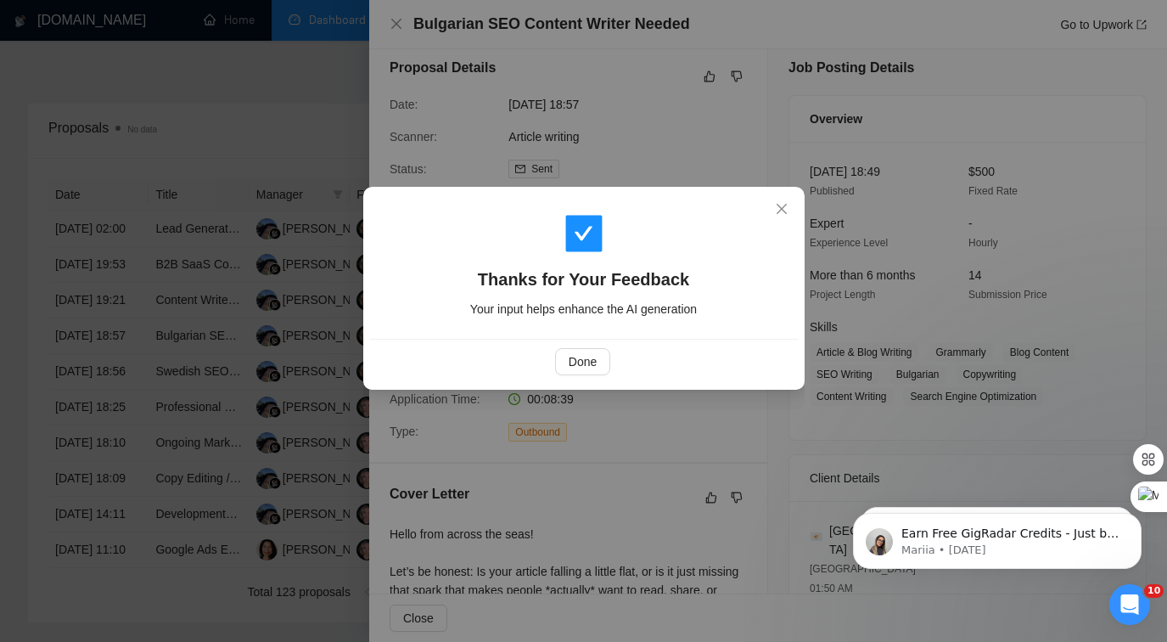
click at [300, 518] on div "Thanks for Your Feedback Your input helps enhance the AI generation Done" at bounding box center [583, 321] width 1167 height 642
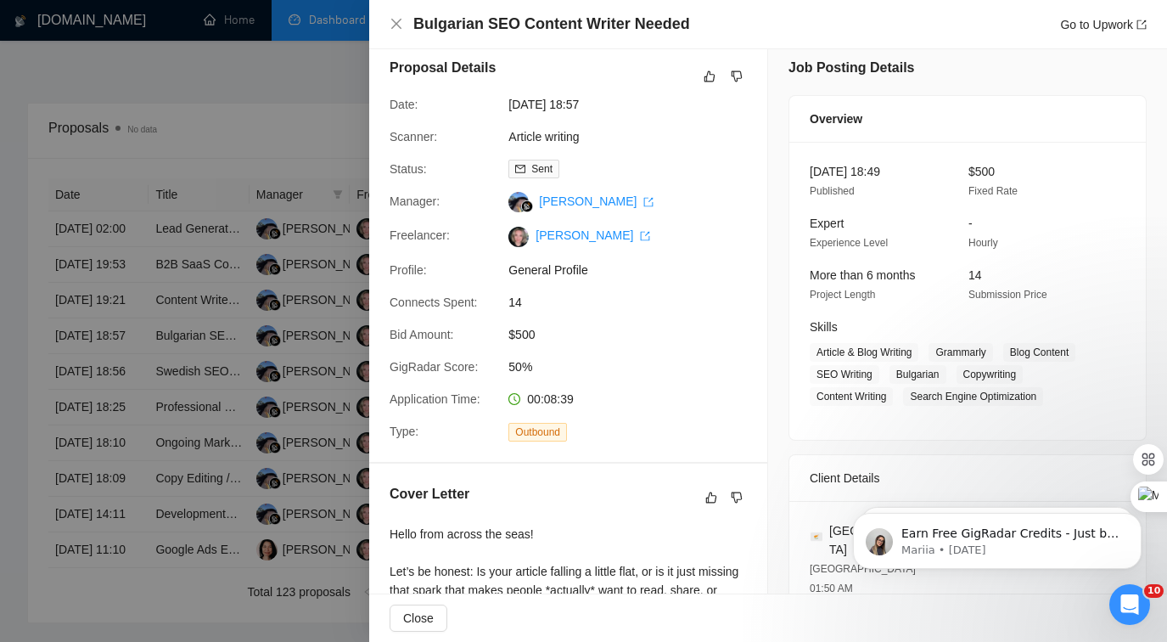
click at [293, 514] on div at bounding box center [583, 321] width 1167 height 642
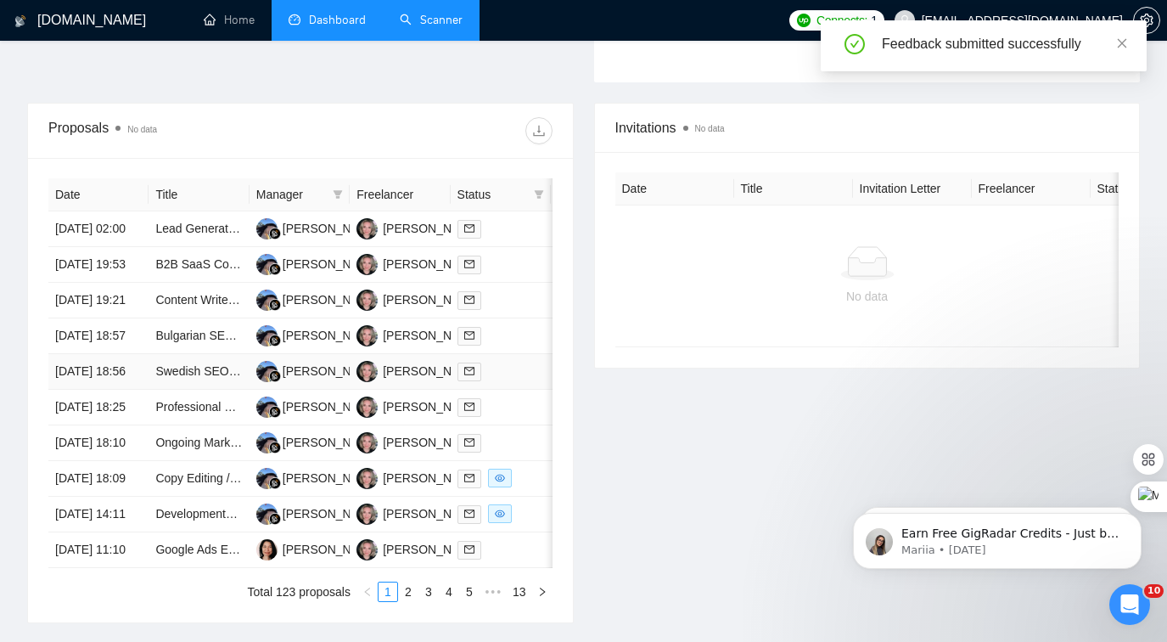
click at [516, 390] on td at bounding box center [501, 372] width 100 height 36
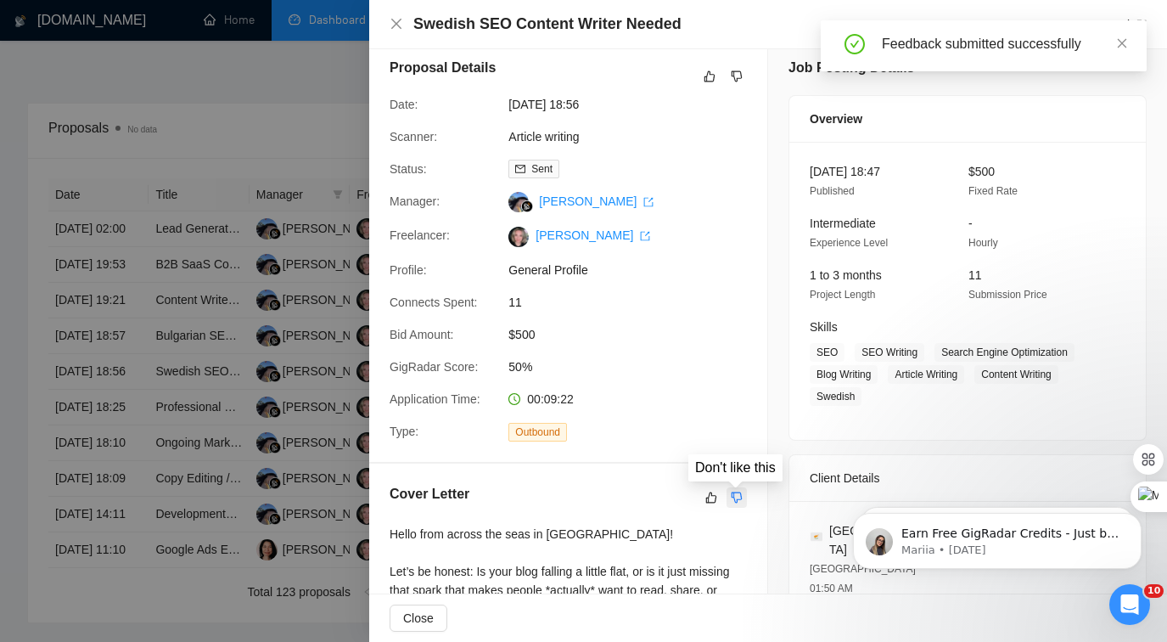
click at [734, 501] on icon "dislike" at bounding box center [737, 497] width 11 height 11
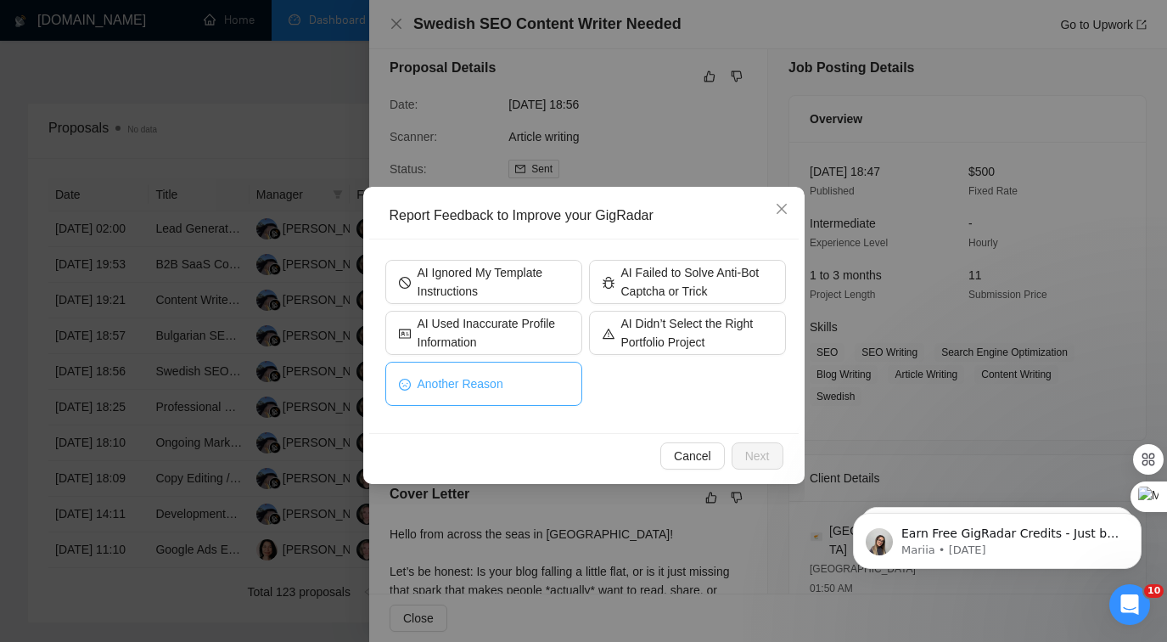
click at [534, 386] on button "Another Reason" at bounding box center [483, 384] width 197 height 44
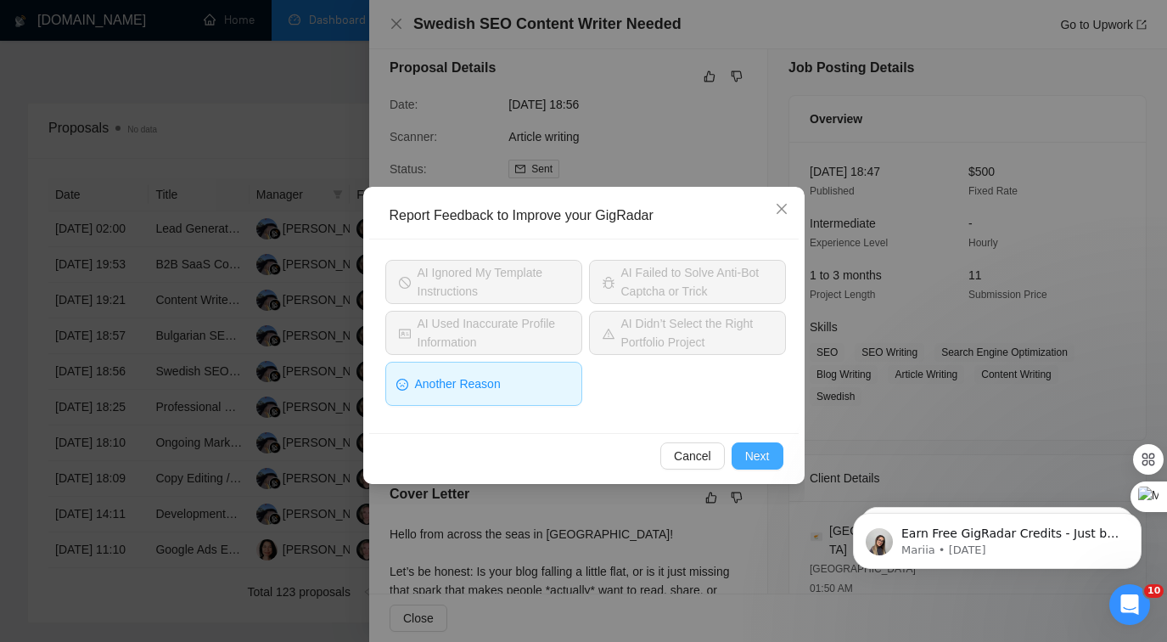
click at [762, 454] on span "Next" at bounding box center [757, 456] width 25 height 19
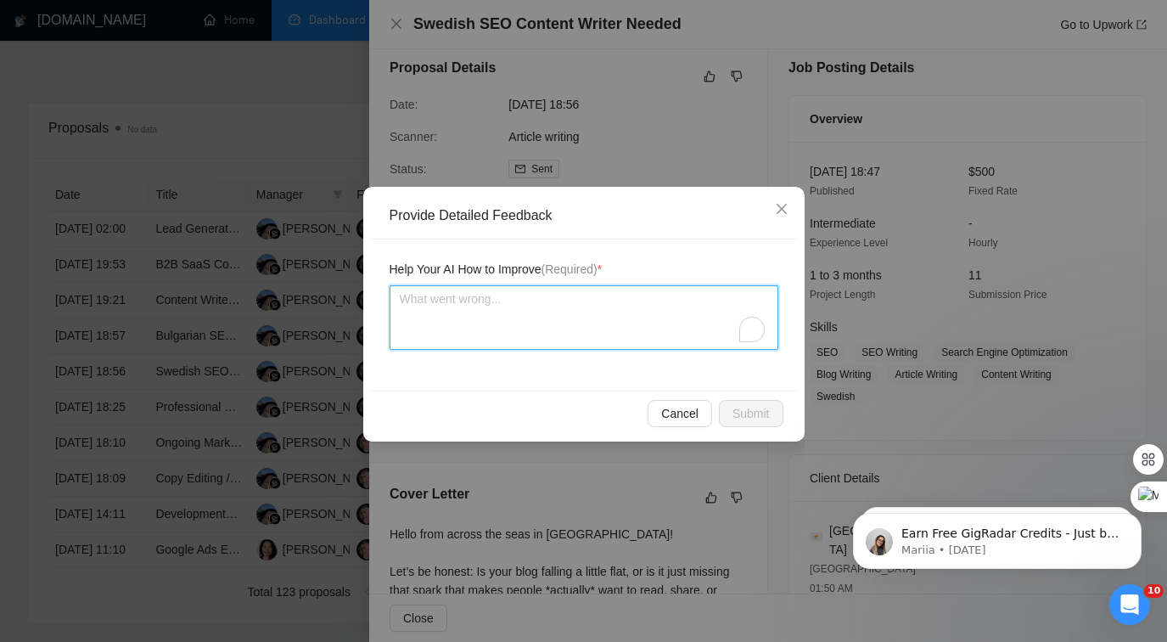
click at [515, 311] on textarea "To enrich screen reader interactions, please activate Accessibility in Grammarl…" at bounding box center [584, 317] width 389 height 65
paste textarea "I am not Bulgarian. I am [DEMOGRAPHIC_DATA]."
click at [461, 299] on textarea "I am not Bulgarian. I am [DEMOGRAPHIC_DATA]." at bounding box center [584, 317] width 389 height 65
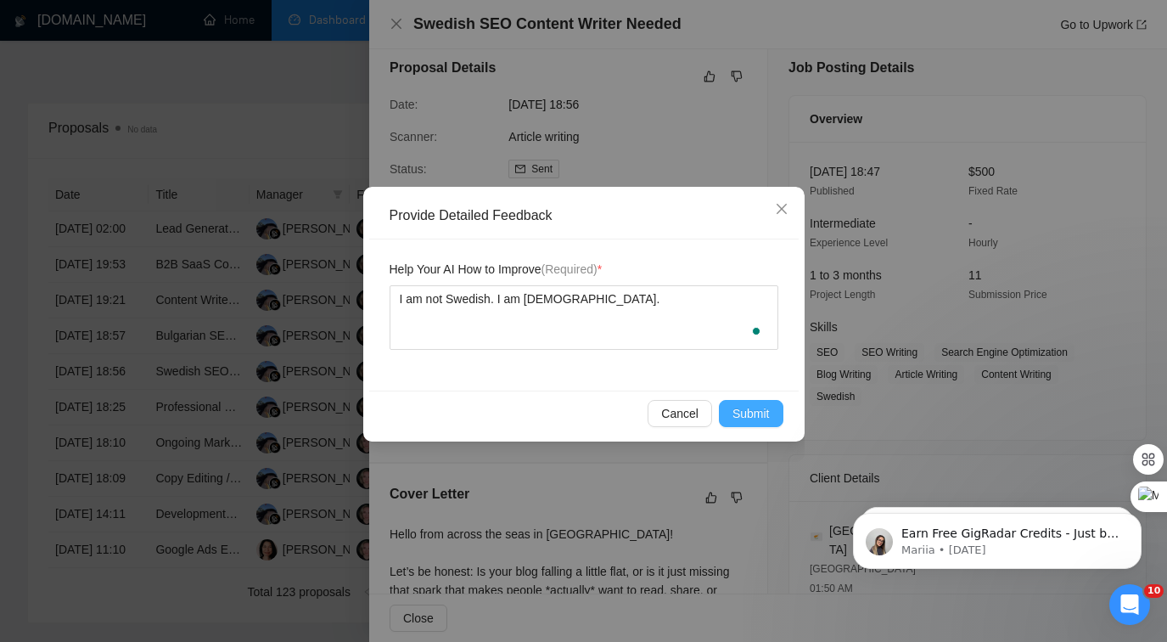
click at [744, 414] on span "Submit" at bounding box center [751, 413] width 37 height 19
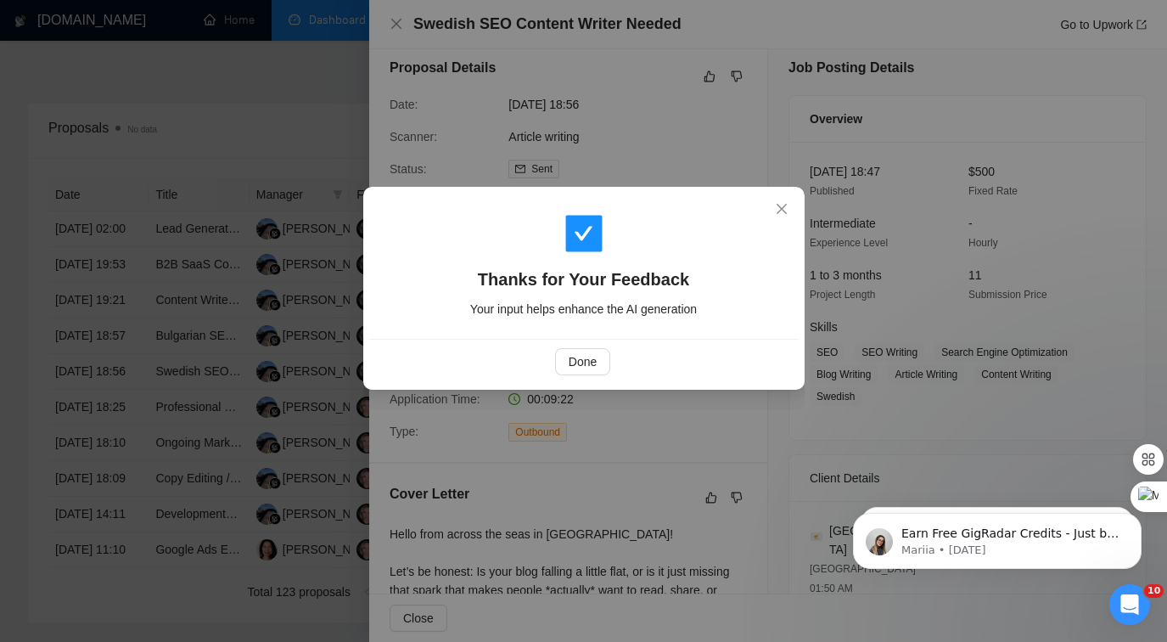
click at [256, 384] on div "Thanks for Your Feedback Your input helps enhance the AI generation Done" at bounding box center [583, 321] width 1167 height 642
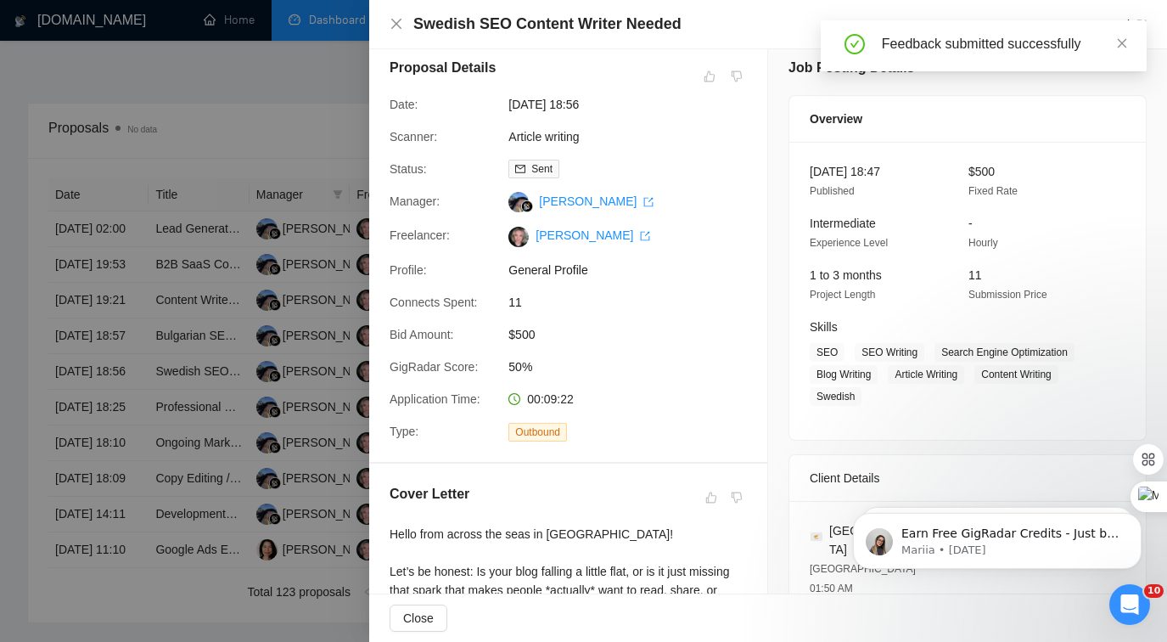
click at [276, 408] on div at bounding box center [583, 321] width 1167 height 642
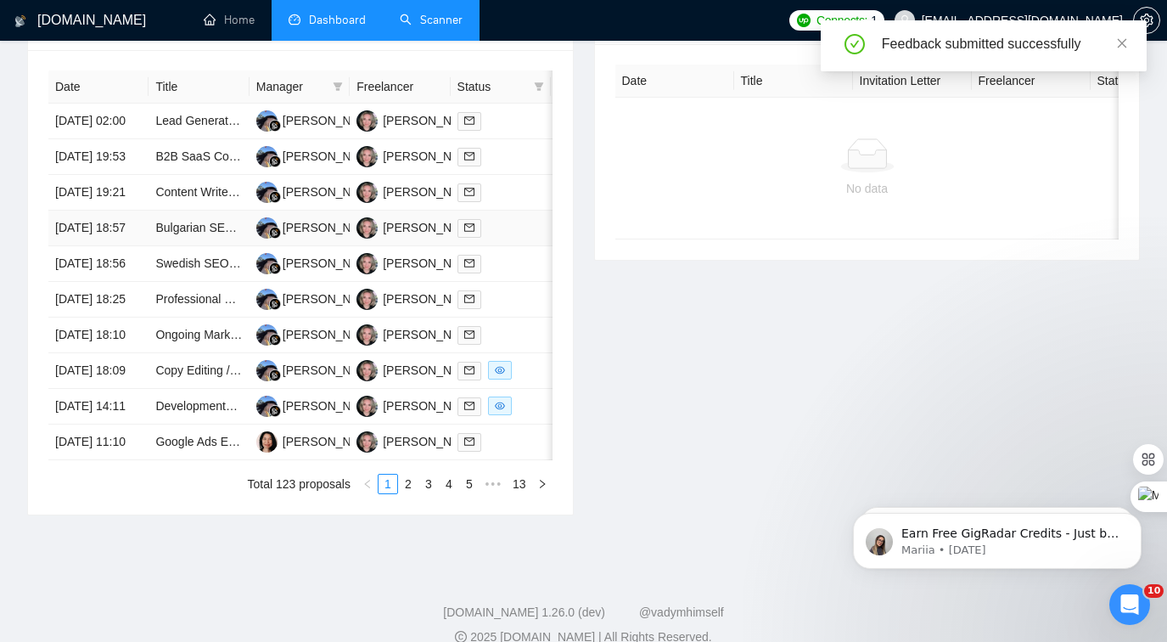
scroll to position [753, 0]
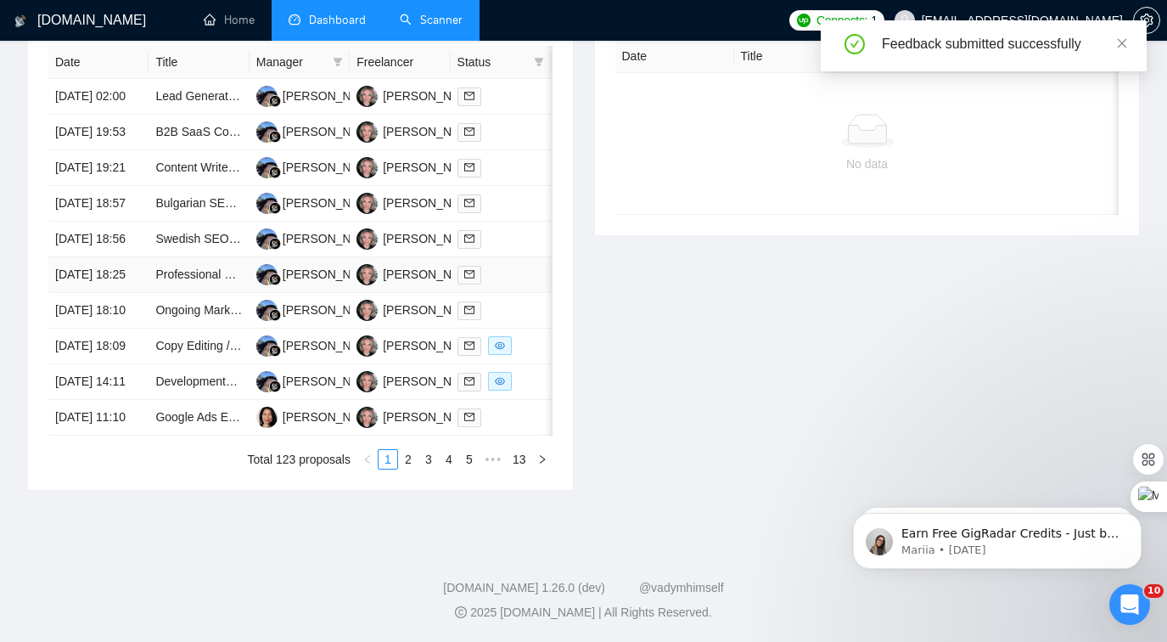
click at [340, 293] on td "[PERSON_NAME]" at bounding box center [300, 275] width 100 height 36
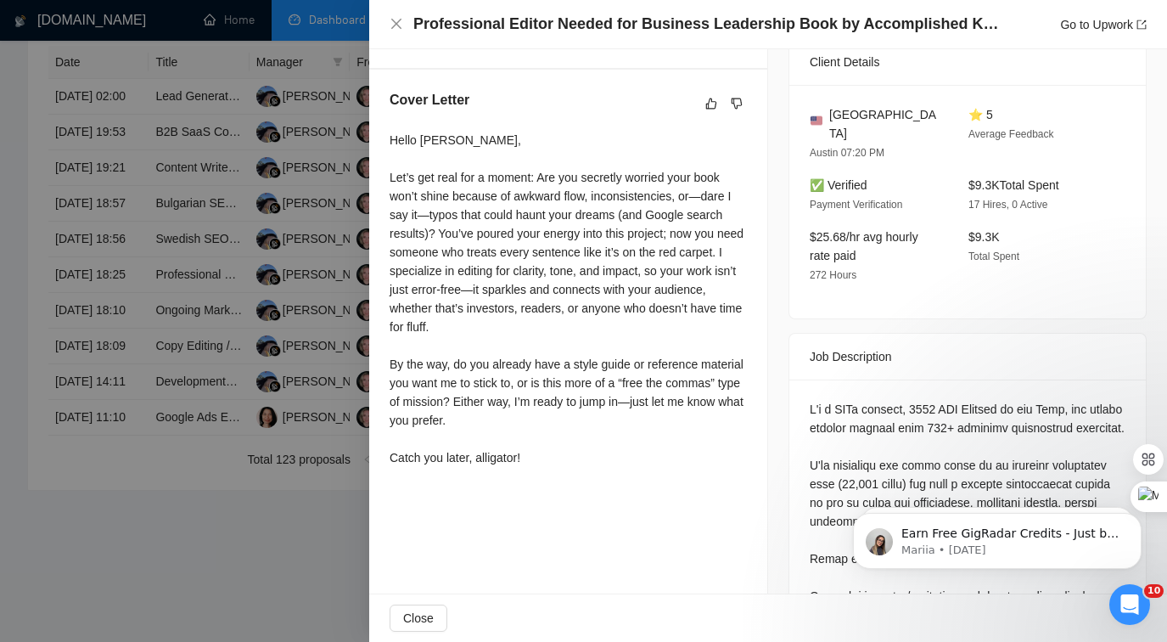
scroll to position [413, 0]
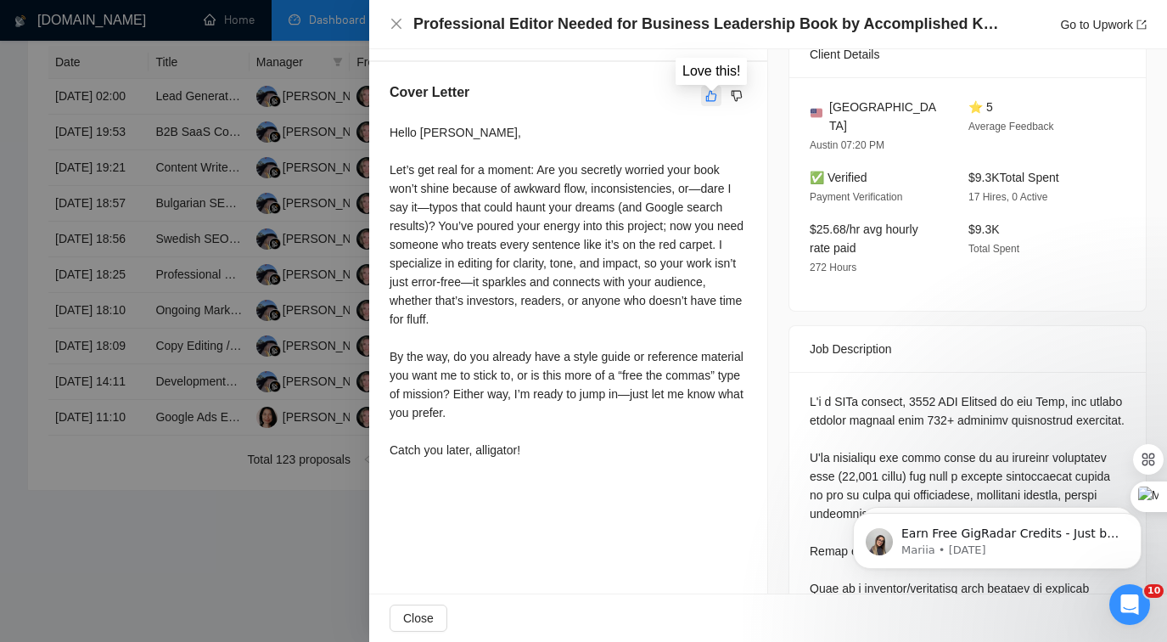
click at [704, 97] on button "button" at bounding box center [711, 96] width 20 height 20
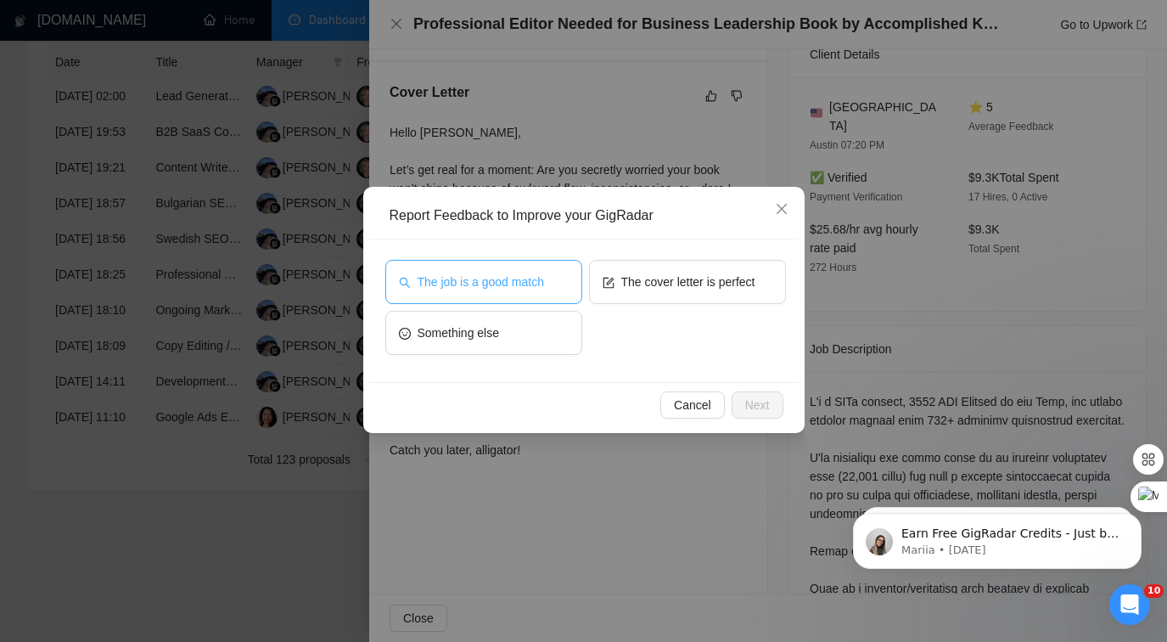
click at [572, 280] on button "The job is a good match" at bounding box center [483, 282] width 197 height 44
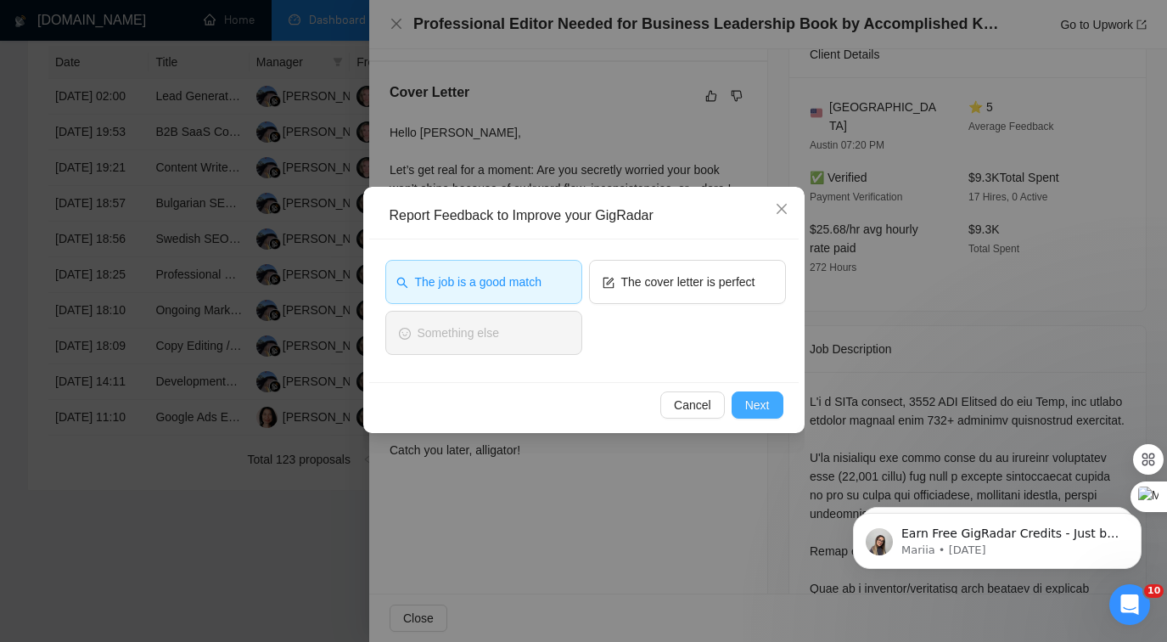
click at [767, 399] on span "Next" at bounding box center [757, 405] width 25 height 19
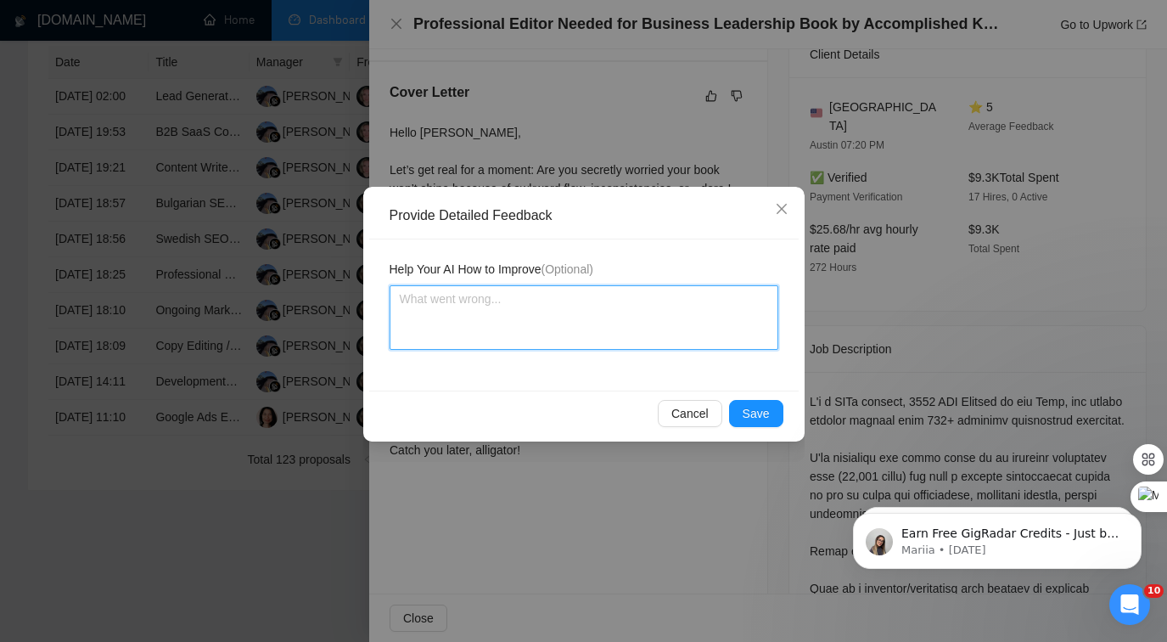
click at [564, 323] on textarea at bounding box center [584, 317] width 389 height 65
click at [712, 299] on textarea ""Catch you later, alligator" is NOT a professional sign off. Please keep it pro…" at bounding box center [584, 317] width 389 height 65
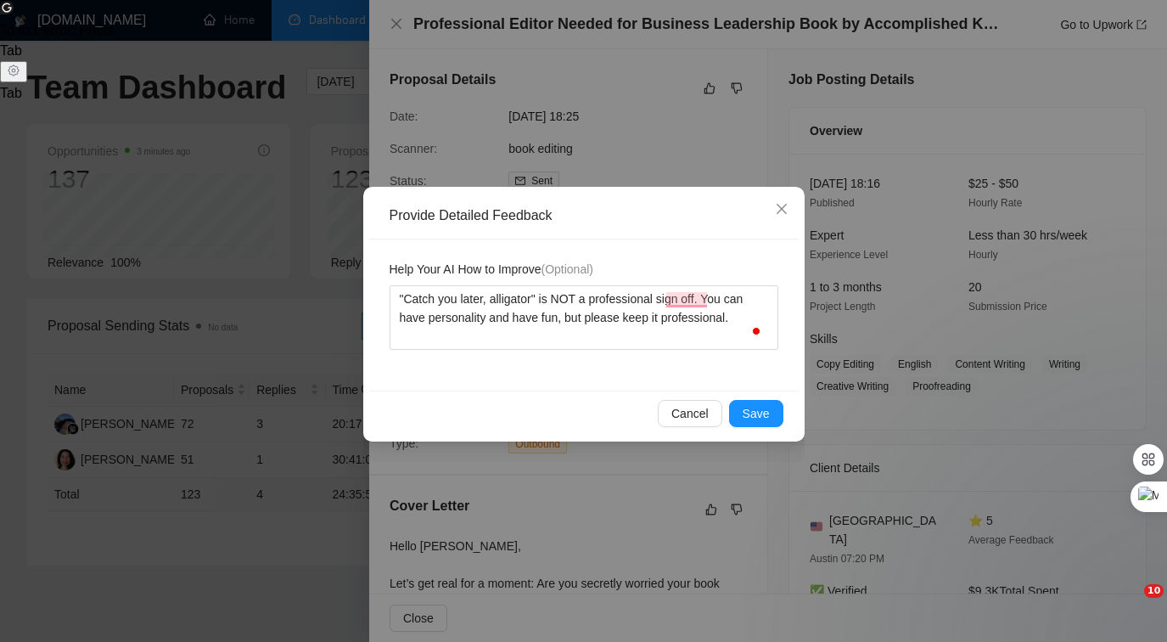
click at [757, 412] on span "Save" at bounding box center [756, 413] width 27 height 19
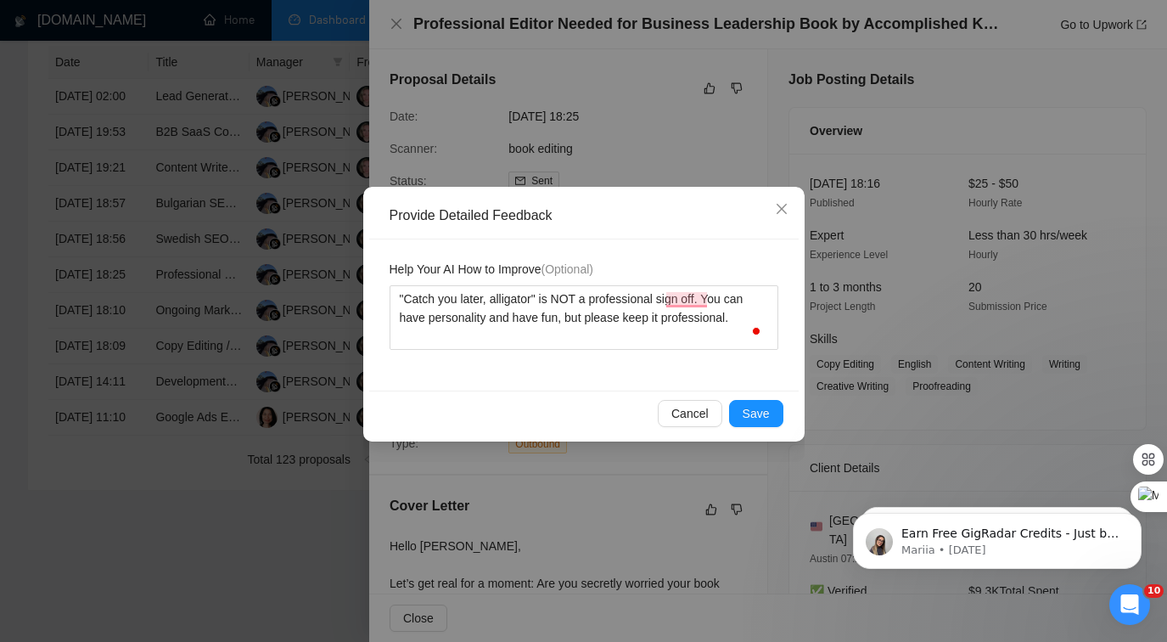
scroll to position [413, 0]
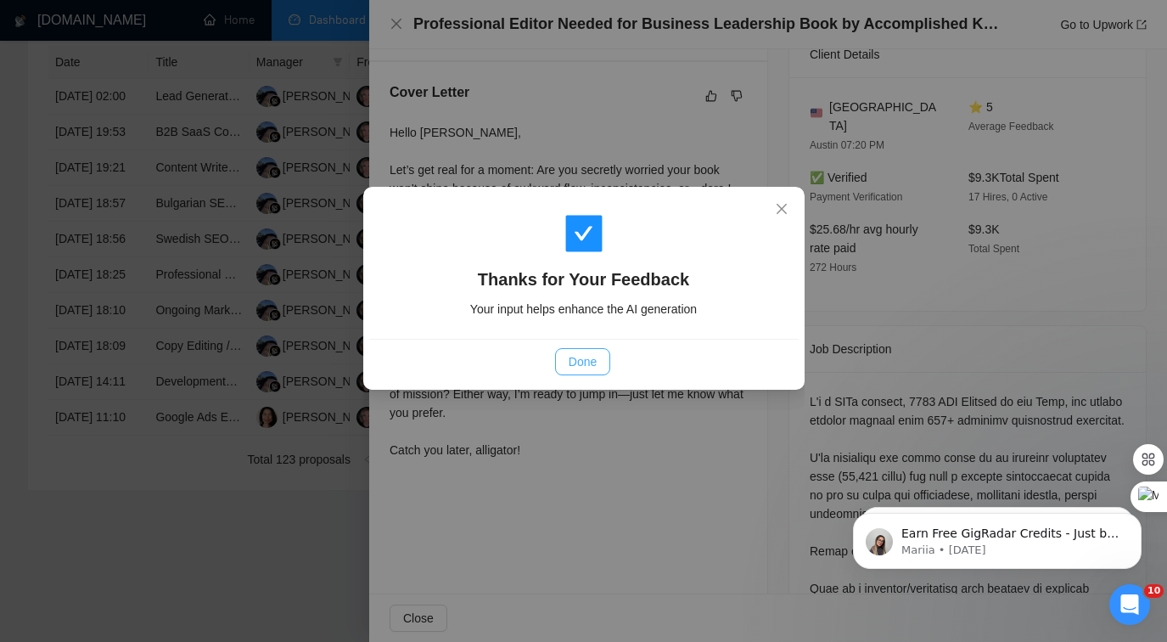
click at [591, 368] on span "Done" at bounding box center [583, 361] width 28 height 19
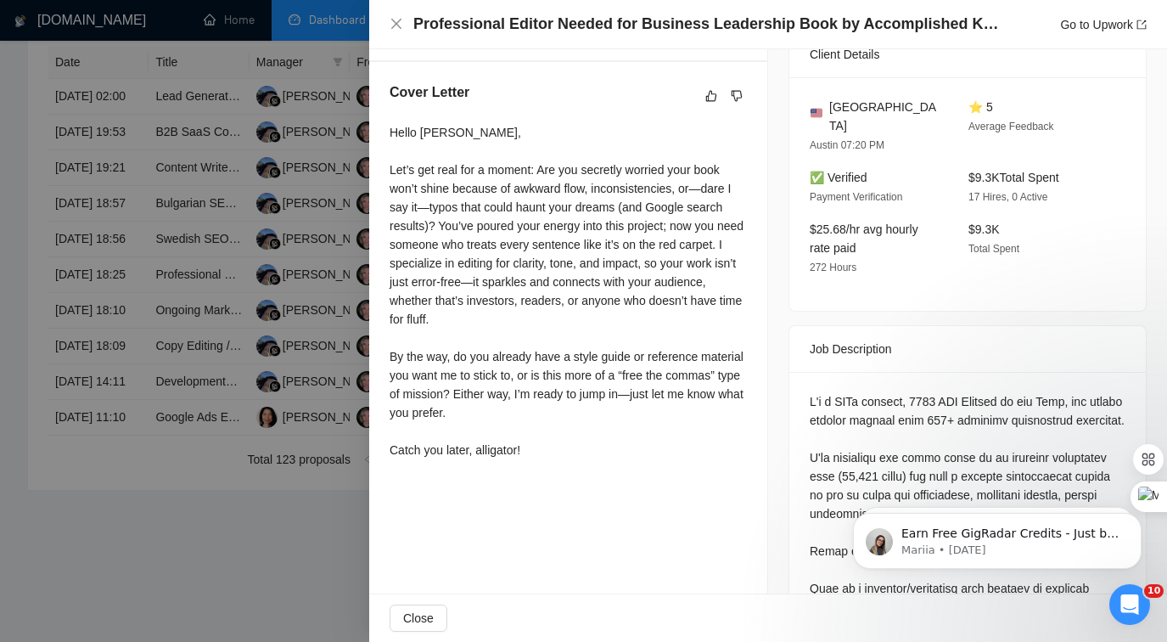
click at [299, 371] on div at bounding box center [583, 321] width 1167 height 642
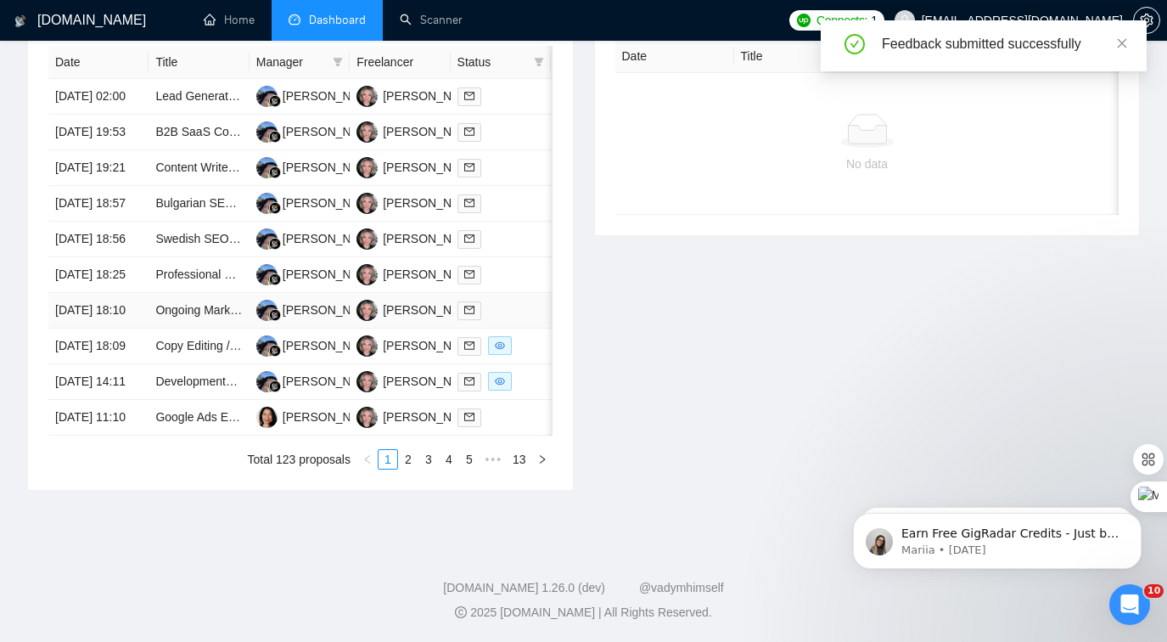
click at [510, 320] on div at bounding box center [501, 311] width 87 height 20
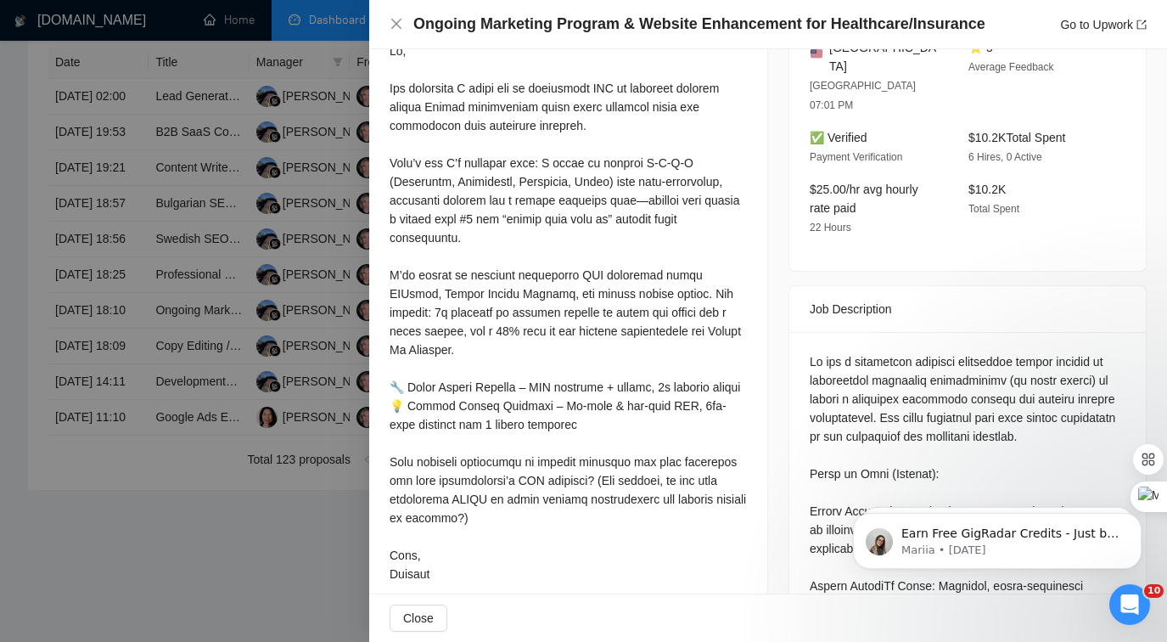
scroll to position [525, 0]
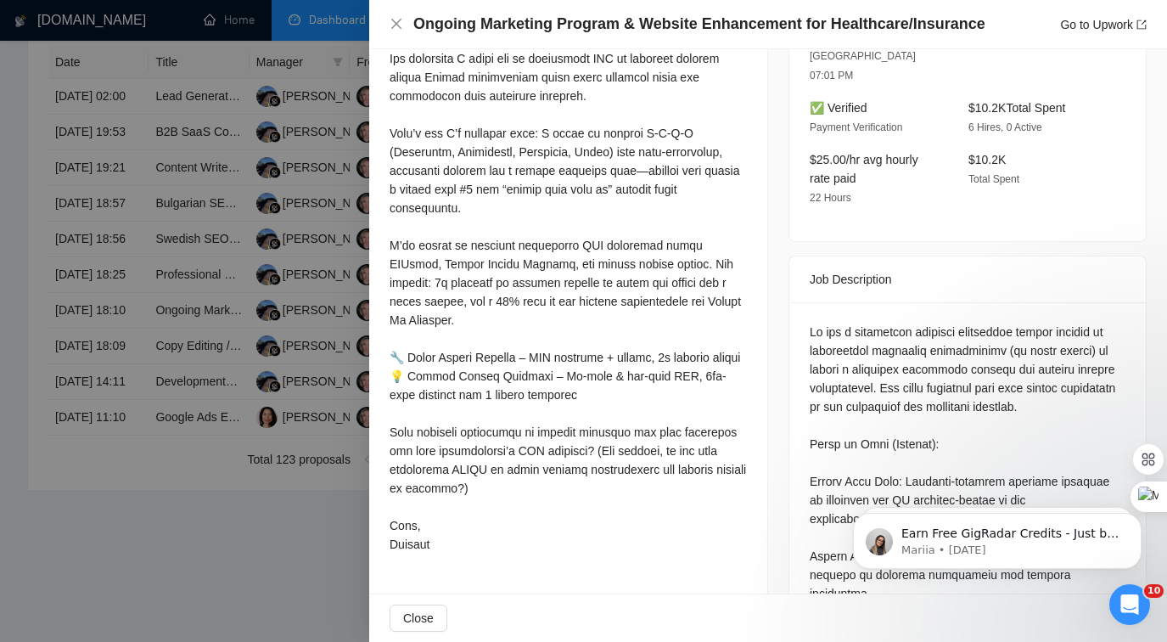
click at [266, 307] on div at bounding box center [583, 321] width 1167 height 642
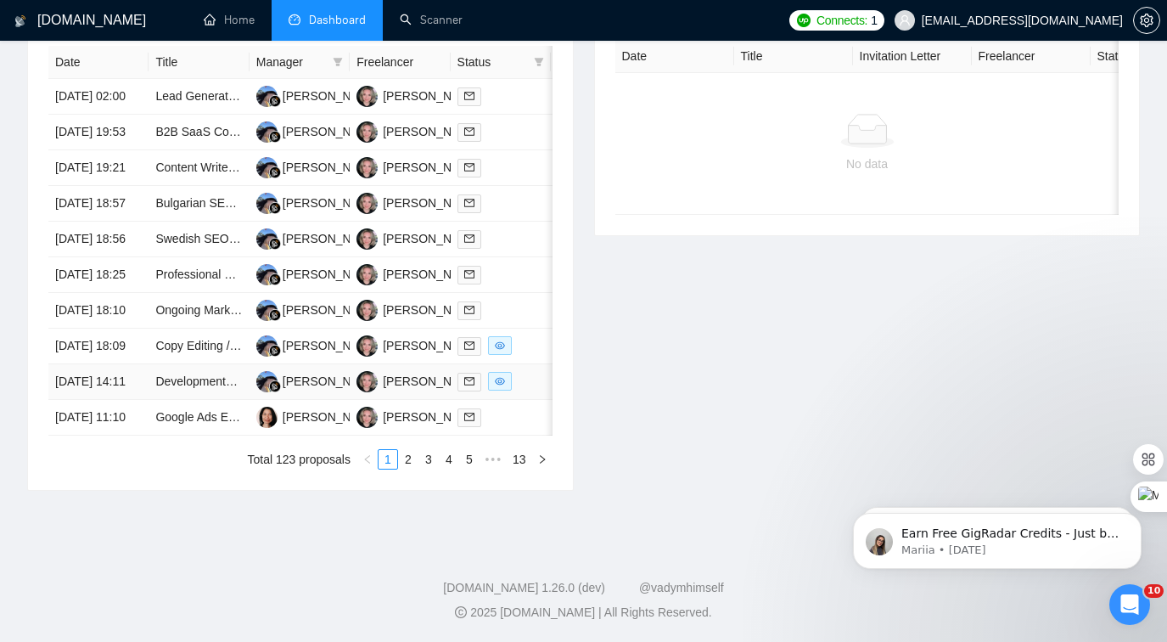
click at [522, 400] on td at bounding box center [501, 382] width 100 height 36
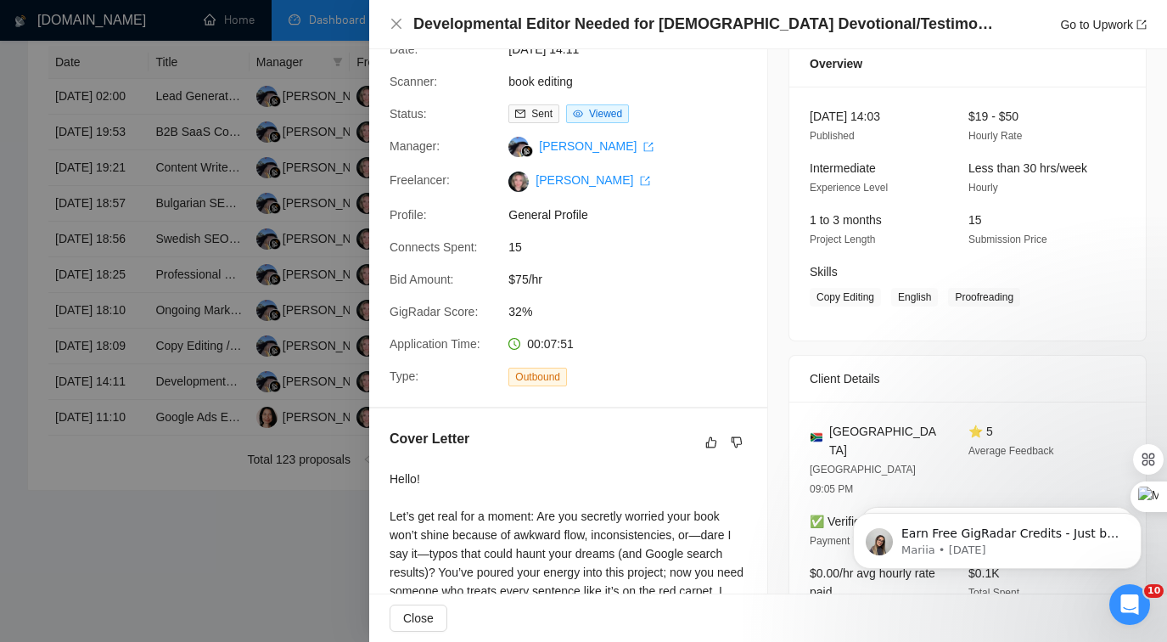
scroll to position [0, 0]
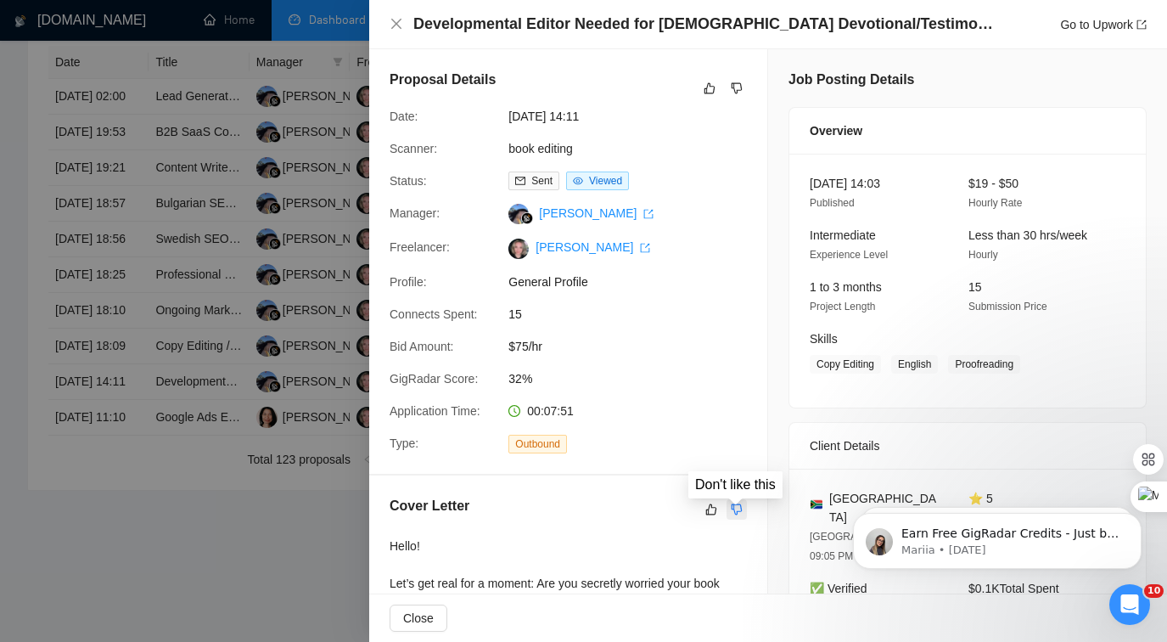
click at [740, 503] on icon "dislike" at bounding box center [737, 510] width 12 height 14
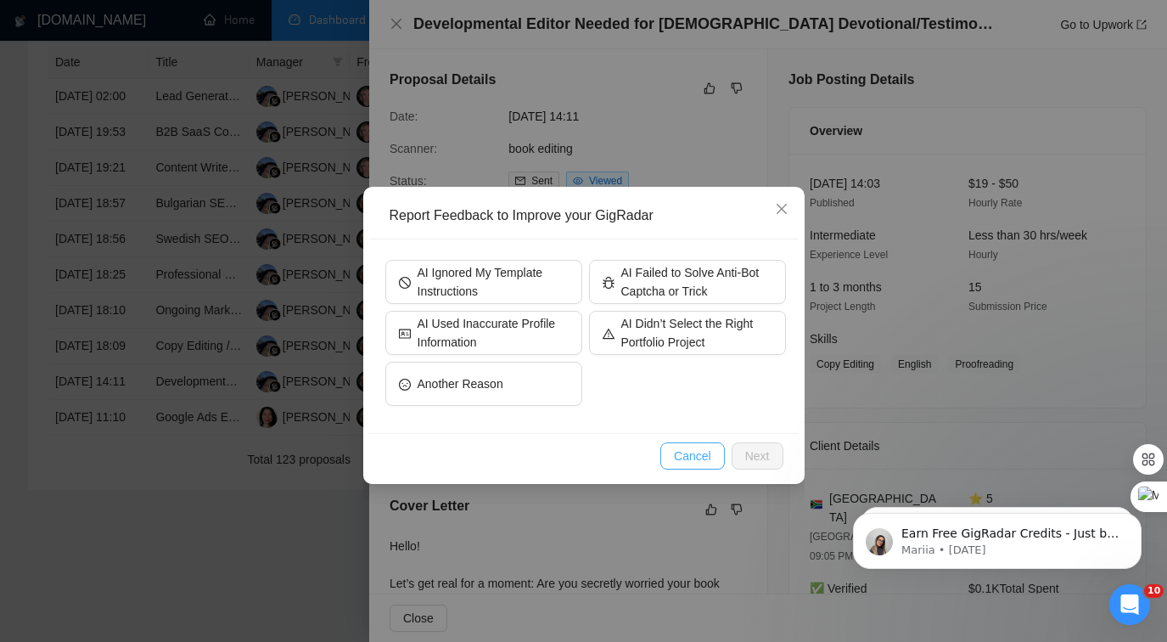
click at [684, 454] on span "Cancel" at bounding box center [692, 456] width 37 height 19
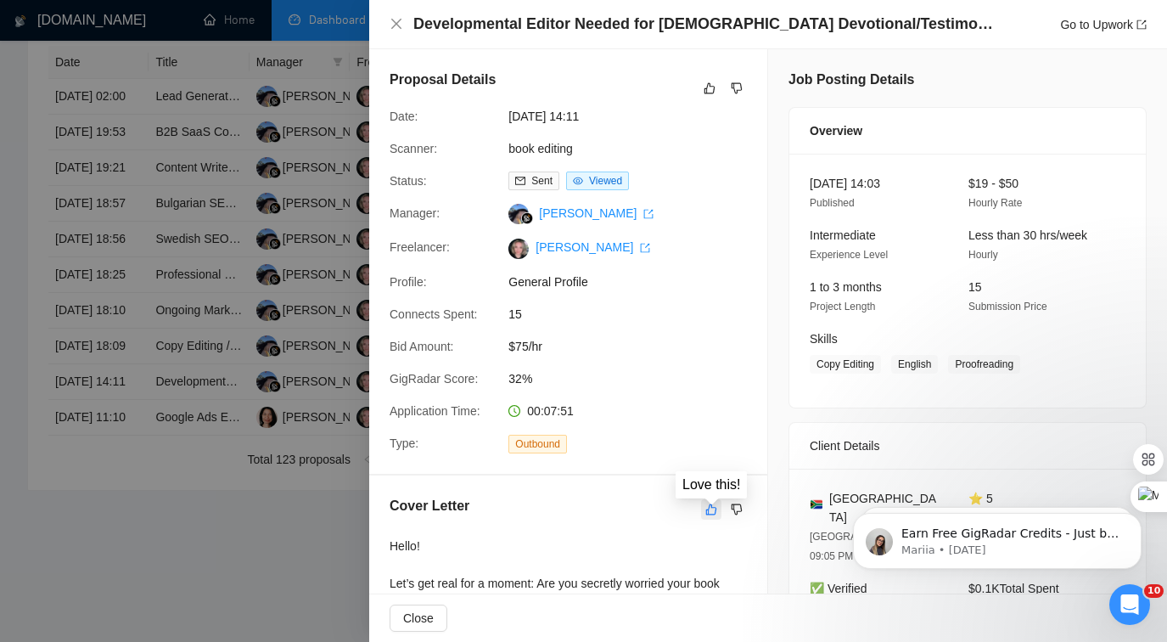
click at [708, 507] on icon "like" at bounding box center [711, 510] width 12 height 14
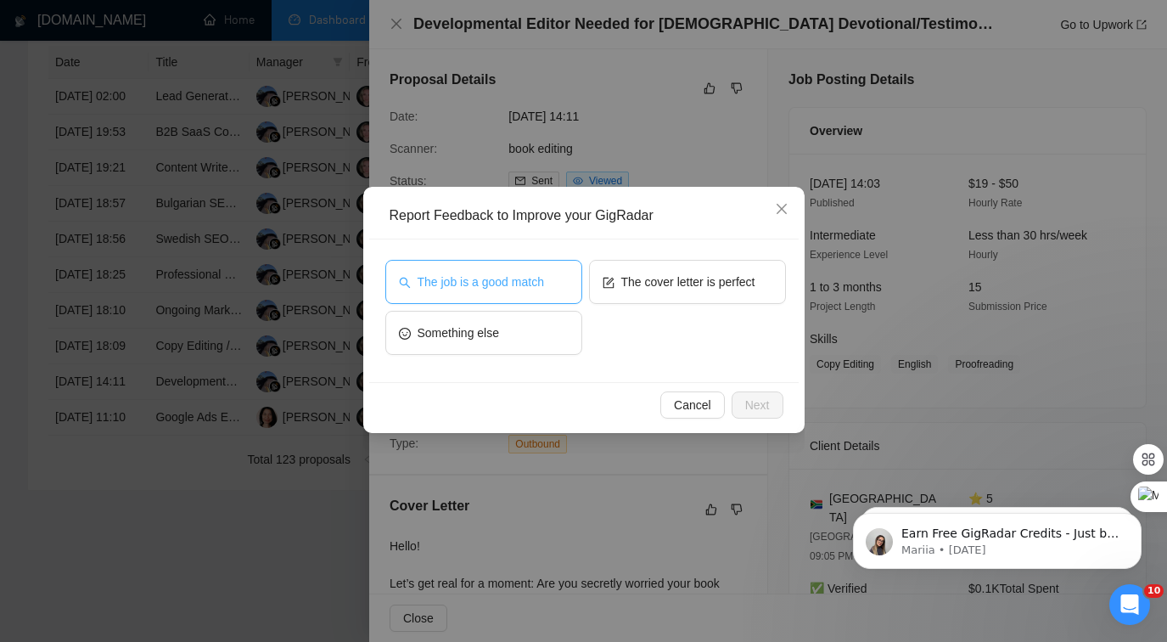
click at [524, 273] on span "The job is a good match" at bounding box center [481, 281] width 126 height 19
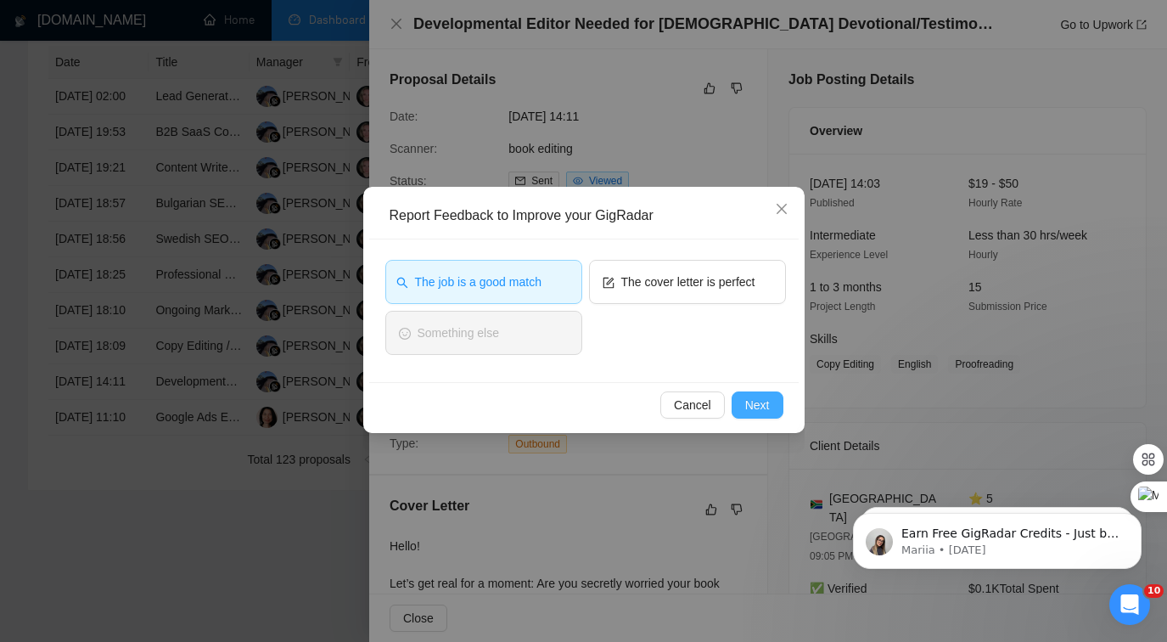
click at [754, 398] on span "Next" at bounding box center [757, 405] width 25 height 19
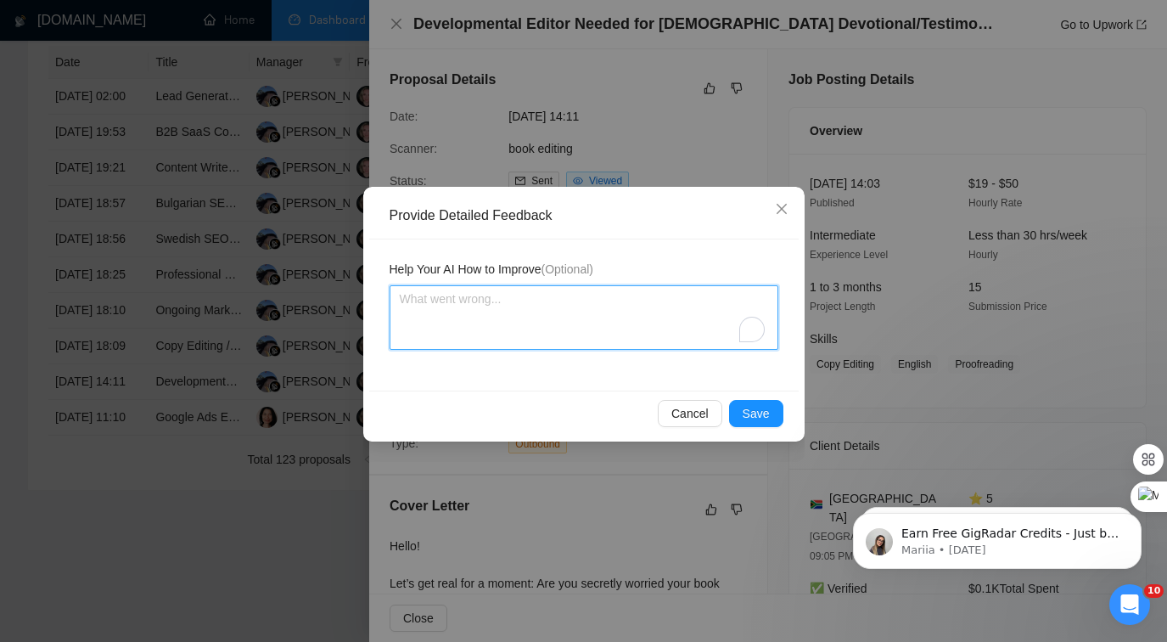
click at [559, 329] on textarea "To enrich screen reader interactions, please activate Accessibility in Grammarl…" at bounding box center [584, 317] width 389 height 65
type textarea "P"
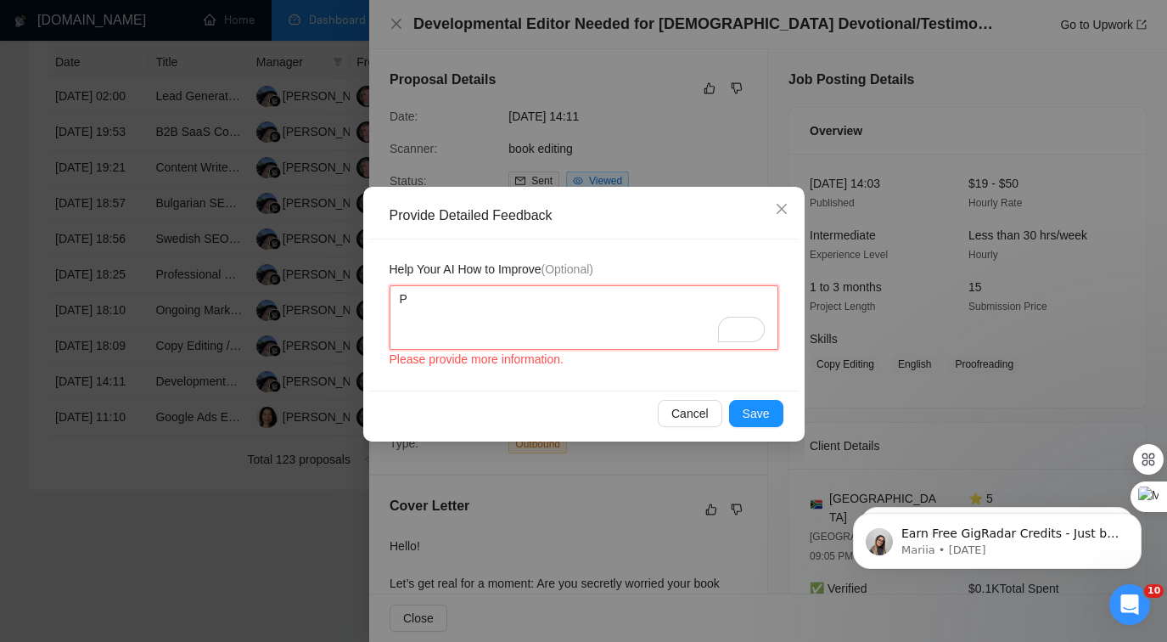
type textarea "Pl"
type textarea "Ple"
type textarea "Plea"
type textarea "Pleas"
type textarea "Please"
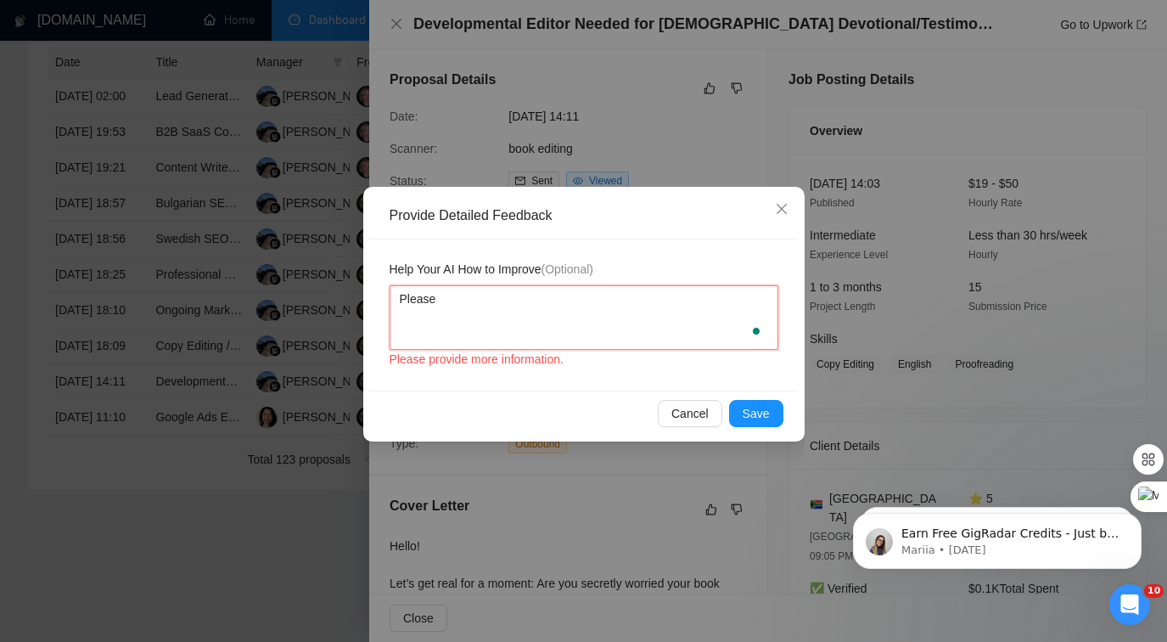
type textarea "Please"
type textarea "Please b"
type textarea "Please be"
type textarea "Please be m"
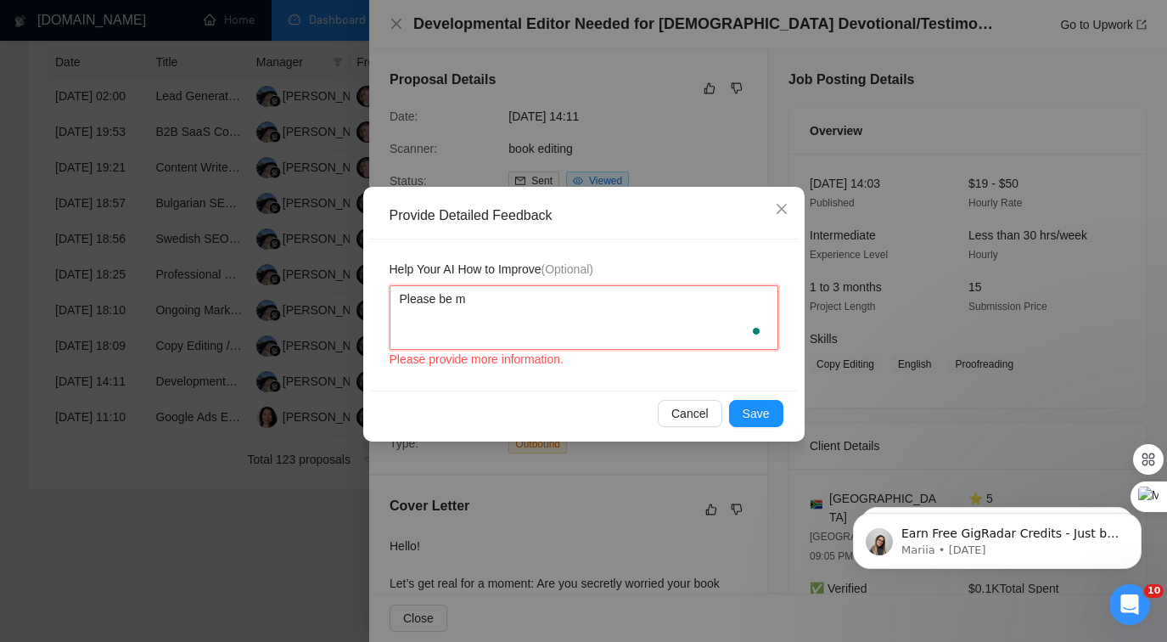
type textarea "Please be mo"
type textarea "Please be mor"
type textarea "Please be more"
type textarea "Please be more n"
type textarea "Please be more na"
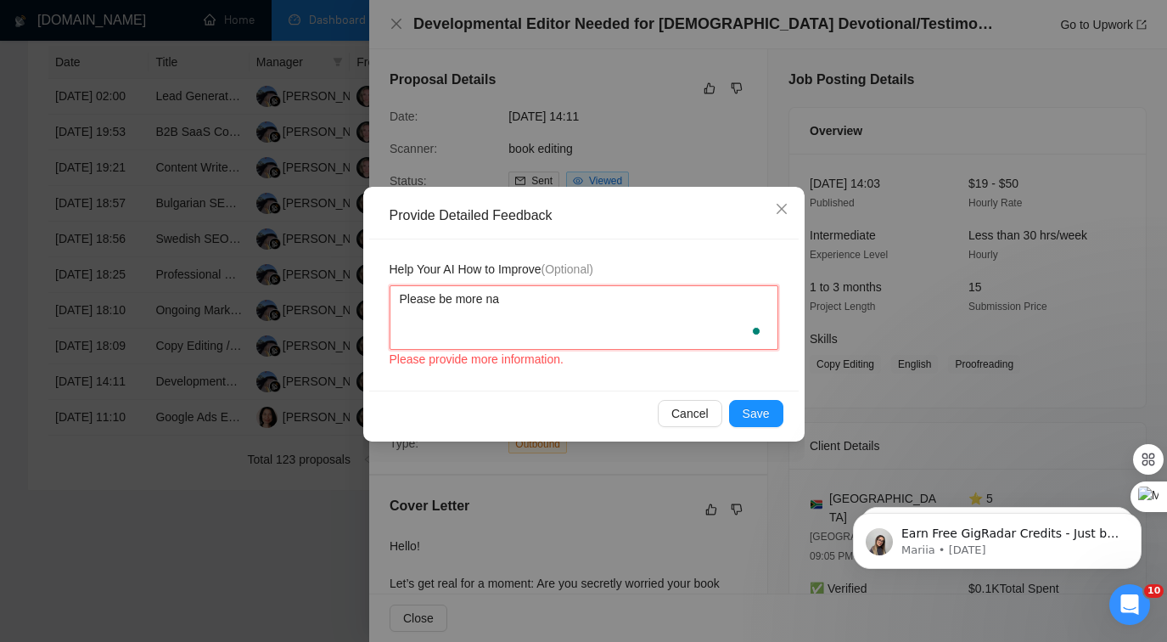
type textarea "Please be more nat"
type textarea "Please be more natu"
type textarea "Please be more natur"
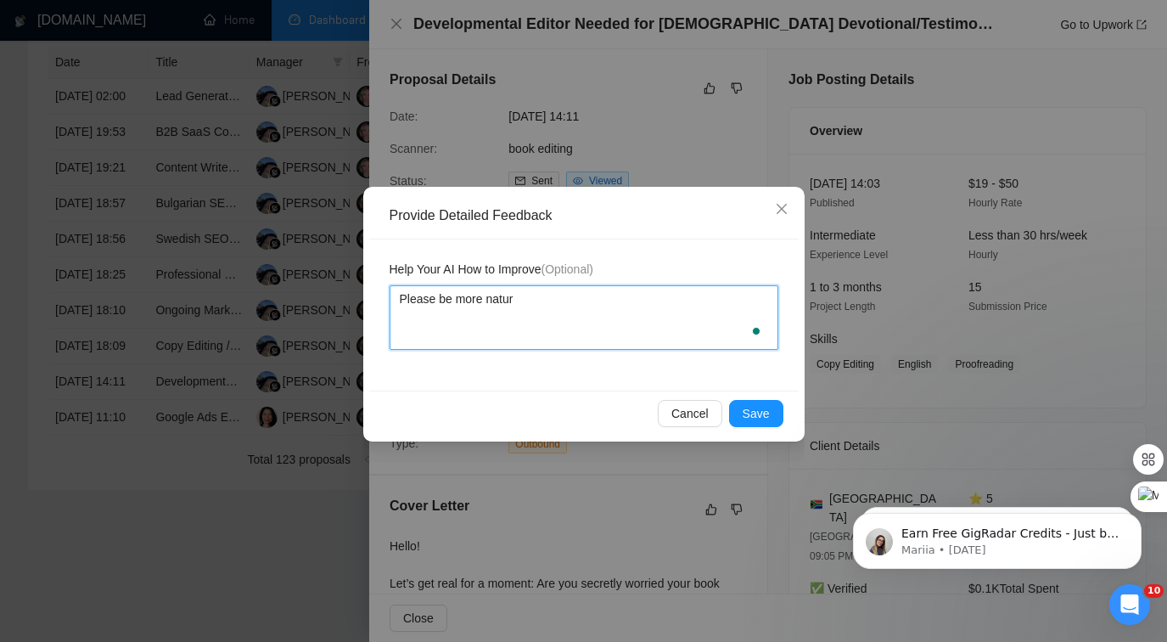
type textarea "Please be more natura"
type textarea "Please be more natural"
type textarea "Please be more natural."
type textarea "Please be more natural. D"
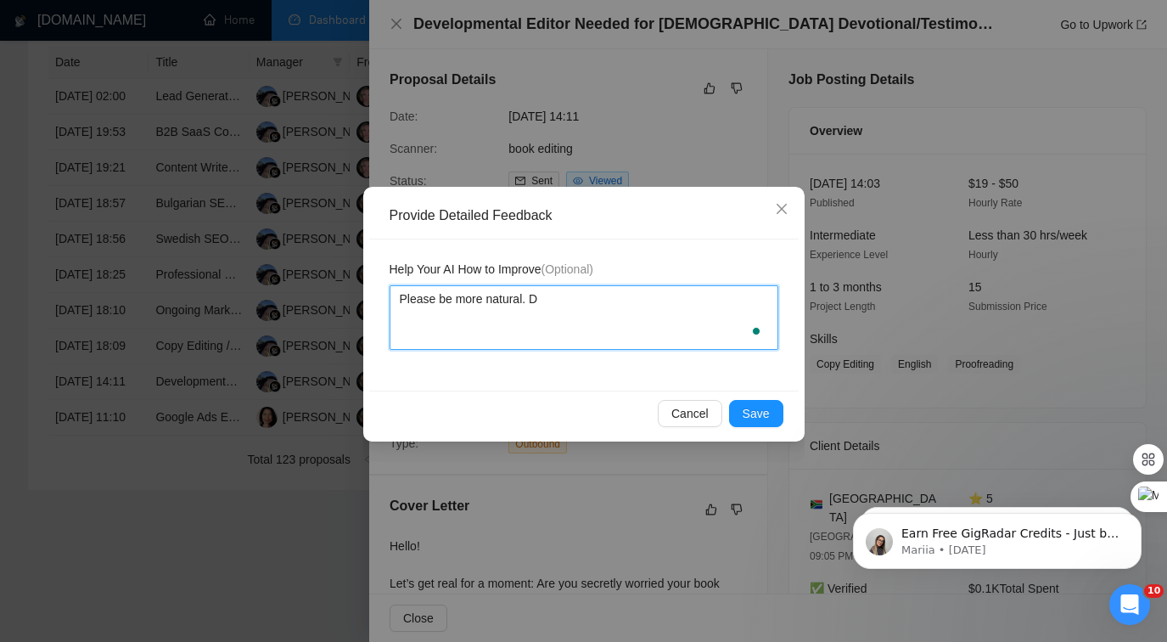
type textarea "Please be more natural. Do"
type textarea "Please be more natural. Don"
type textarea "Please be more natural. Don'"
type textarea "Please be more natural. Don't"
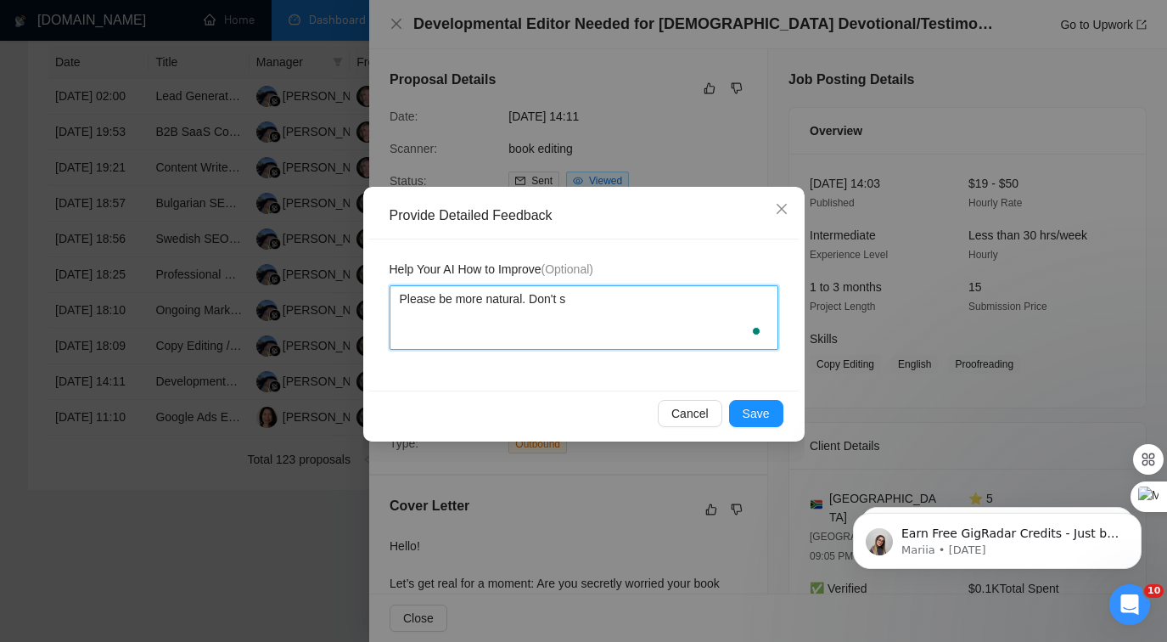
type textarea "Please be more natural. Don't st"
type textarea "Please be more natural. Don't sty"
type textarea "Please be more natural. Don't stya"
type textarea "Please be more natural. Don't styar"
type textarea "Please be more natural. Don't styart"
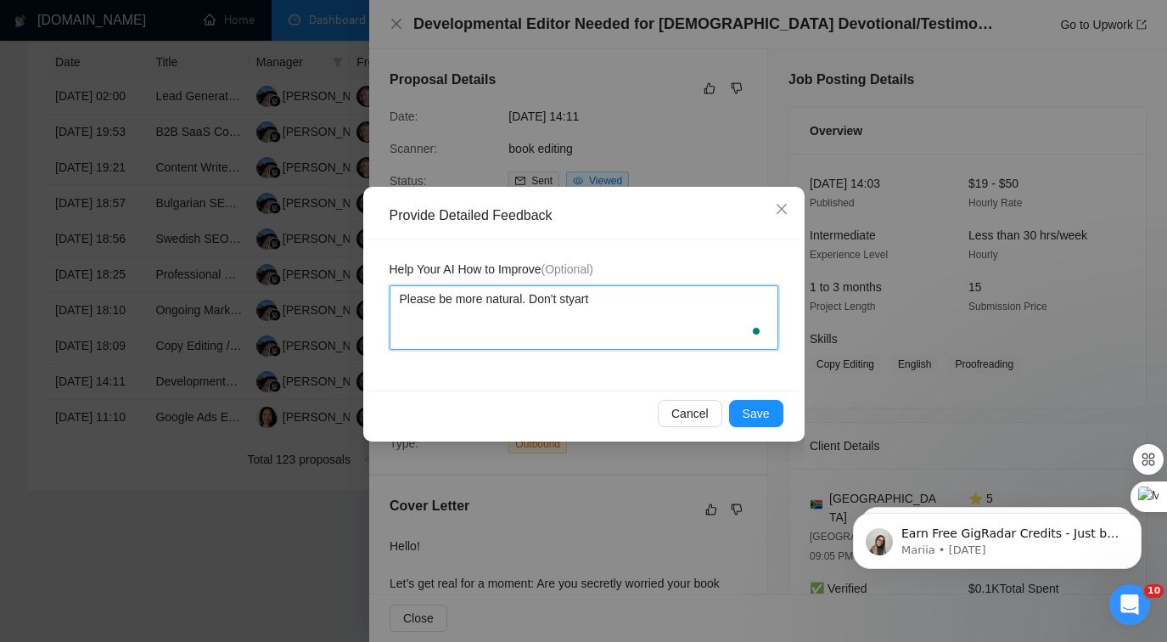
type textarea "Please be more natural. Don't styar"
type textarea "Please be more natural. Don't stya"
type textarea "Please be more natural. Don't sty"
type textarea "Please be more natural. Don't st"
type textarea "Please be more natural. Don't sta"
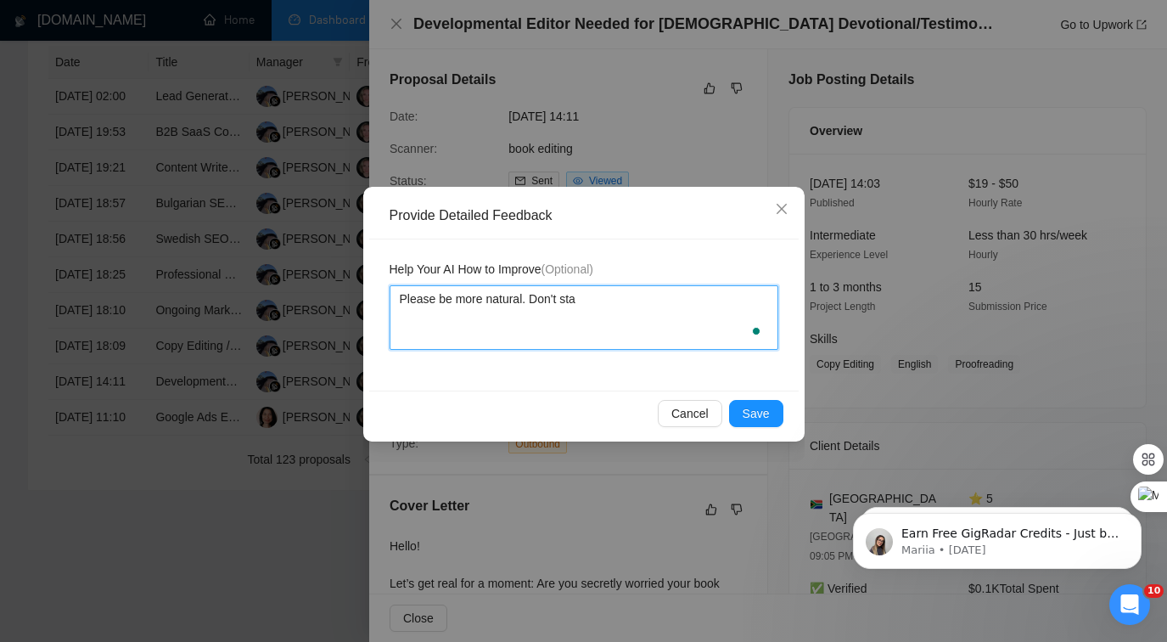
type textarea "Please be more natural. Don't star"
type textarea "Please be more natural. Don't start"
type textarea "Please be more natural. Don't start a"
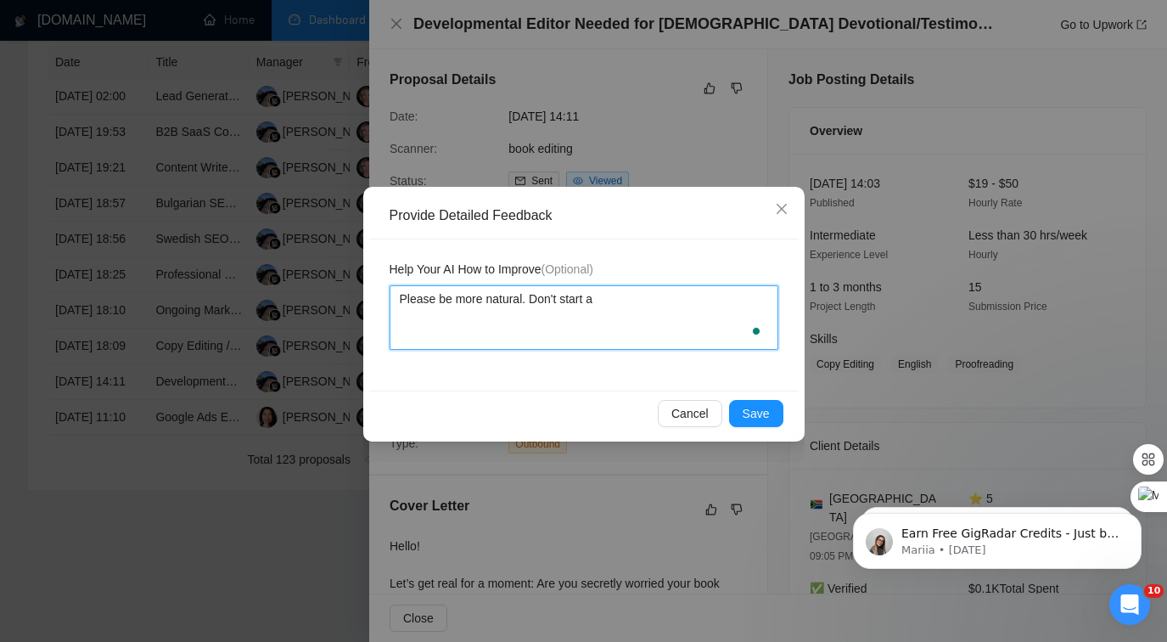
type textarea "Please be more natural. Don't start a c"
type textarea "Please be more natural. Don't start a co"
type textarea "Please be more natural. Don't start a cov"
type textarea "Please be more natural. Don't start a cover"
type textarea "Please be more natural. Don't start a cover l"
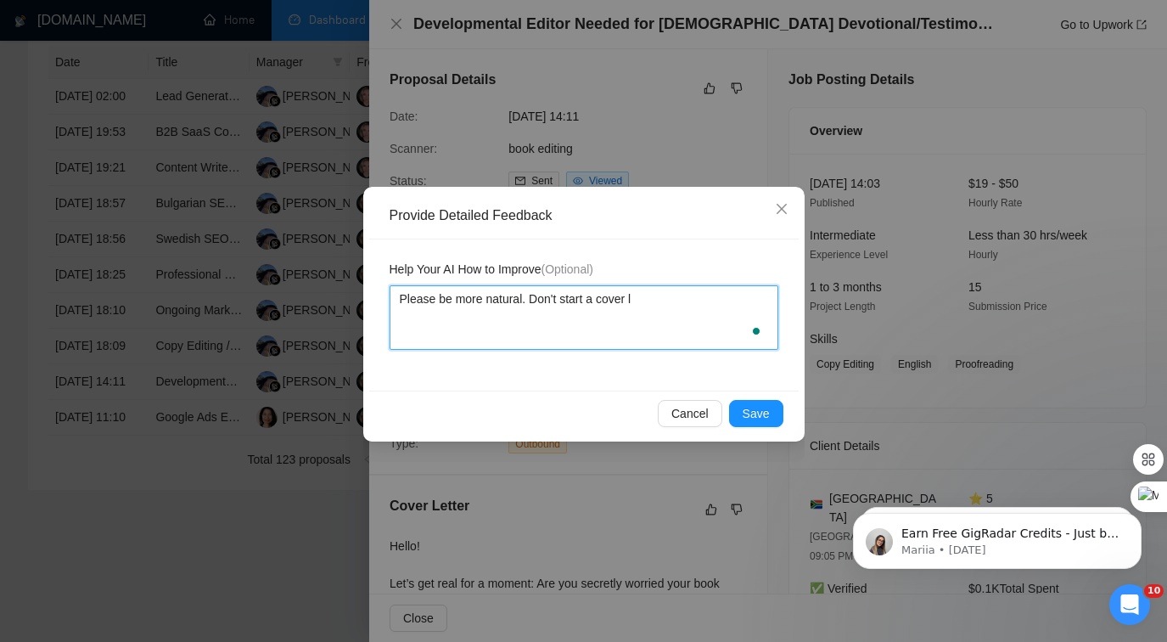
type textarea "Please be more natural. Don't start a cover le"
type textarea "Please be more natural. Don't start a cover let"
type textarea "Please be more natural. Don't start a cover lette"
type textarea "Please be more natural. Don't start a cover letter"
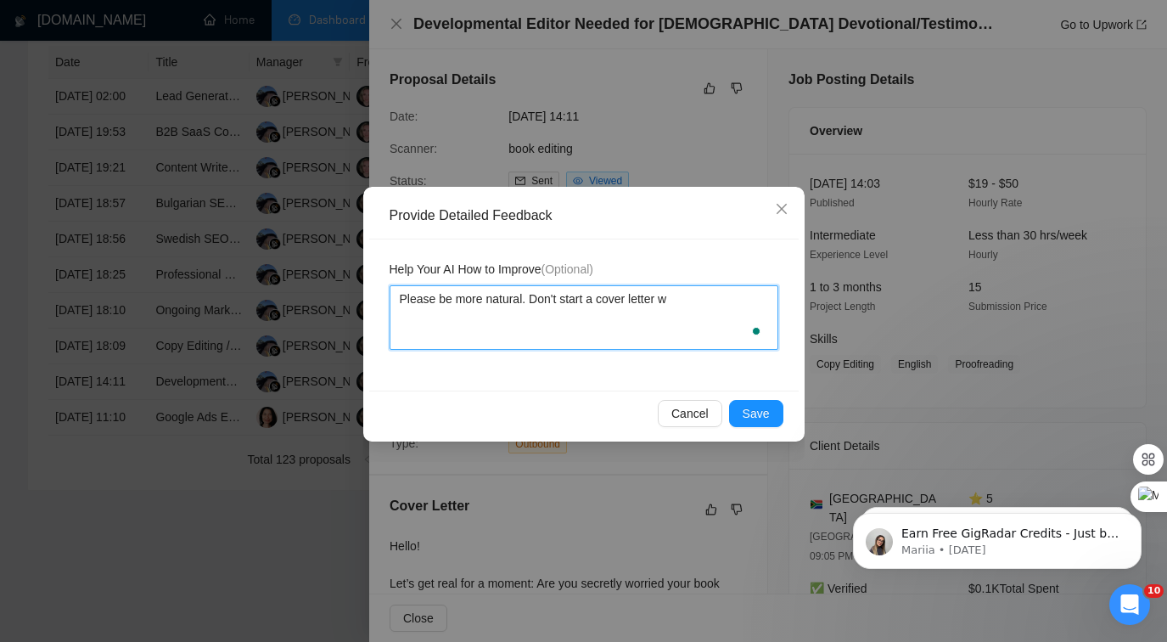
type textarea "Please be more natural. Don't start a cover letter wi"
type textarea "Please be more natural. Don't start a cover letter wit"
type textarea "Please be more natural. Don't start a cover letter with"
type textarea "Please be more natural. Don't start a cover letter with ;"
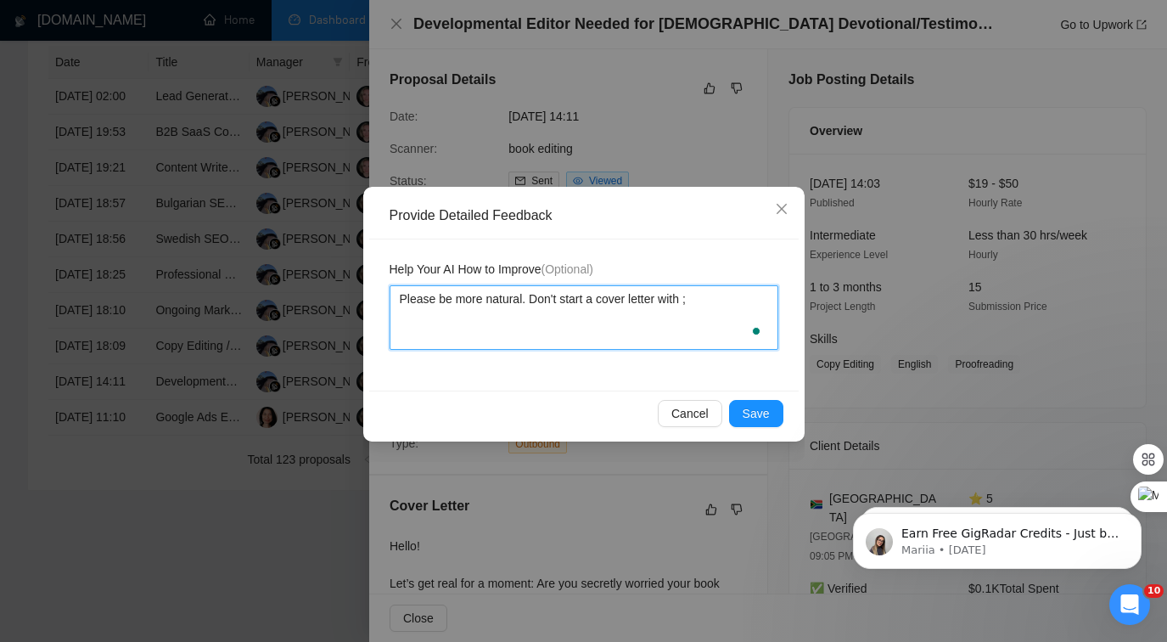
type textarea "Please be more natural. Don't start a cover letter with"
type textarea "Please be more natural. Don't start a cover letter with ""
type textarea "Please be more natural. Don't start a cover letter with "le"
type textarea "Please be more natural. Don't start a cover letter with "let"
type textarea "Please be more natural. Don't start a cover letter with "let's"
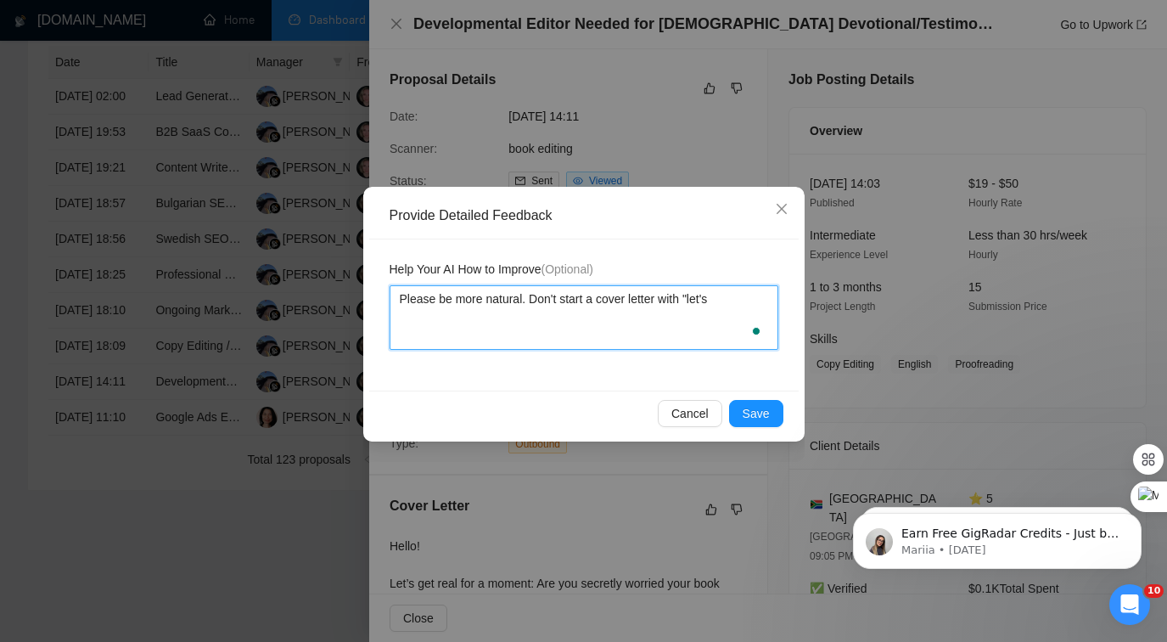
type textarea "Please be more natural. Don't start a cover letter with "let's"
type textarea "Please be more natural. Don't start a cover letter with "let's g"
type textarea "Please be more natural. Don't start a cover letter with "let's ge"
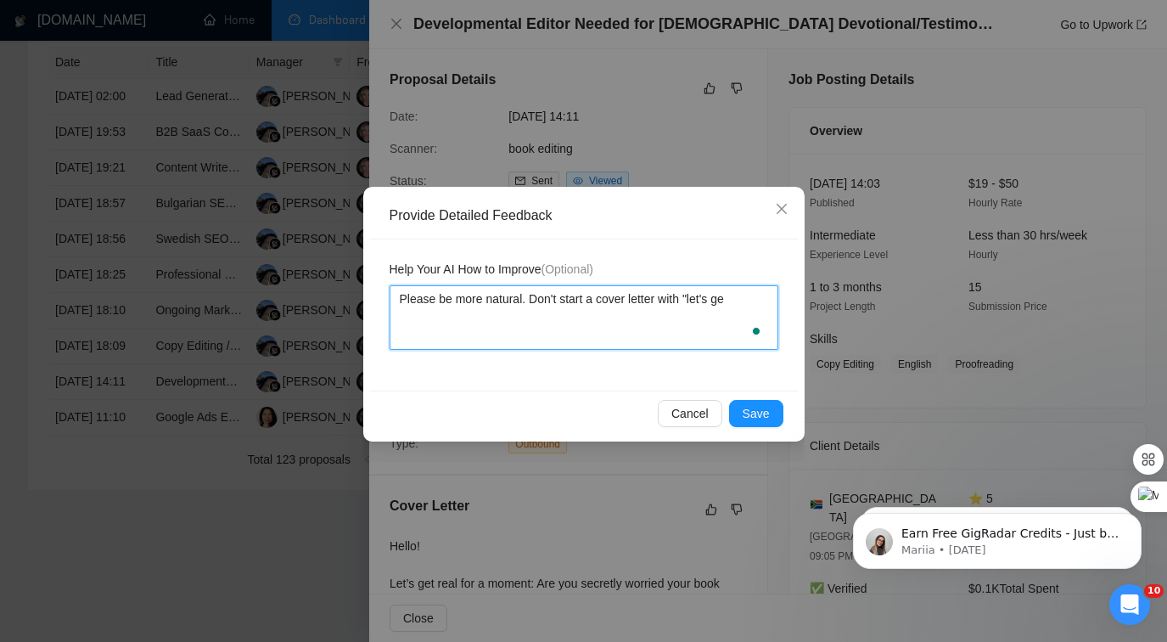
type textarea "Please be more natural. Don't start a cover letter with "let's ger"
type textarea "Please be more natural. Don't start a cover letter with "let's ge"
type textarea "Please be more natural. Don't start a cover letter with "let's get"
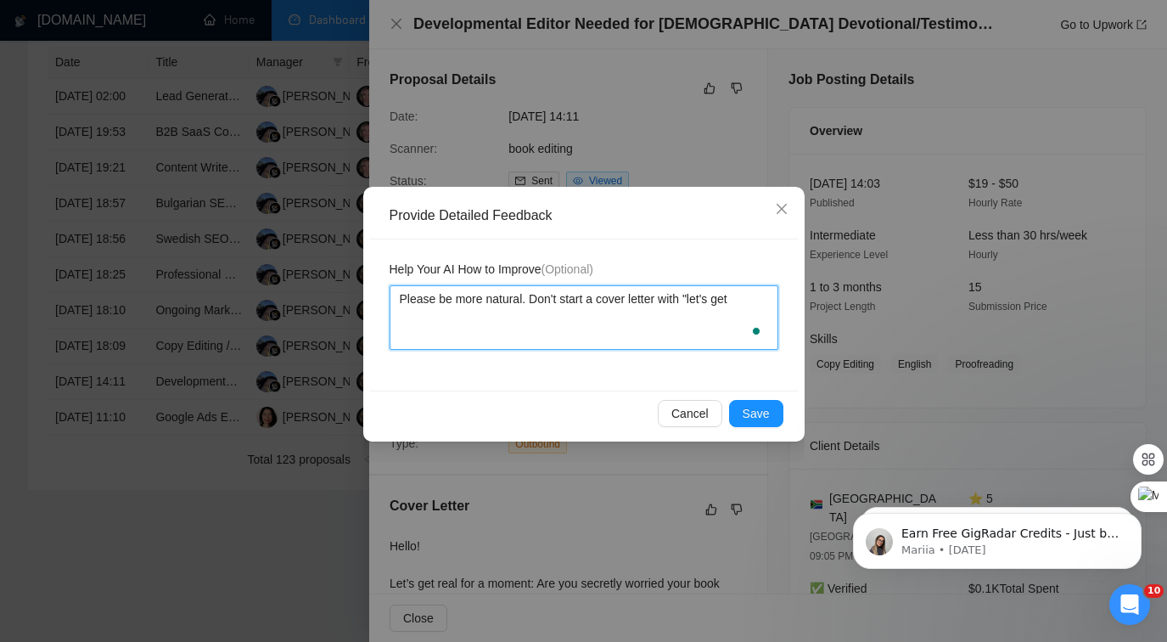
type textarea "Please be more natural. Don't start a cover letter with "let's get"
type textarea "Please be more natural. Don't start a cover letter with "let's get r"
type textarea "Please be more natural. Don't start a cover letter with "let's get re"
type textarea "Please be more natural. Don't start a cover letter with "let's get rea"
type textarea "Please be more natural. Don't start a cover letter with "let's get real"
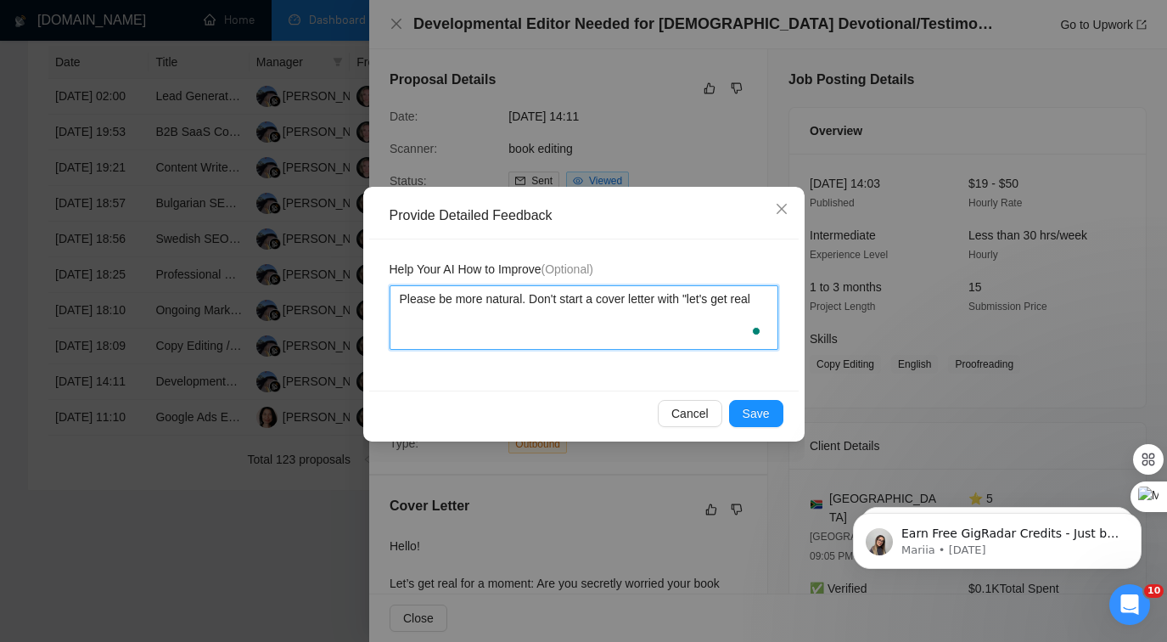
type textarea "Please be more natural. Don't start a cover letter with "let's get real""
type textarea "Please be more natural. Don't start a cover letter with "let's get real"."
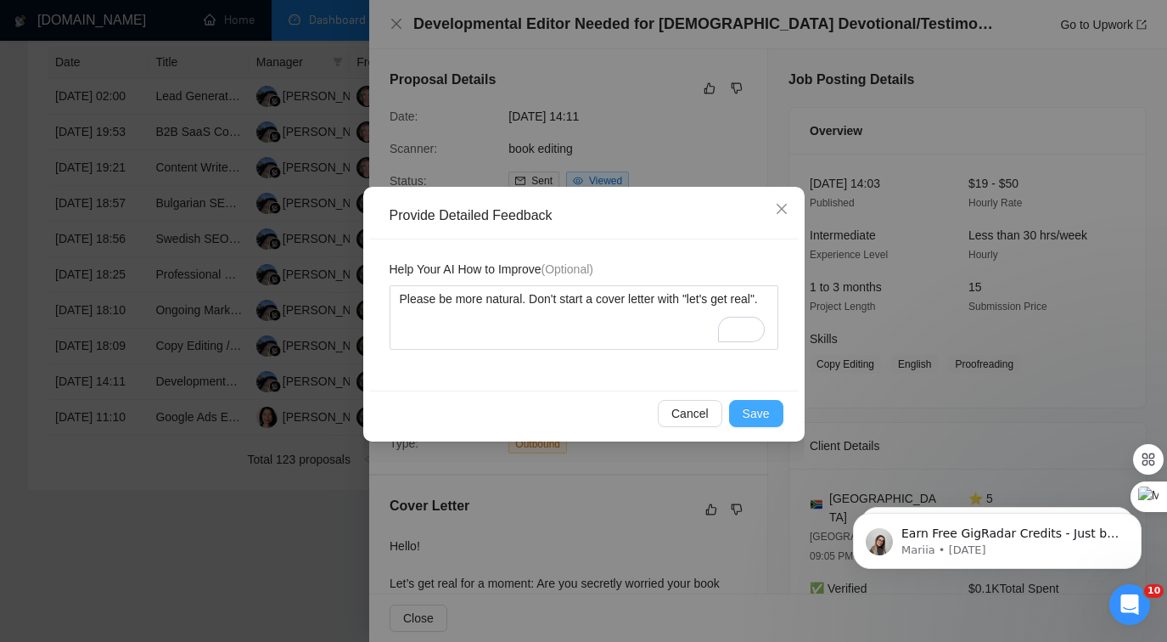
click at [774, 413] on button "Save" at bounding box center [756, 413] width 54 height 27
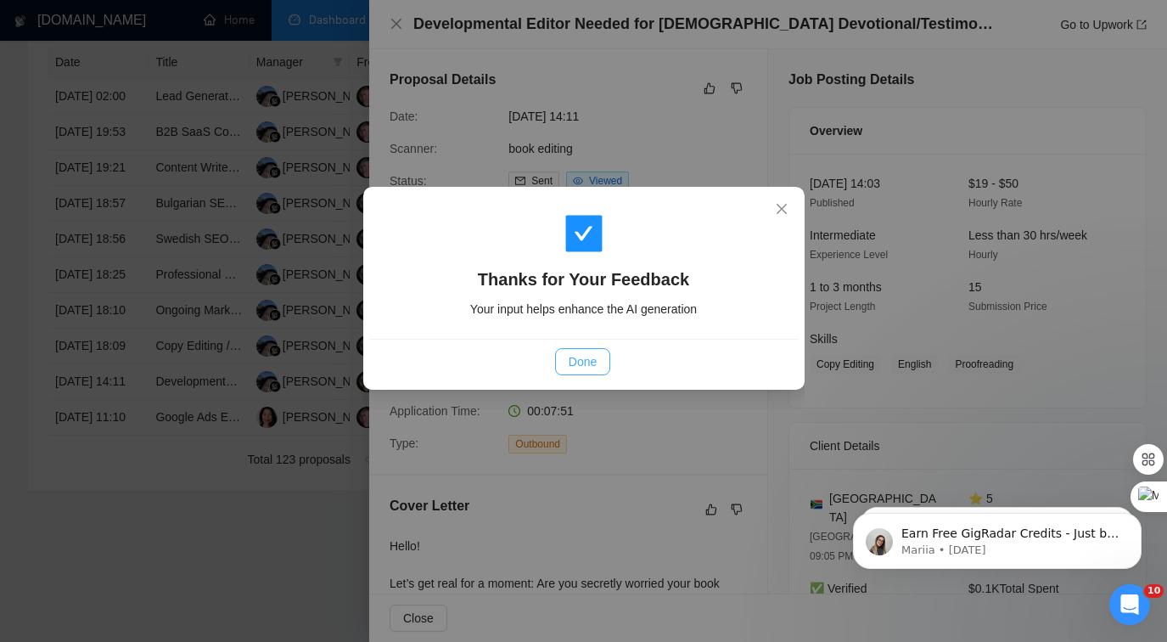
click at [587, 360] on span "Done" at bounding box center [583, 361] width 28 height 19
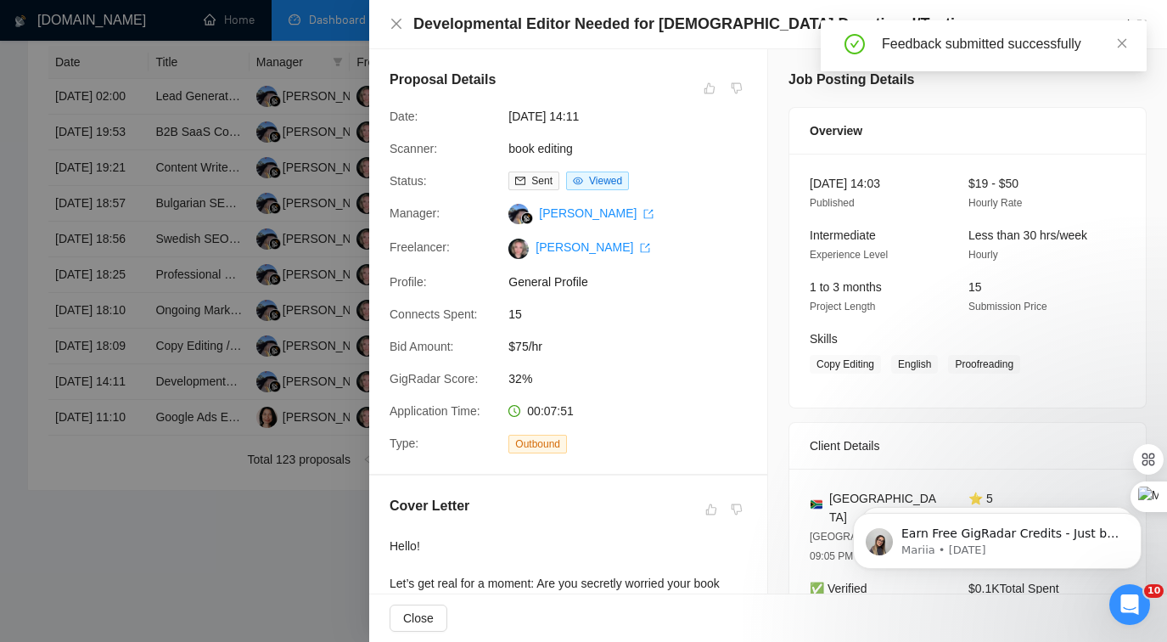
click at [269, 479] on div at bounding box center [583, 321] width 1167 height 642
